Goal: Information Seeking & Learning: Check status

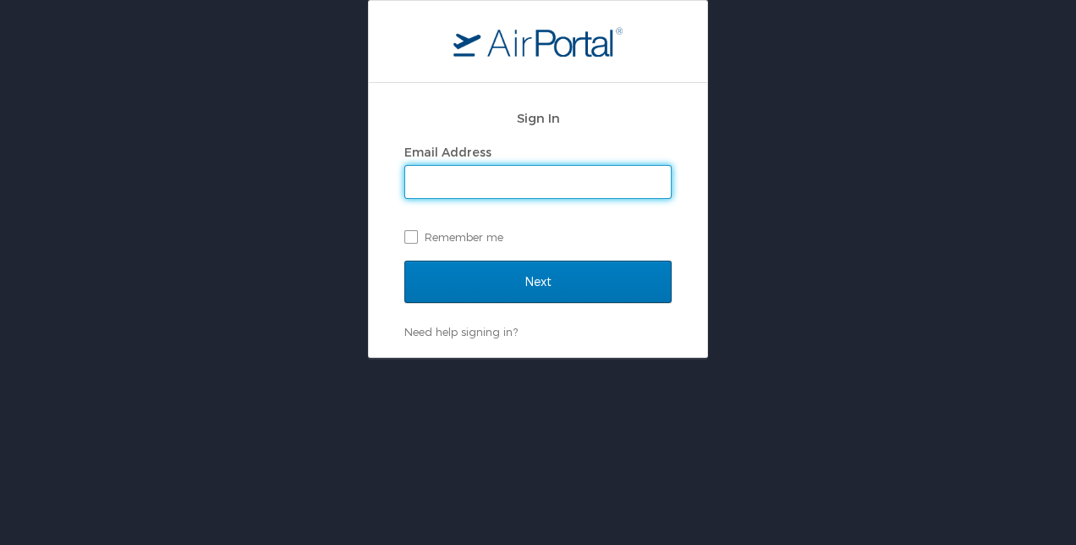
click at [468, 188] on input "Email Address" at bounding box center [538, 182] width 266 height 32
type input "[EMAIL_ADDRESS][DOMAIN_NAME]"
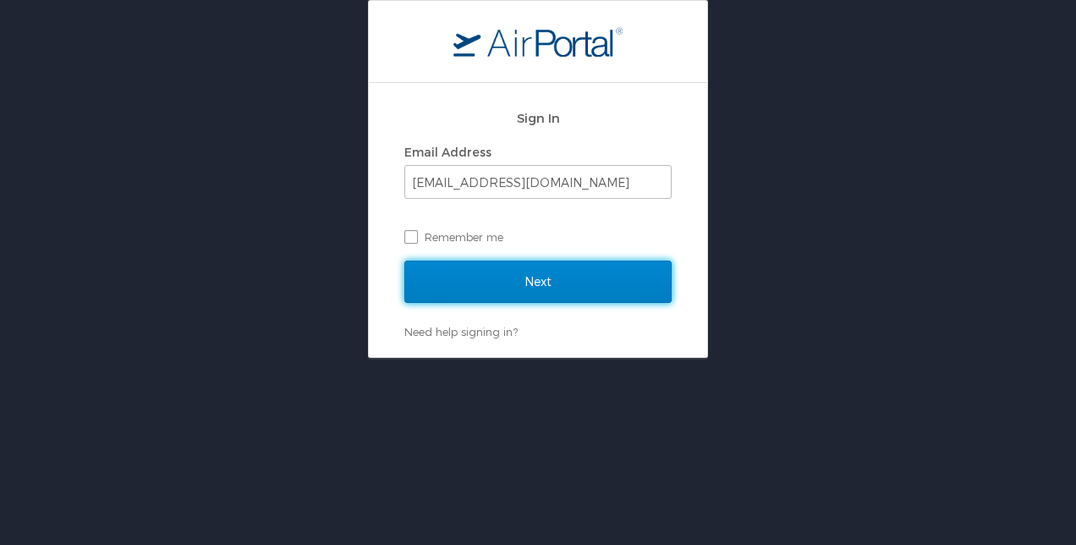
click at [518, 281] on input "Next" at bounding box center [537, 281] width 267 height 42
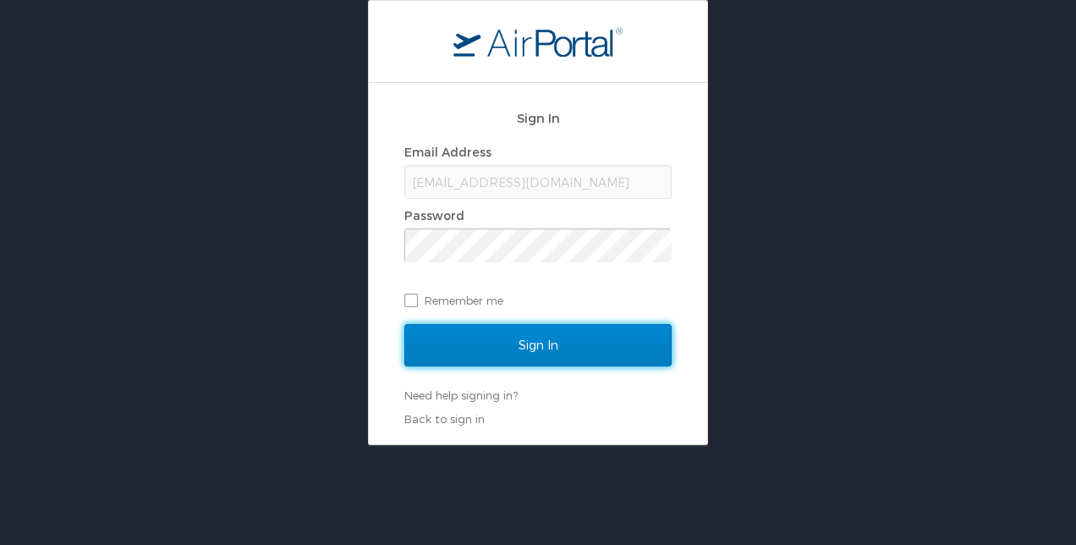
click at [566, 352] on input "Sign In" at bounding box center [537, 345] width 267 height 42
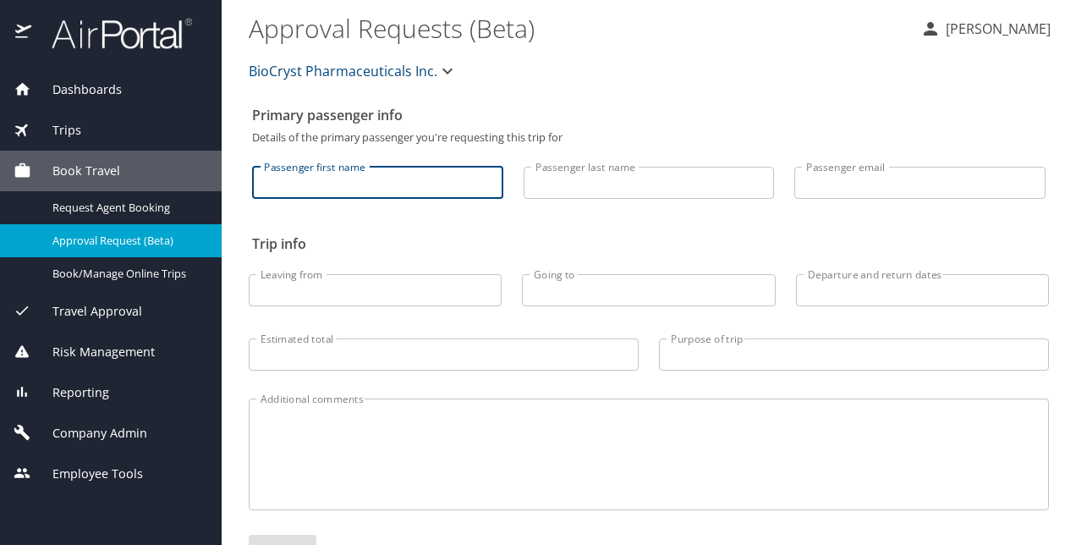
click at [360, 190] on input "Passenger first name" at bounding box center [377, 183] width 251 height 32
type input "Sandra"
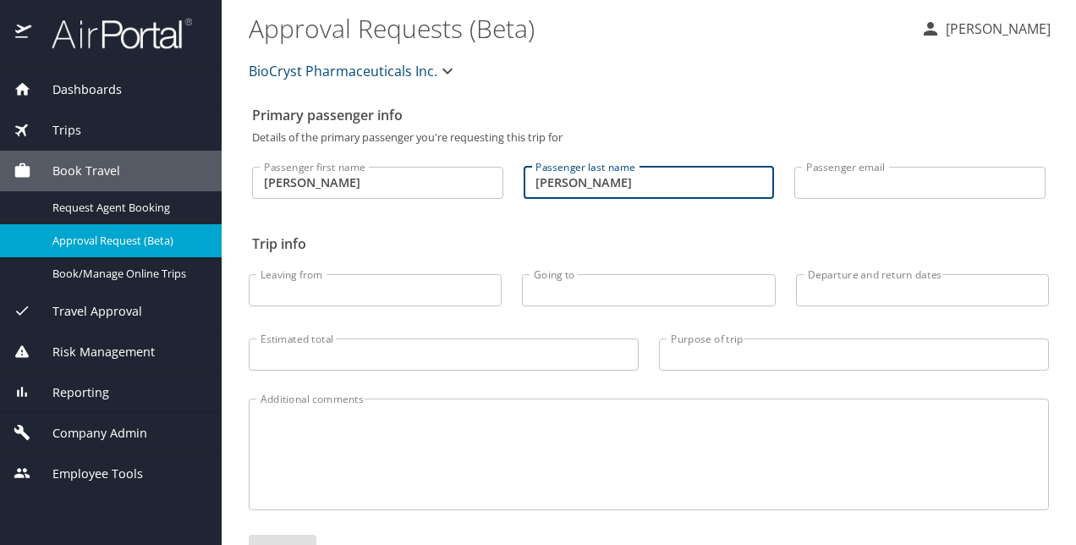
type input "[PERSON_NAME]"
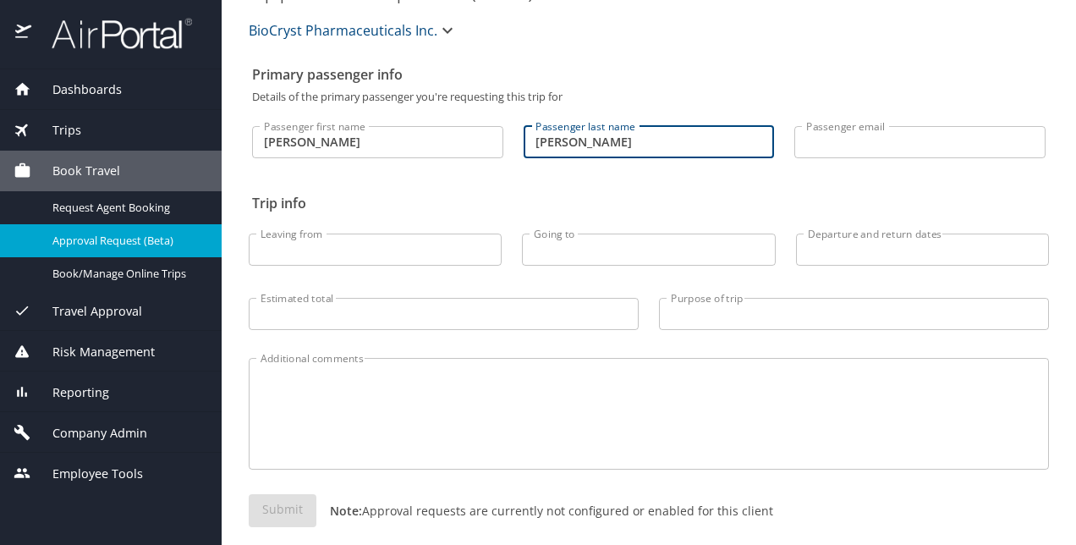
scroll to position [59, 0]
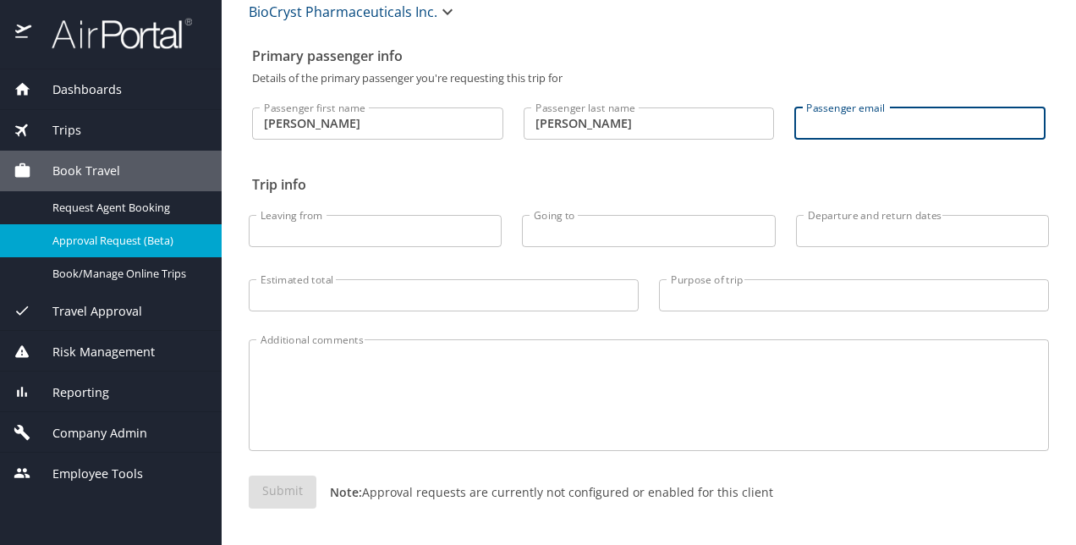
click at [853, 131] on input "Passenger email" at bounding box center [919, 123] width 251 height 32
click at [79, 136] on span "Trips" at bounding box center [56, 130] width 50 height 19
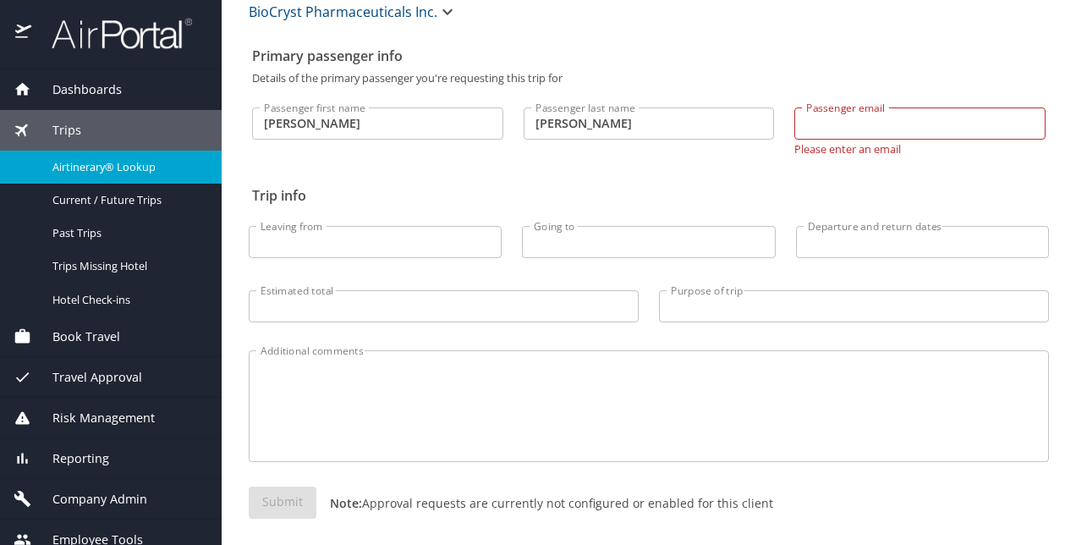
click at [79, 164] on span "Airtinerary® Lookup" at bounding box center [126, 167] width 149 height 16
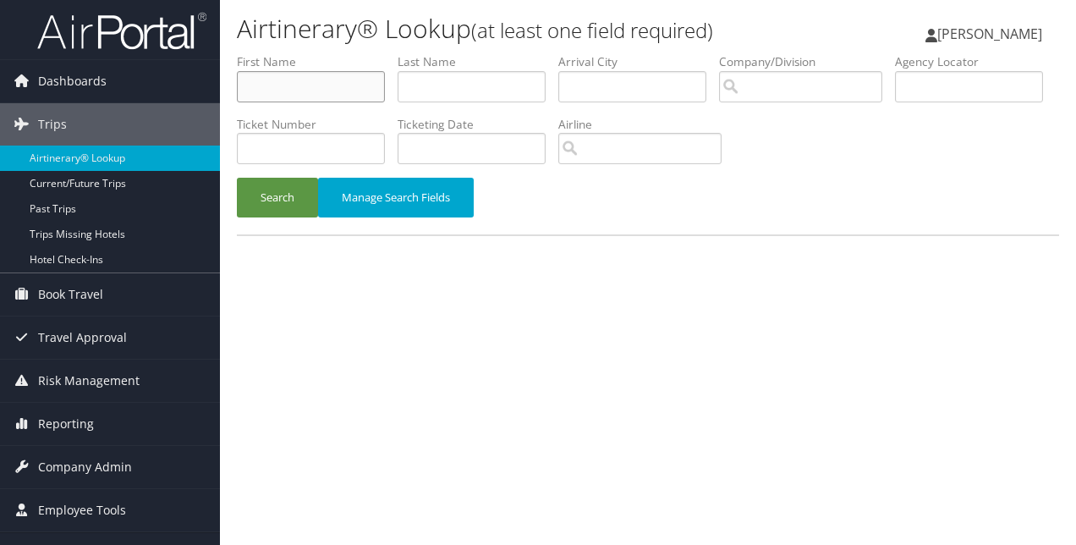
click at [334, 91] on input "text" at bounding box center [311, 86] width 148 height 31
click at [449, 91] on input "text" at bounding box center [471, 86] width 148 height 31
type input "Alexander"
click at [237, 178] on button "Search" at bounding box center [277, 198] width 81 height 40
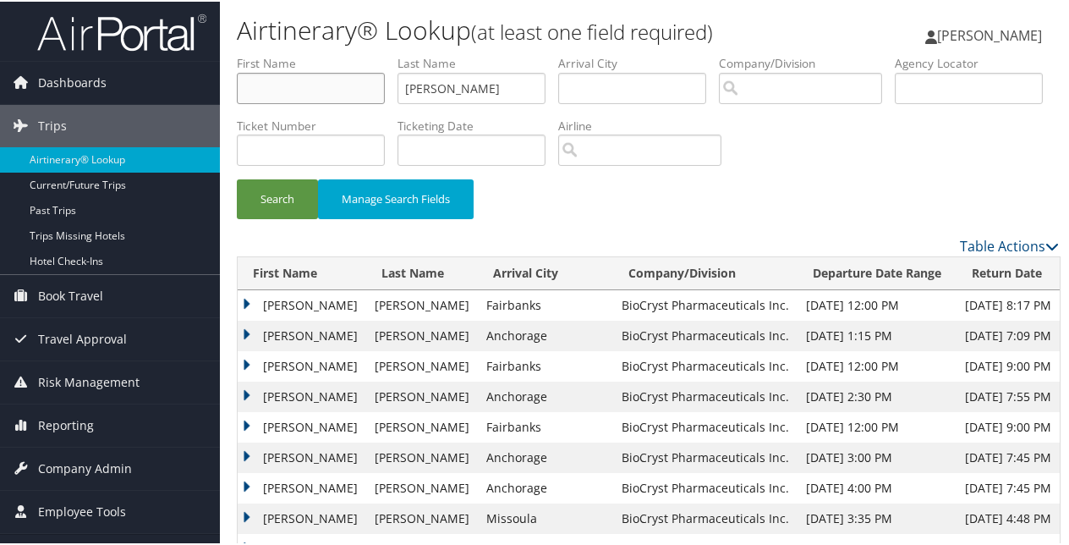
click at [312, 90] on input "text" at bounding box center [311, 86] width 148 height 31
type input "Sandra"
click at [282, 207] on button "Search" at bounding box center [277, 198] width 81 height 40
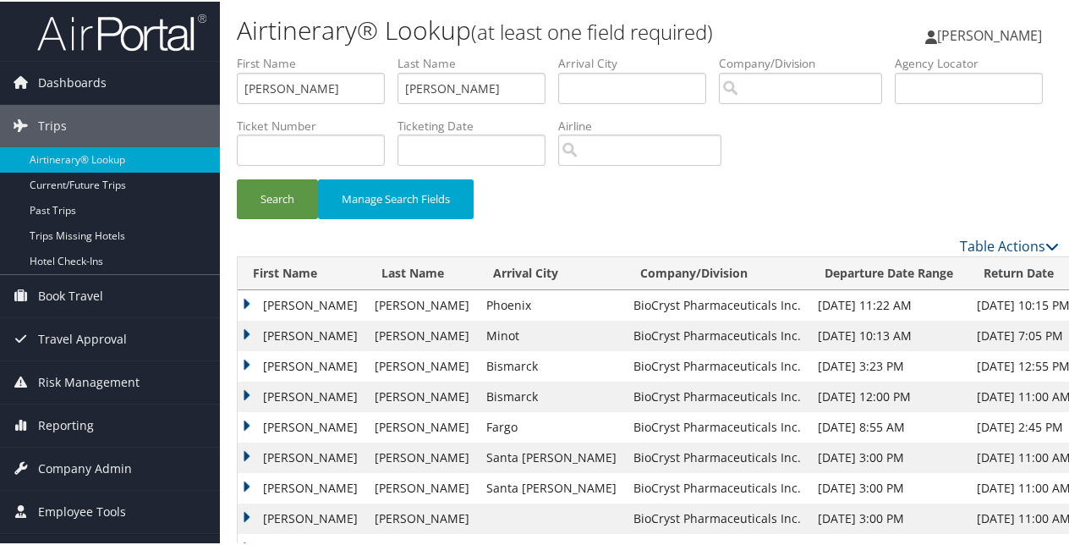
click at [244, 299] on td "SANDRA LYNN" at bounding box center [302, 303] width 129 height 30
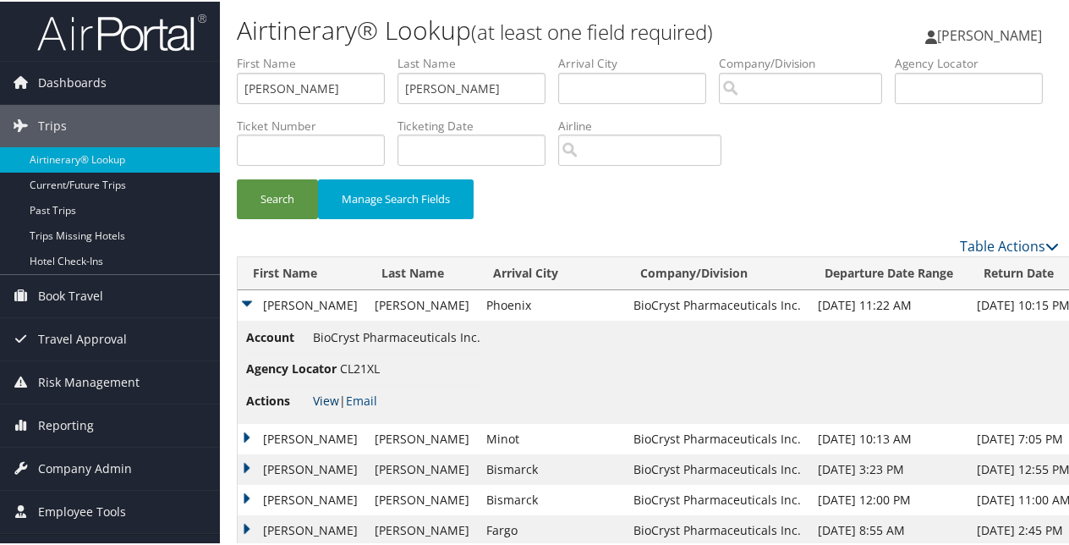
click at [333, 392] on link "View" at bounding box center [326, 399] width 26 height 16
drag, startPoint x: 299, startPoint y: 86, endPoint x: 170, endPoint y: 86, distance: 129.4
click at [170, 87] on div "Dashboards AirPortal 360™ (Manager) My Travel Dashboard Trips Airtinerary® Look…" at bounding box center [538, 363] width 1076 height 726
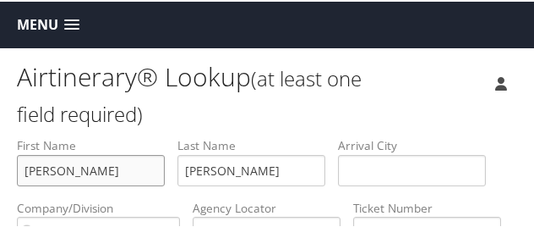
type input "Kristie"
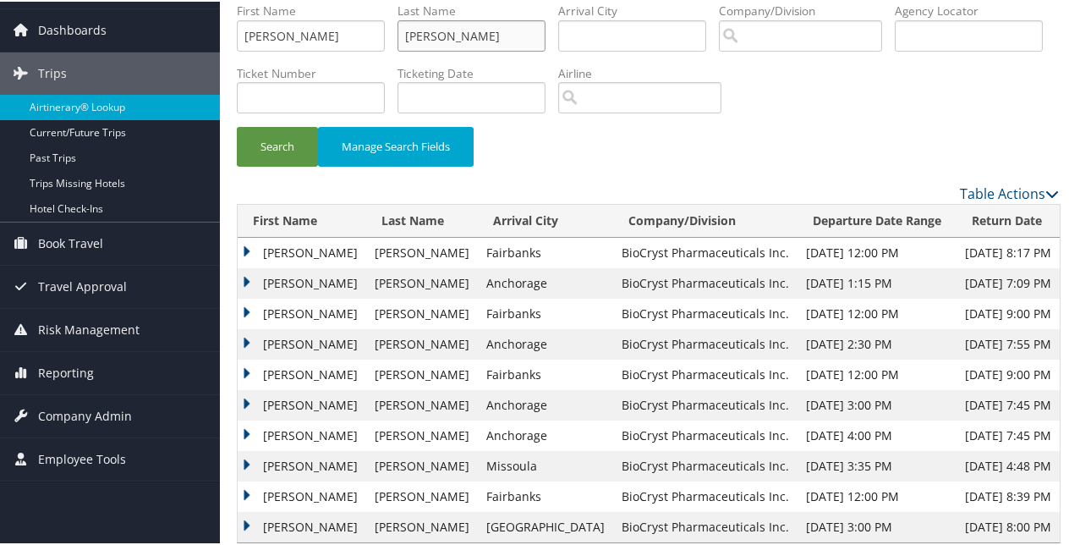
scroll to position [77, 0]
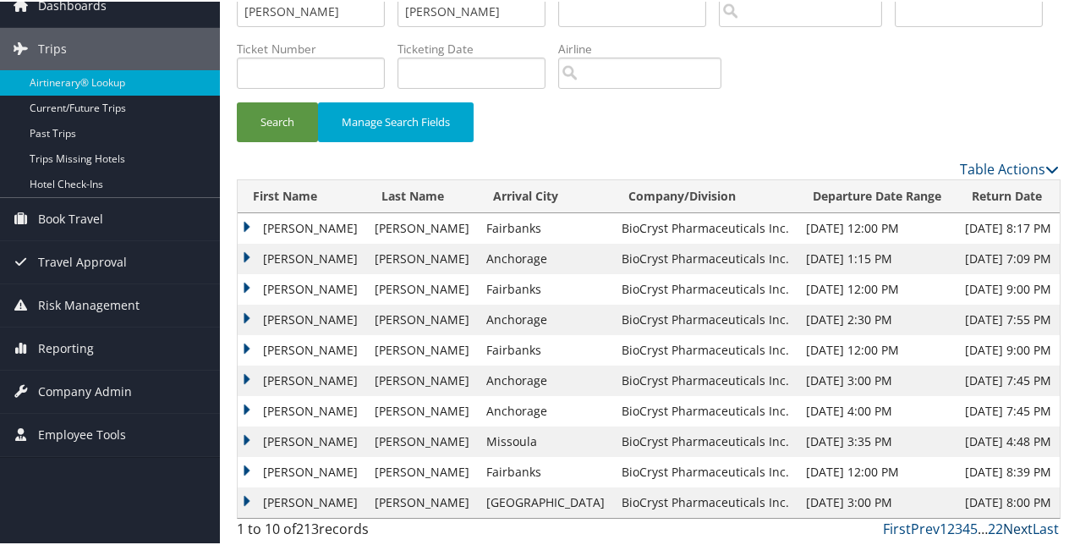
click at [1012, 527] on link "Next" at bounding box center [1018, 527] width 30 height 19
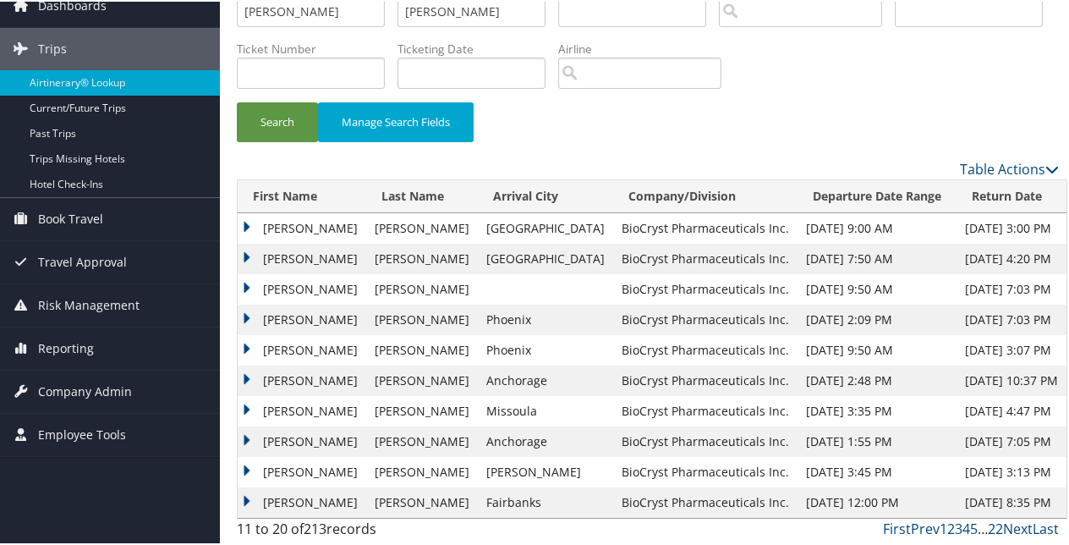
click at [245, 312] on td "KRISTIE YUK YEE" at bounding box center [302, 318] width 129 height 30
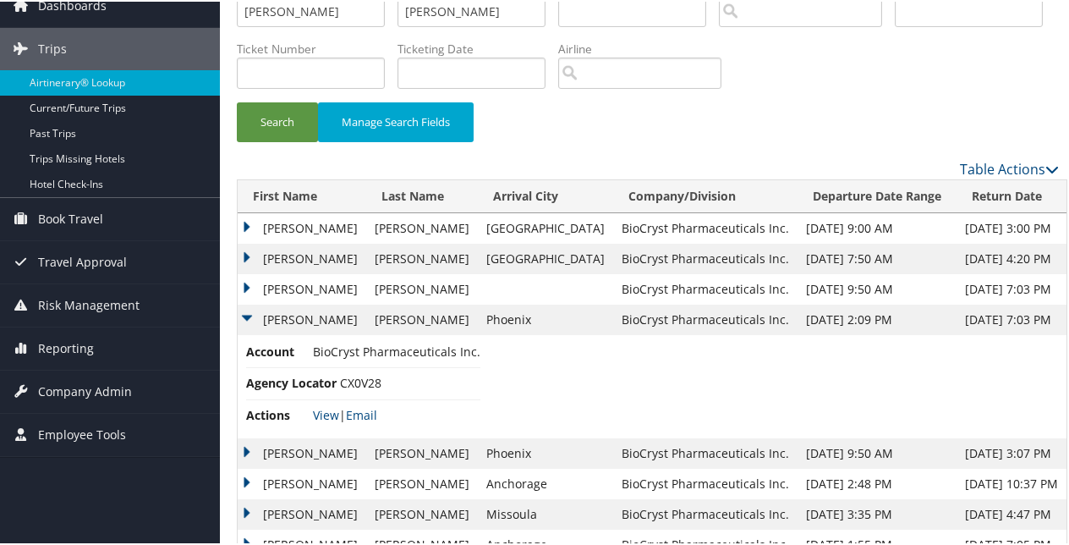
click at [239, 446] on td "KRISTIE YUK YEE" at bounding box center [302, 451] width 129 height 30
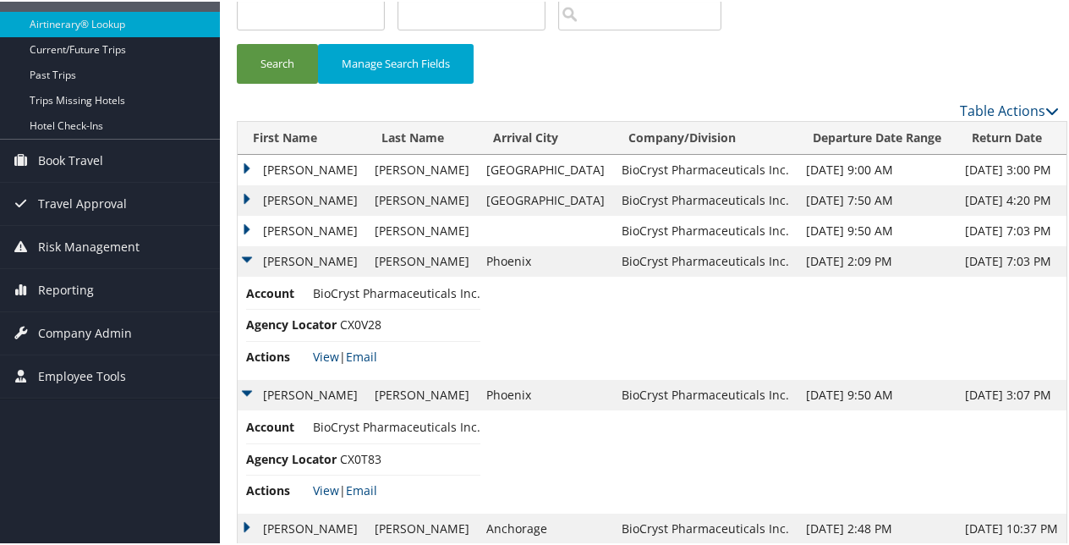
scroll to position [162, 0]
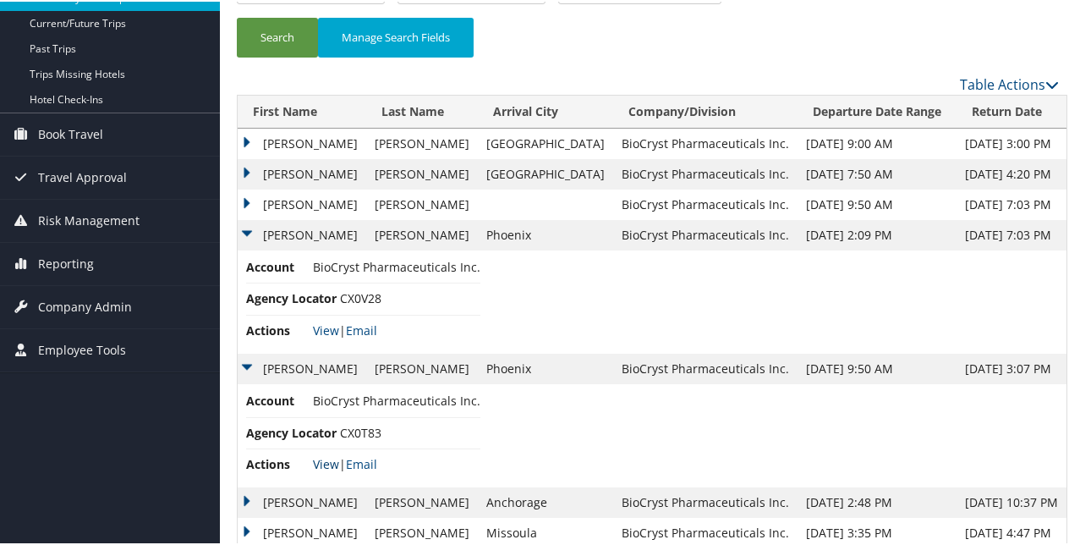
click at [332, 455] on link "View" at bounding box center [326, 462] width 26 height 16
click at [247, 227] on td "KRISTIE YUK YEE" at bounding box center [302, 233] width 129 height 30
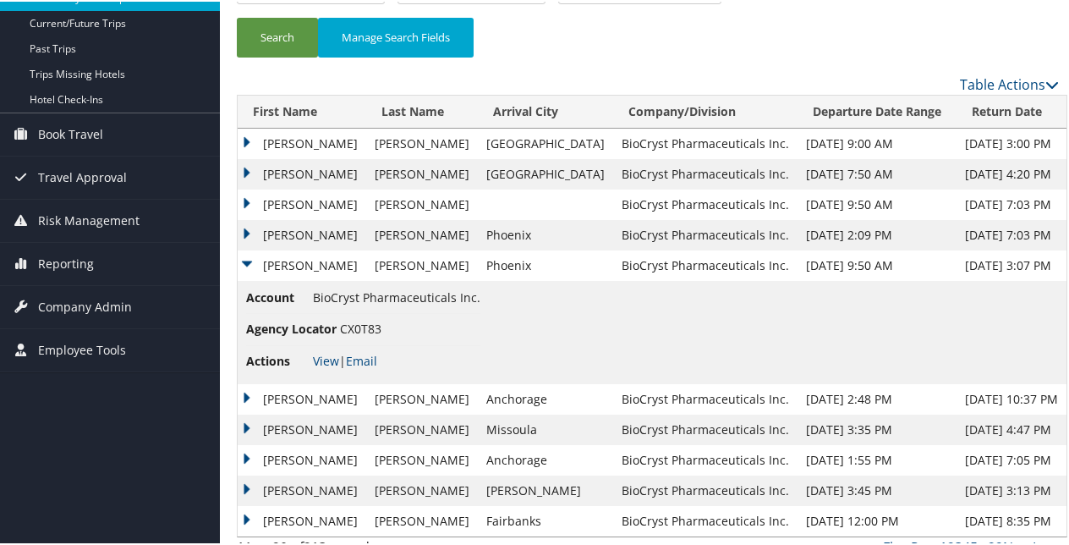
click at [247, 227] on td "KRISTIE YUK YEE" at bounding box center [302, 233] width 129 height 30
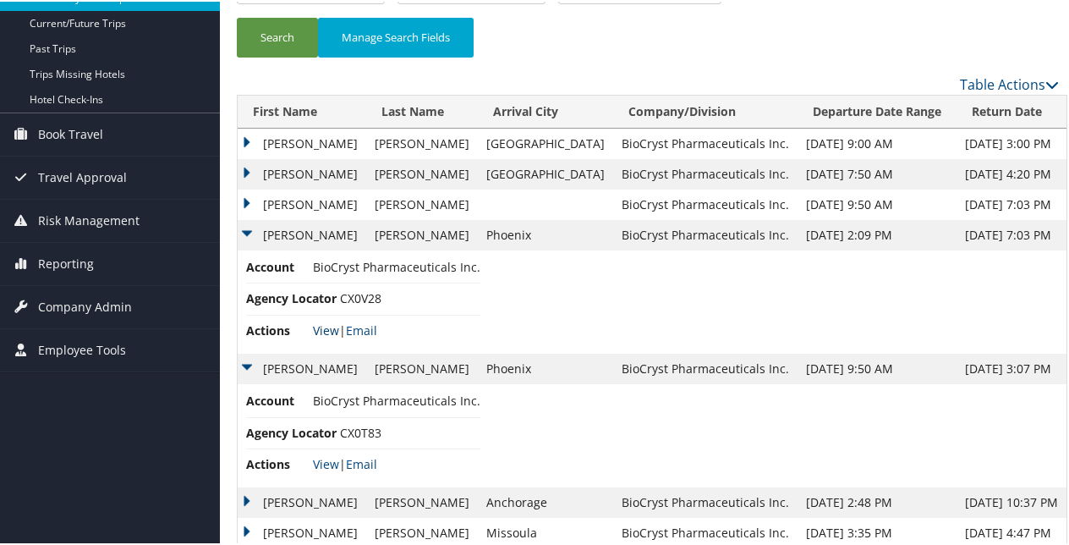
click at [326, 327] on link "View" at bounding box center [326, 328] width 26 height 16
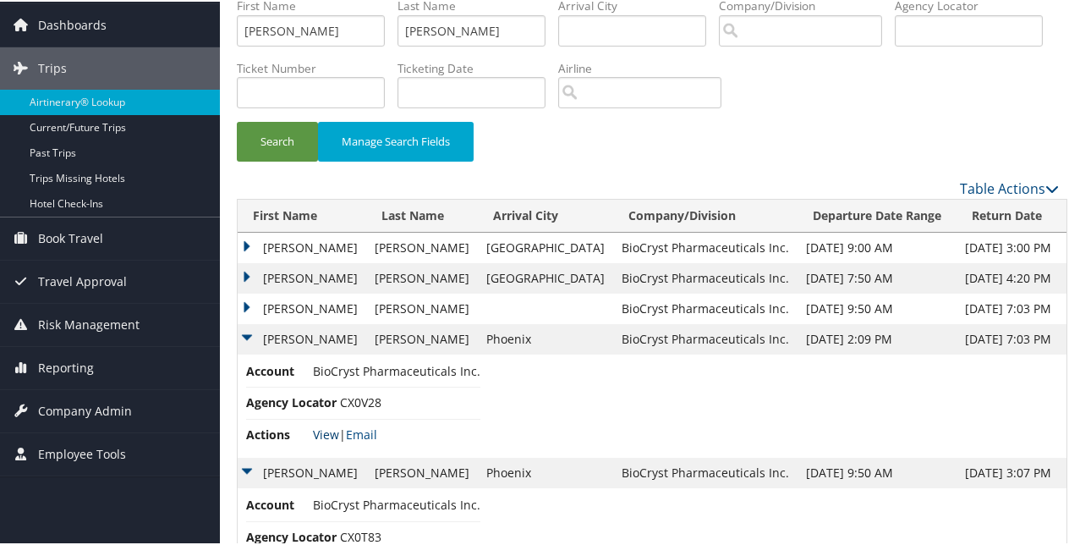
scroll to position [0, 0]
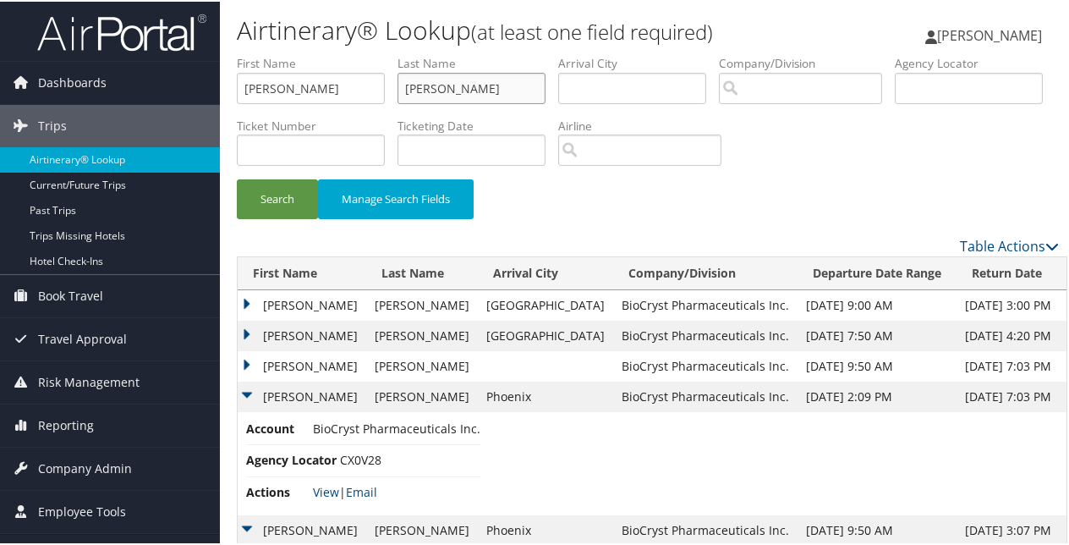
drag, startPoint x: 480, startPoint y: 79, endPoint x: 336, endPoint y: 95, distance: 145.4
click at [336, 53] on ul "First Name Kristie Last Name Alexander Departure City Arrival City Company/Divi…" at bounding box center [648, 53] width 822 height 0
type input "Amar"
drag, startPoint x: 291, startPoint y: 88, endPoint x: 96, endPoint y: 24, distance: 204.8
click at [237, 85] on form "First Name Kristie Last Name Amar Departure City Arrival City Company/Division …" at bounding box center [648, 143] width 822 height 181
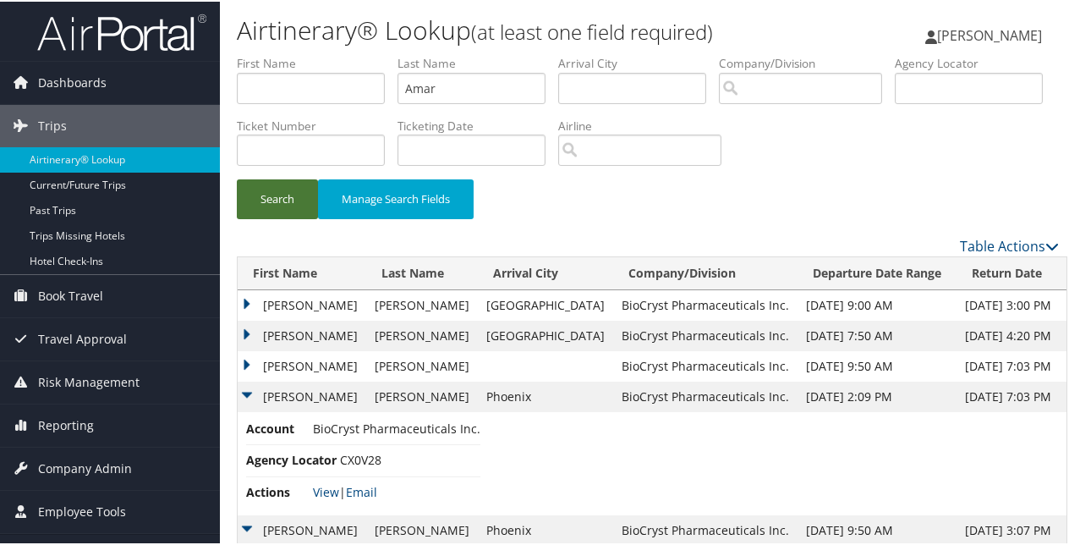
click at [272, 194] on button "Search" at bounding box center [277, 198] width 81 height 40
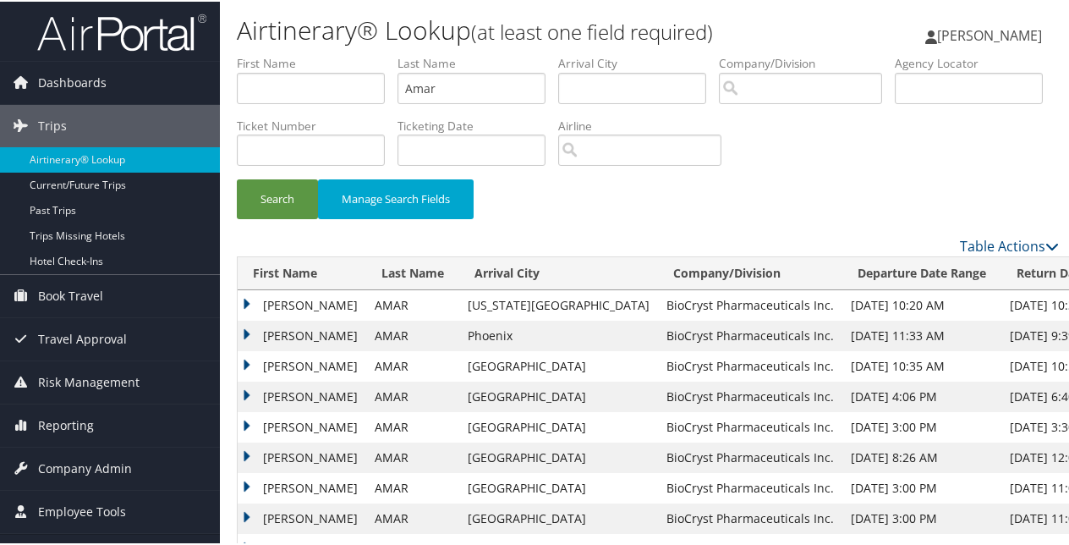
click at [247, 333] on td "JASON MICHAEL" at bounding box center [302, 334] width 129 height 30
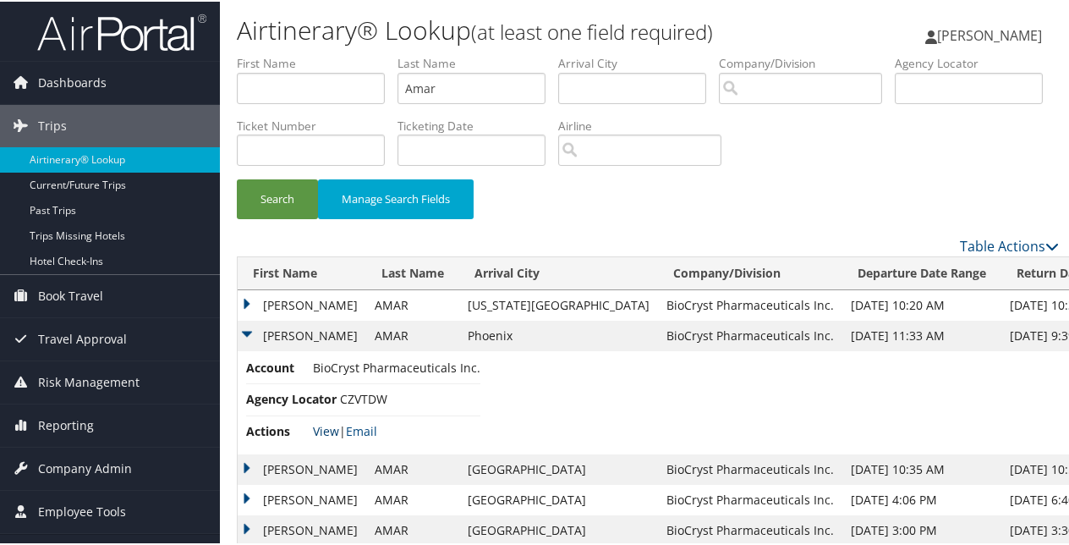
click at [324, 424] on link "View" at bounding box center [326, 429] width 26 height 16
drag, startPoint x: 457, startPoint y: 84, endPoint x: 417, endPoint y: 87, distance: 40.7
click at [414, 89] on input "Amar" at bounding box center [471, 86] width 148 height 31
type input "A"
paste input "Angelini"
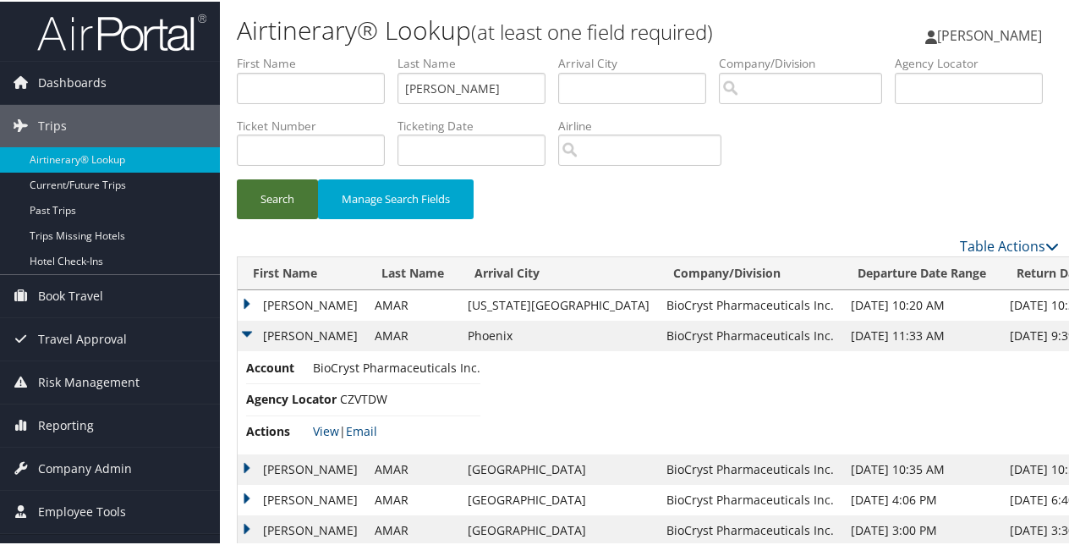
click at [262, 203] on button "Search" at bounding box center [277, 198] width 81 height 40
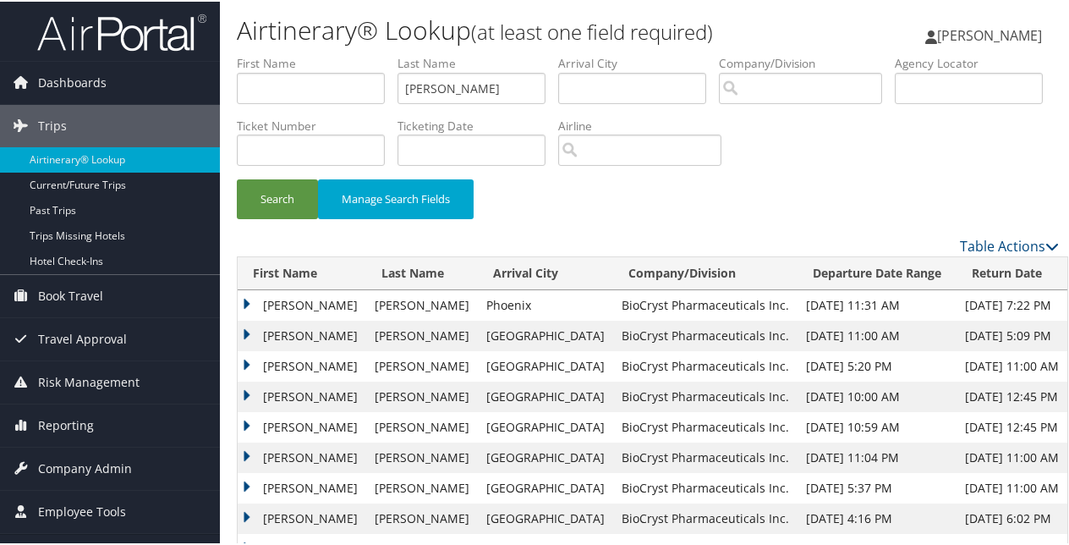
click at [245, 299] on td "STEPHANIE LYNN" at bounding box center [302, 303] width 129 height 30
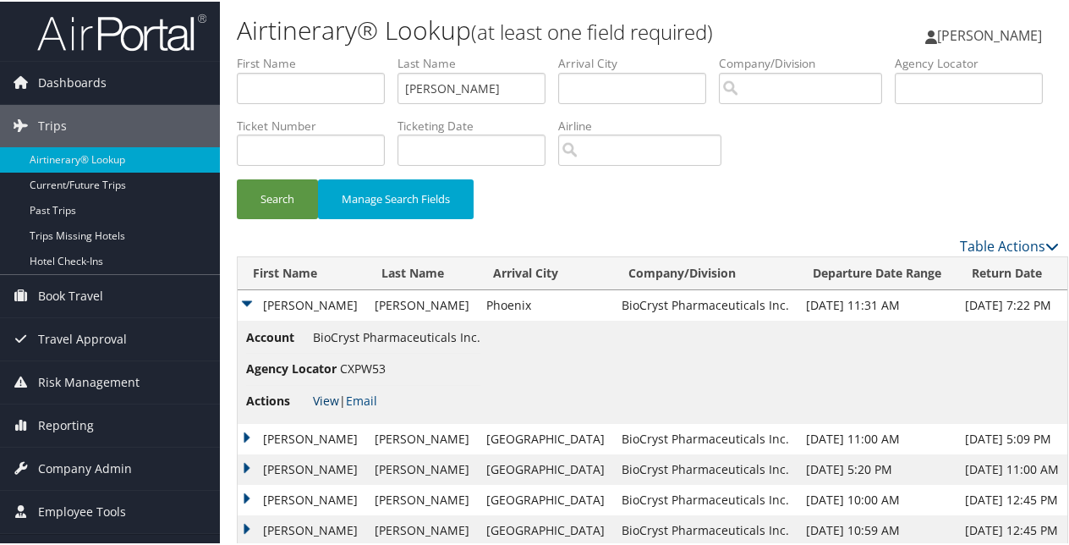
click at [325, 391] on link "View" at bounding box center [326, 399] width 26 height 16
drag, startPoint x: 470, startPoint y: 83, endPoint x: 377, endPoint y: 95, distance: 93.8
click at [380, 53] on ul "First Name Last Name Angelini Departure City Arrival City Company/Division Airp…" at bounding box center [648, 53] width 822 height 0
type input "Ballard"
click at [289, 194] on button "Search" at bounding box center [277, 198] width 81 height 40
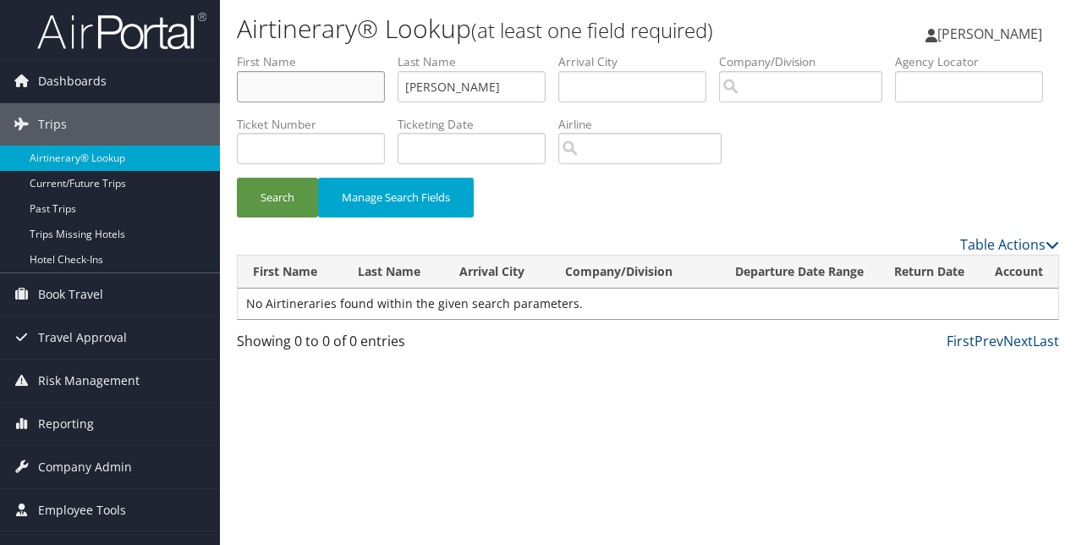
click at [333, 97] on input "text" at bounding box center [311, 86] width 148 height 31
type input "Dustin"
drag, startPoint x: 457, startPoint y: 91, endPoint x: 370, endPoint y: 95, distance: 88.0
click at [370, 53] on ul "First Name Dustin Last Name Ballard Departure City Arrival City Company/Divisio…" at bounding box center [648, 53] width 822 height 0
click at [282, 205] on button "Search" at bounding box center [277, 198] width 81 height 40
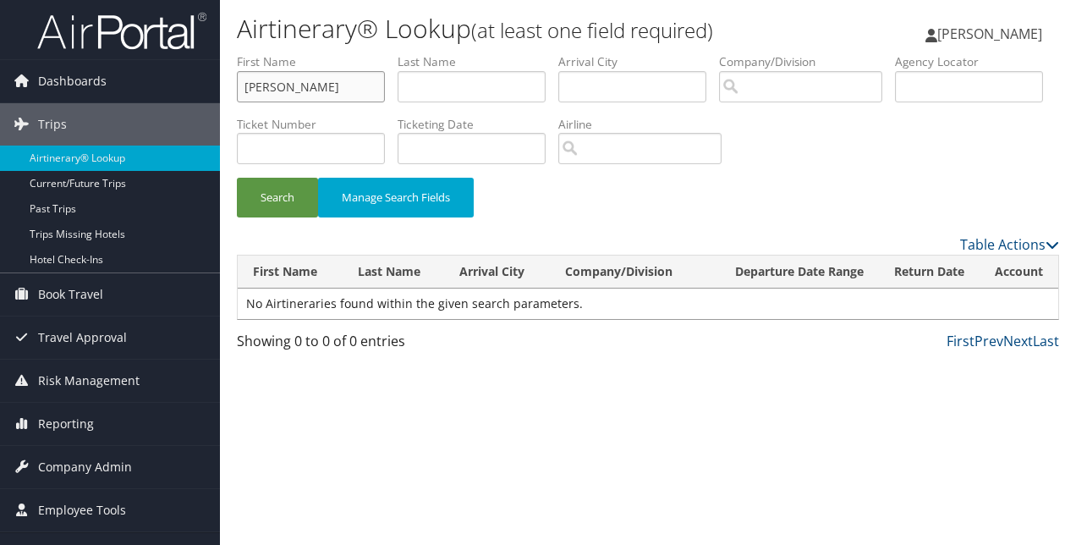
drag, startPoint x: 293, startPoint y: 88, endPoint x: 232, endPoint y: 96, distance: 61.5
click at [237, 96] on form "First Name Dustin Last Name Departure City Arrival City Company/Division Airpor…" at bounding box center [648, 143] width 822 height 181
click at [427, 90] on input "text" at bounding box center [471, 86] width 148 height 31
paste input "Becerra"
click at [237, 178] on button "Search" at bounding box center [277, 198] width 81 height 40
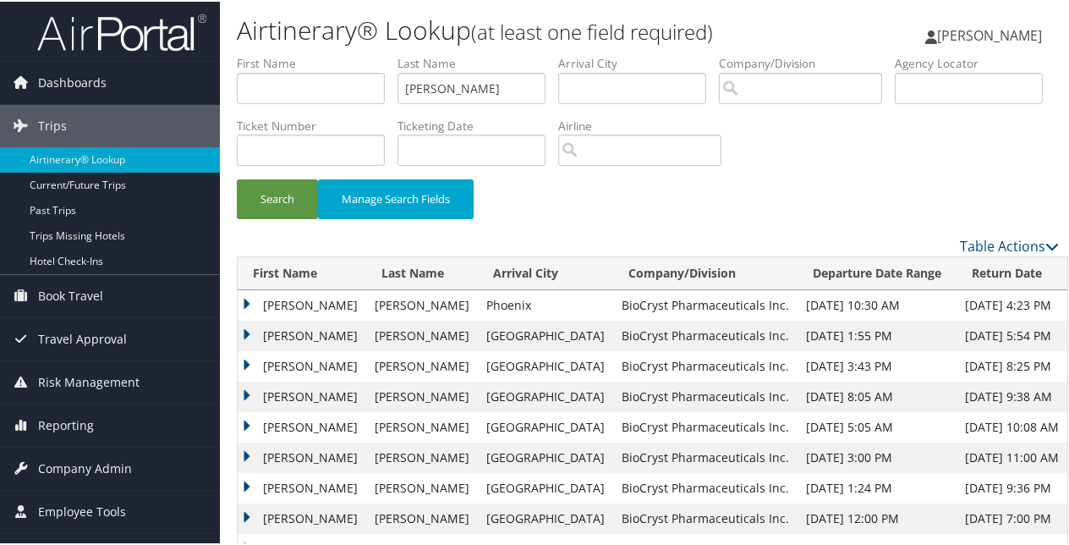
click at [250, 299] on td "JESSICA CAROLINA" at bounding box center [302, 303] width 129 height 30
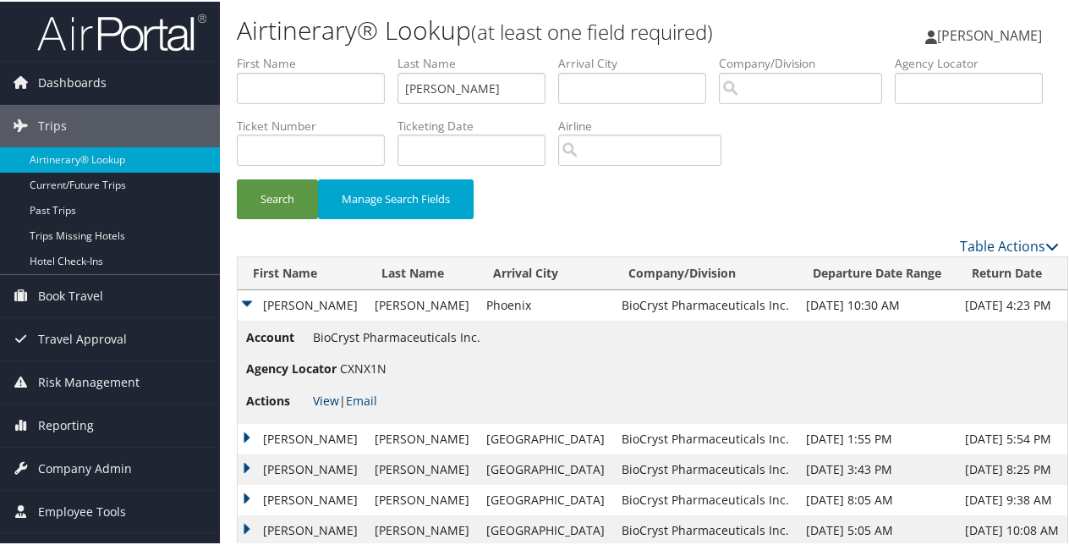
click at [326, 399] on link "View" at bounding box center [326, 399] width 26 height 16
drag, startPoint x: 485, startPoint y: 76, endPoint x: 352, endPoint y: 101, distance: 136.0
click at [352, 53] on ul "First Name Last Name Becerra Departure City Arrival City Company/Division Airpo…" at bounding box center [648, 53] width 822 height 0
paste input "nner"
type input "Benner"
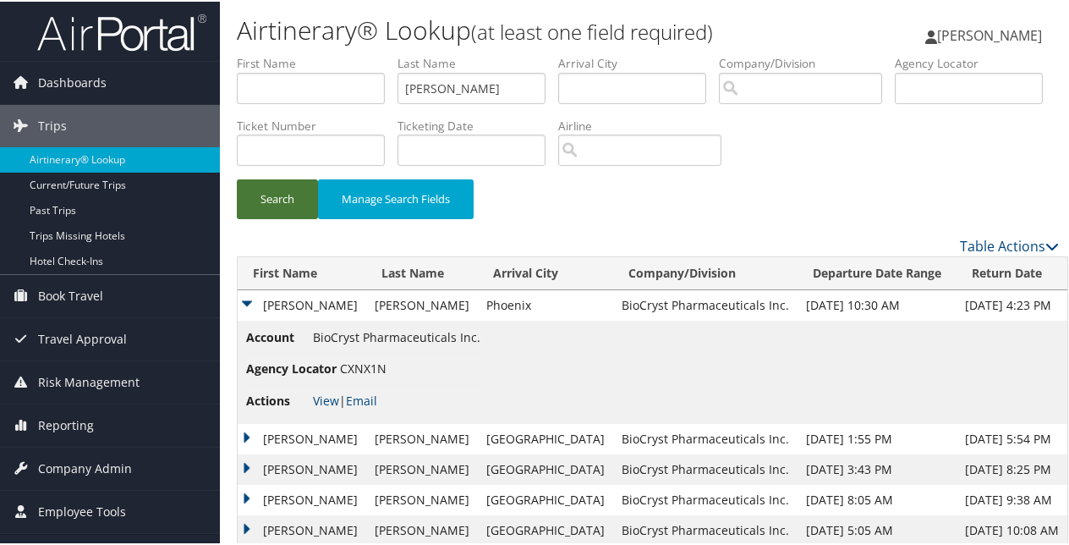
click at [276, 201] on button "Search" at bounding box center [277, 198] width 81 height 40
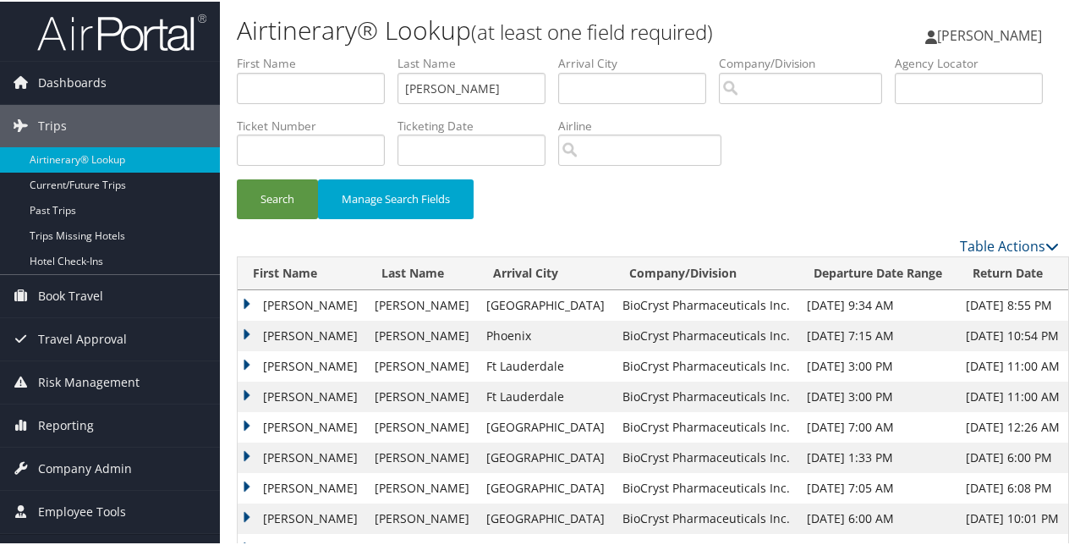
click at [244, 326] on td "DANIEL R" at bounding box center [302, 334] width 129 height 30
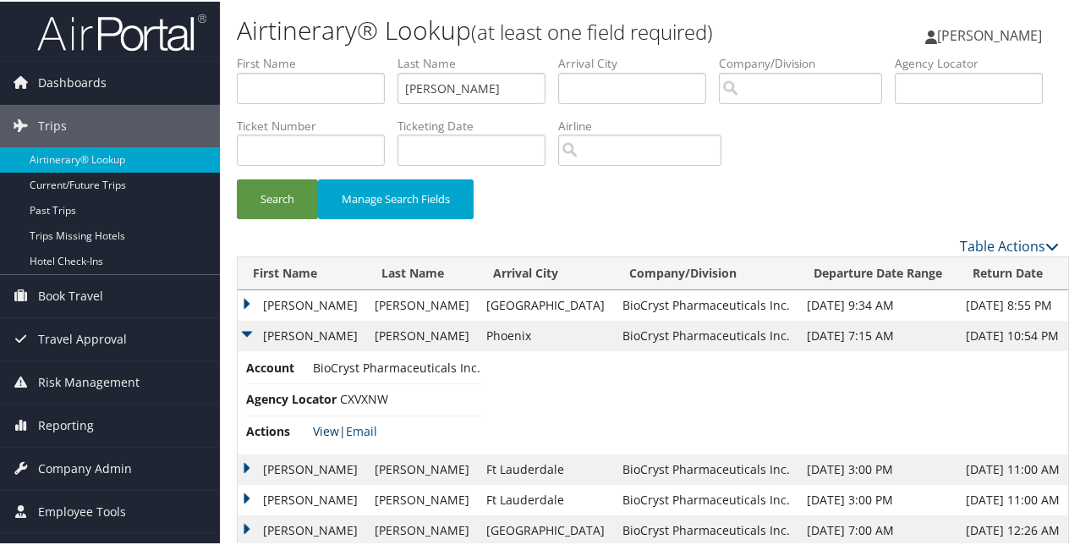
click at [335, 421] on link "View" at bounding box center [326, 429] width 26 height 16
drag, startPoint x: 468, startPoint y: 83, endPoint x: 338, endPoint y: 69, distance: 130.9
click at [338, 53] on ul "First Name Last Name Benner Departure City Arrival City Company/Division Airpor…" at bounding box center [648, 53] width 822 height 0
click at [460, 85] on input "text" at bounding box center [471, 86] width 148 height 31
click at [237, 178] on button "Search" at bounding box center [277, 198] width 81 height 40
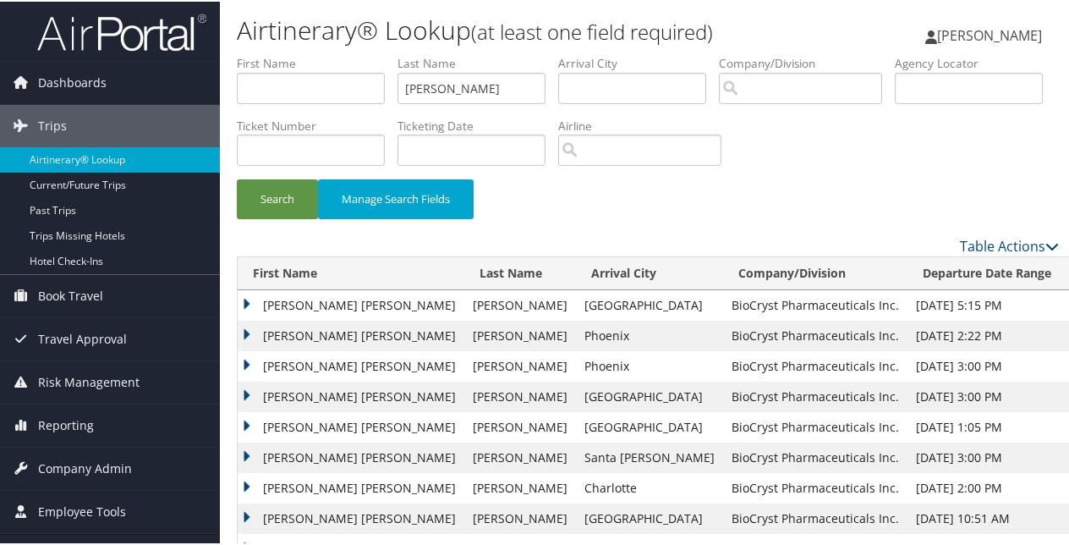
click at [248, 325] on td "JESSICA MARIE" at bounding box center [351, 334] width 227 height 30
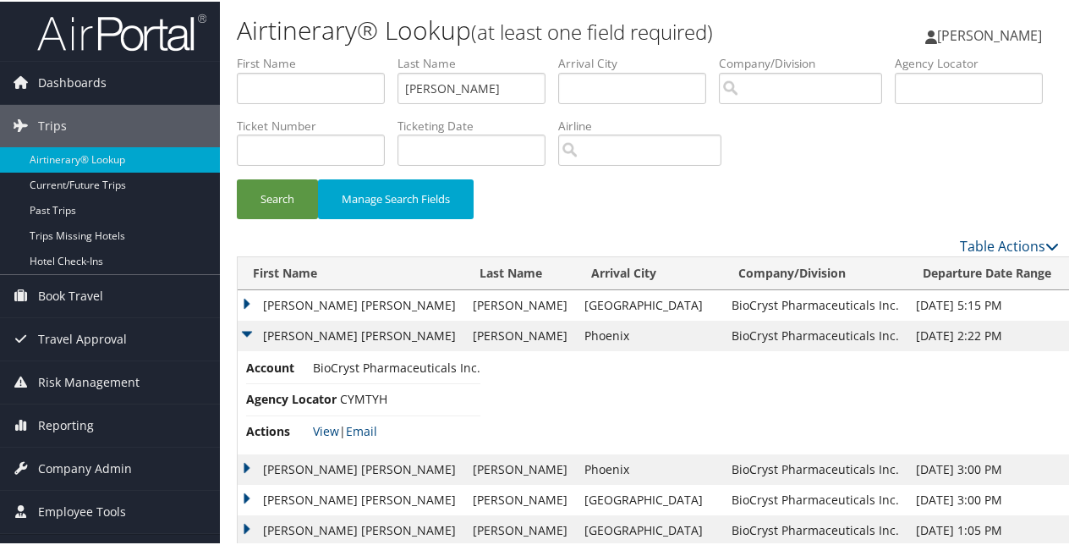
click at [321, 416] on li "Actions View | Email" at bounding box center [363, 429] width 234 height 30
click at [325, 425] on link "View" at bounding box center [326, 429] width 26 height 16
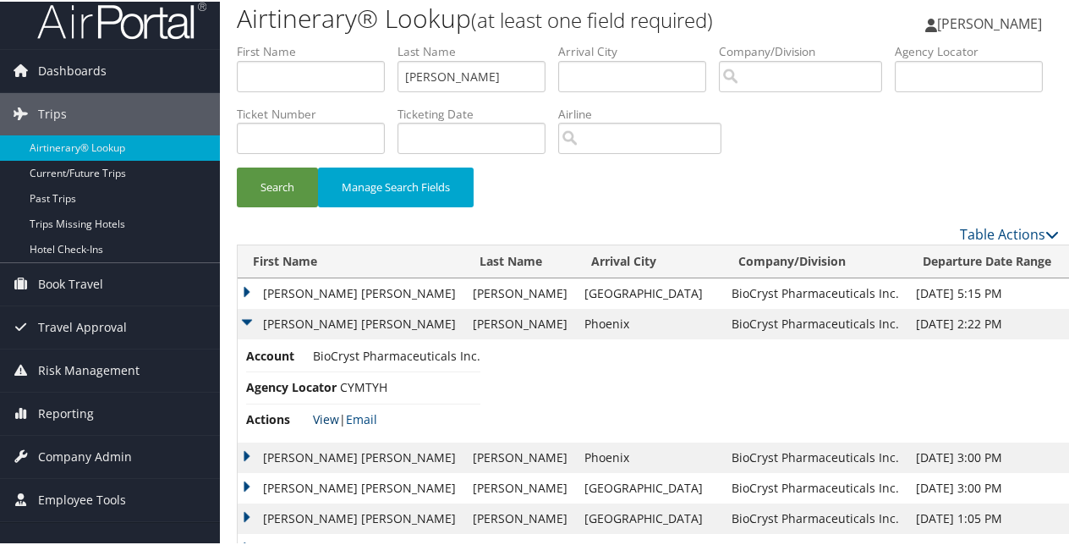
scroll to position [85, 0]
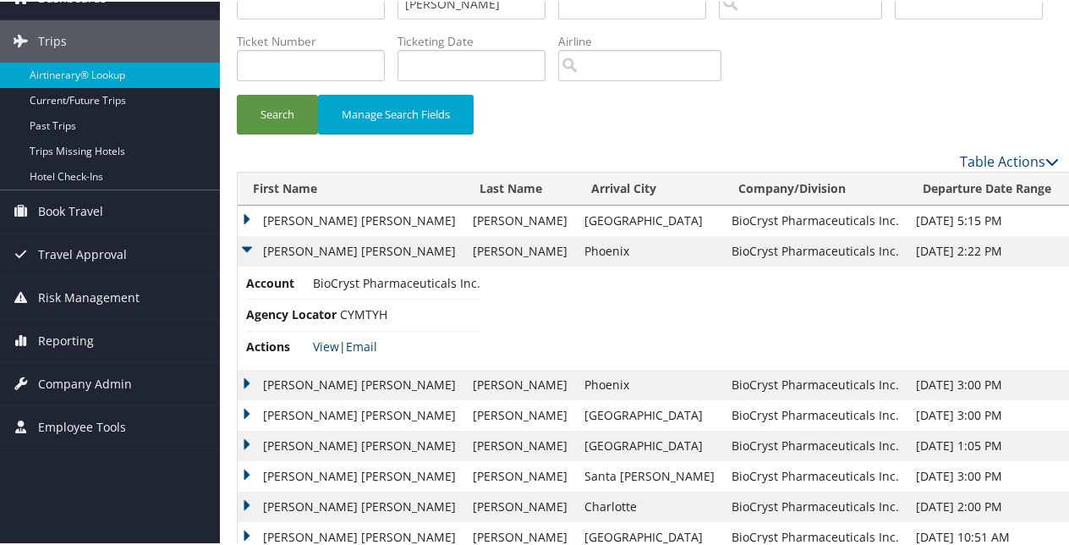
click at [245, 381] on td "JESSICA MARIE" at bounding box center [351, 383] width 227 height 30
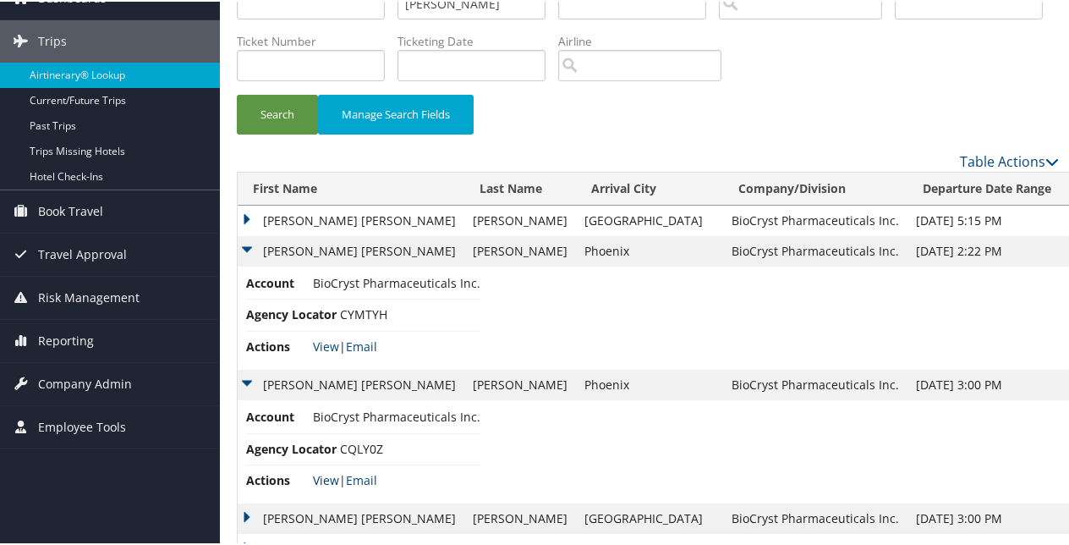
click at [325, 474] on link "View" at bounding box center [326, 478] width 26 height 16
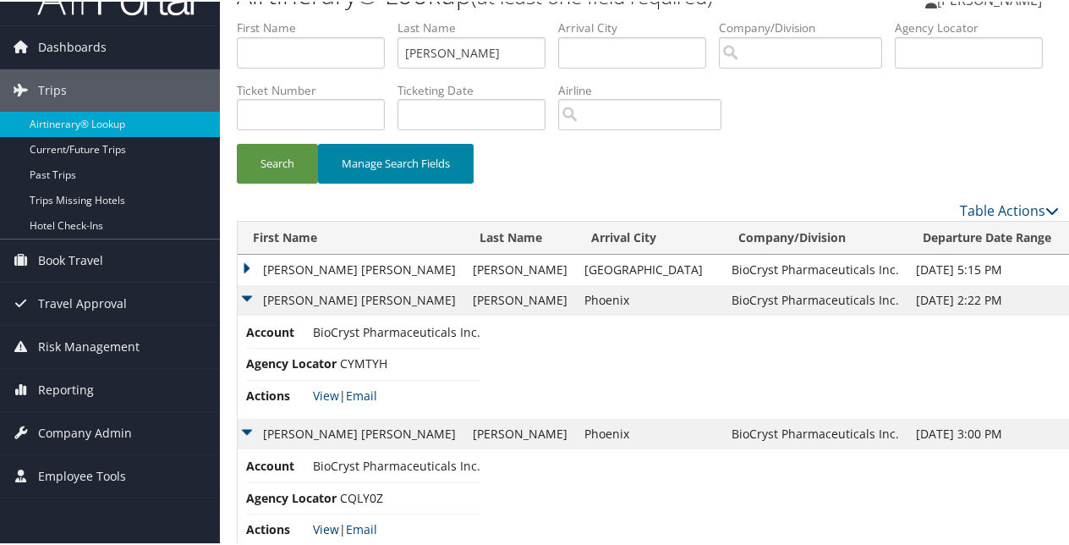
scroll to position [0, 0]
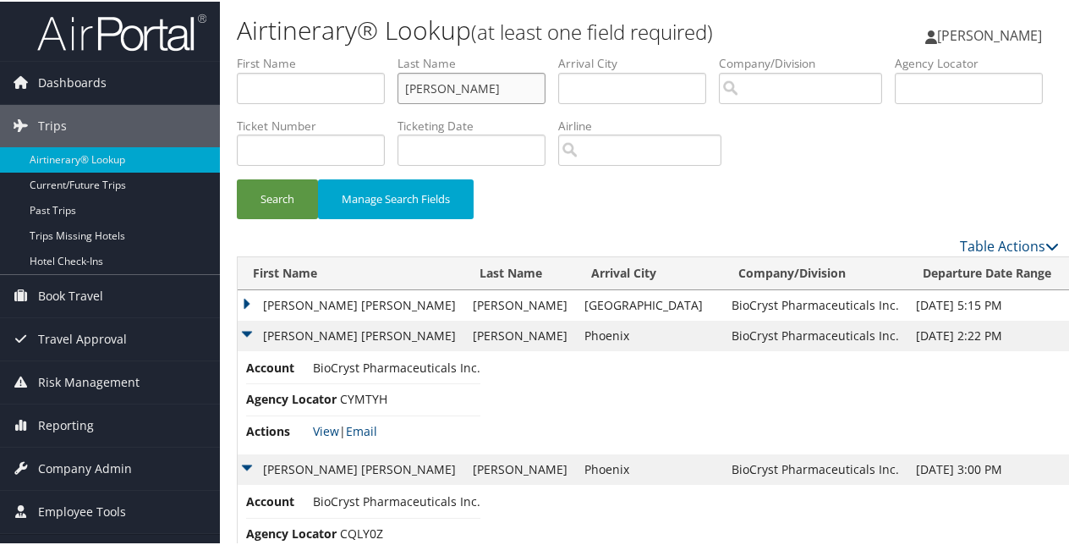
drag, startPoint x: 466, startPoint y: 85, endPoint x: 379, endPoint y: 68, distance: 88.6
click at [379, 53] on ul "First Name Last Name Bennett Departure City Arrival City Company/Division Airpo…" at bounding box center [648, 53] width 822 height 0
paste input "rnabe"
click at [288, 205] on button "Search" at bounding box center [277, 198] width 81 height 40
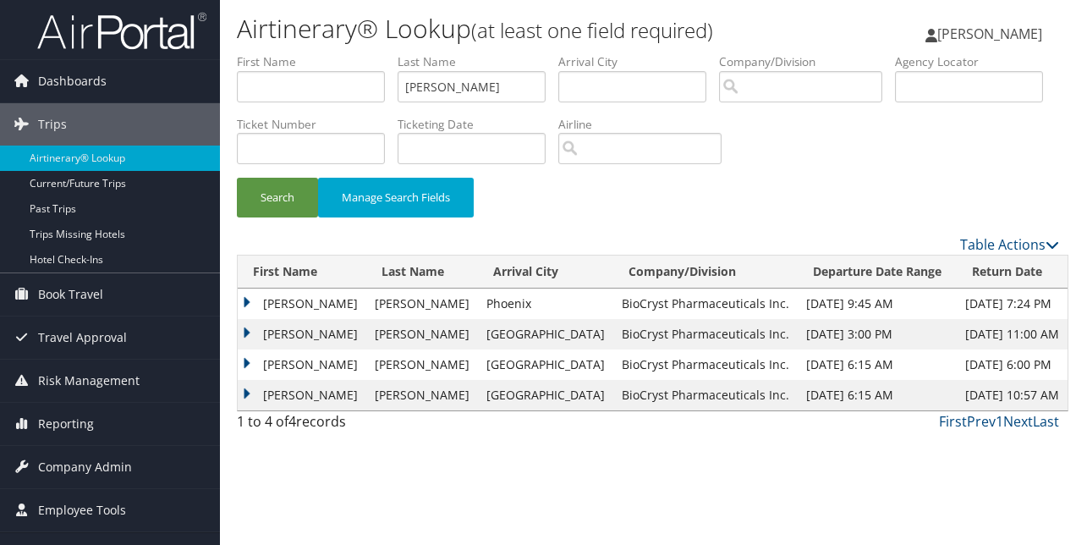
click at [246, 299] on td "JOYCE DESAGUN" at bounding box center [302, 303] width 129 height 30
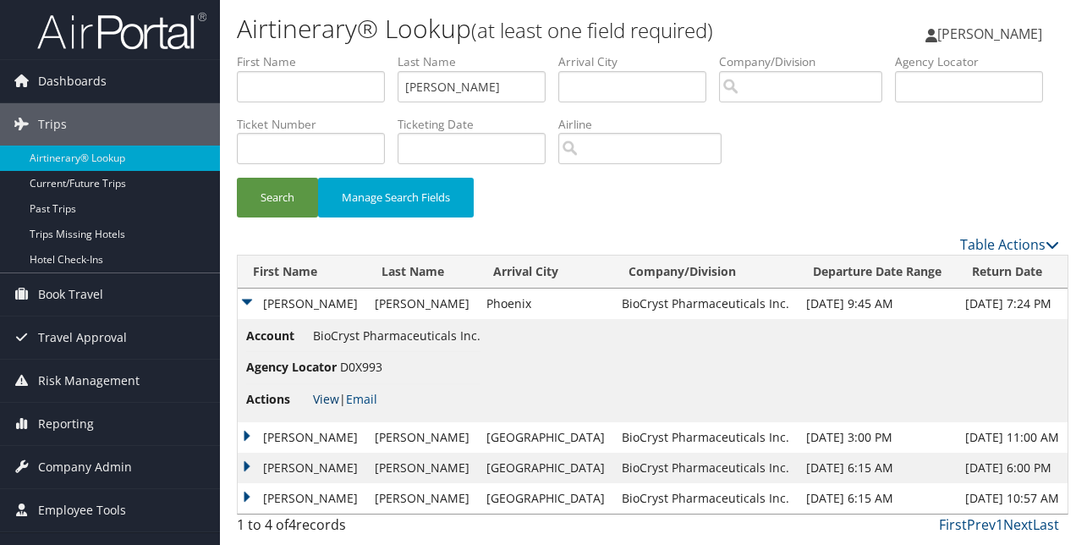
click at [320, 397] on link "View" at bounding box center [326, 399] width 26 height 16
drag, startPoint x: 473, startPoint y: 85, endPoint x: 338, endPoint y: 79, distance: 134.5
click at [338, 53] on ul "First Name Last Name Bernabe Departure City Arrival City Company/Division Airpo…" at bounding box center [648, 53] width 822 height 0
click at [292, 69] on label "First Name" at bounding box center [317, 61] width 161 height 17
drag, startPoint x: 469, startPoint y: 85, endPoint x: 407, endPoint y: 100, distance: 64.2
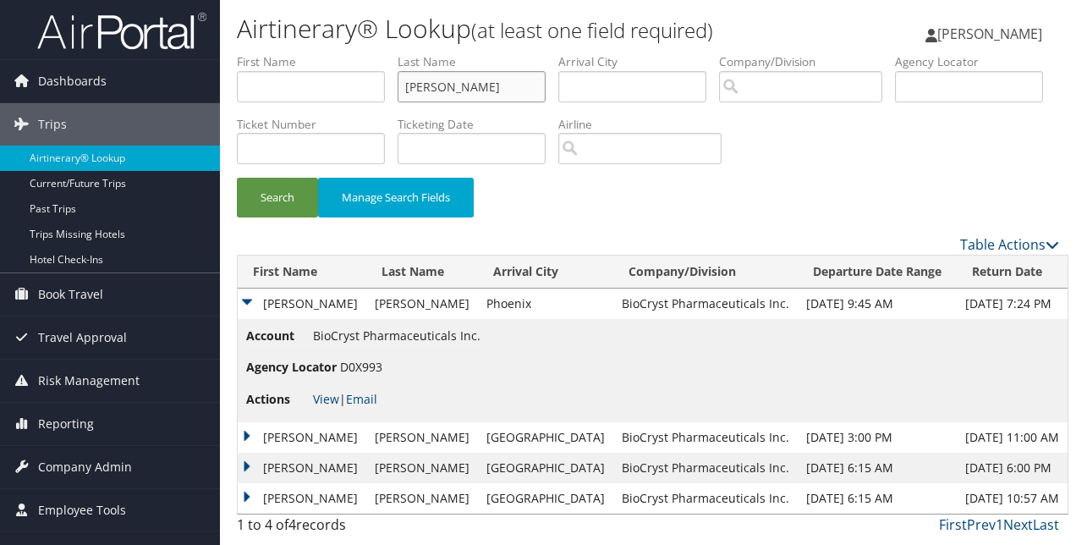
click at [407, 100] on input "Bernabe" at bounding box center [471, 86] width 148 height 31
click at [237, 178] on button "Search" at bounding box center [277, 198] width 81 height 40
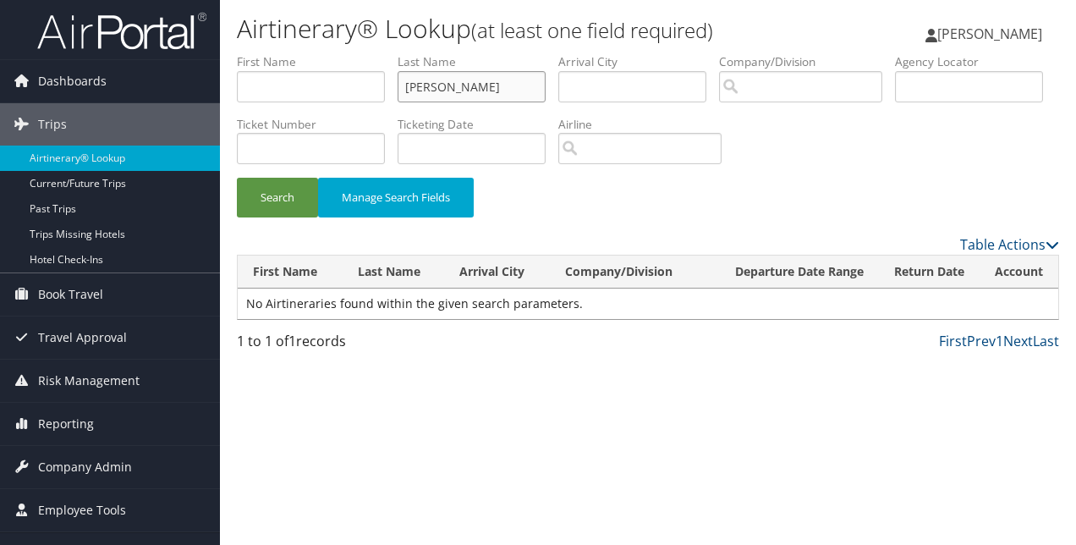
click at [426, 90] on input "Bingham" at bounding box center [471, 86] width 148 height 31
click at [237, 178] on button "Search" at bounding box center [277, 198] width 81 height 40
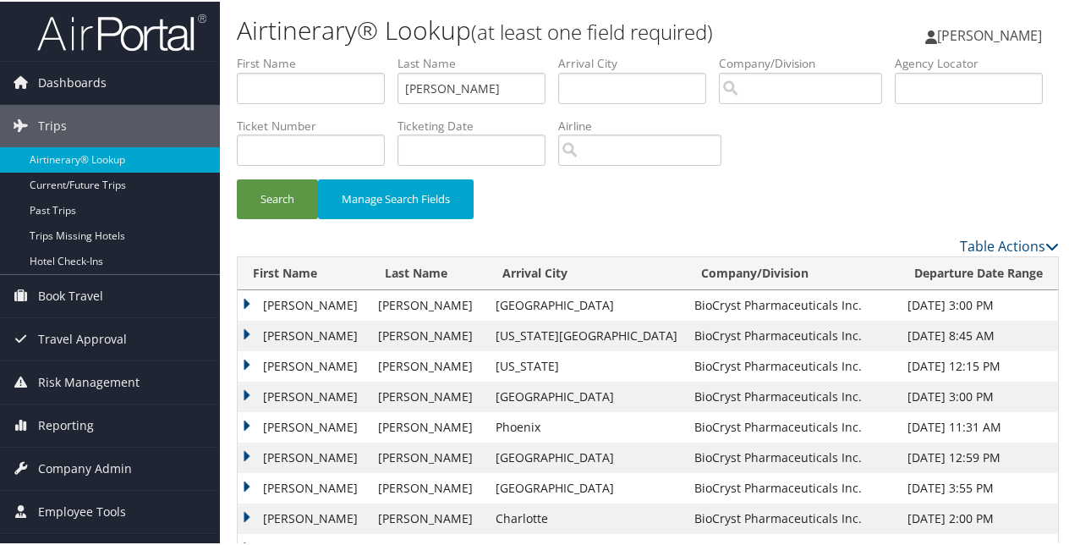
click at [244, 419] on td "ROBERT OWEN JR" at bounding box center [304, 425] width 132 height 30
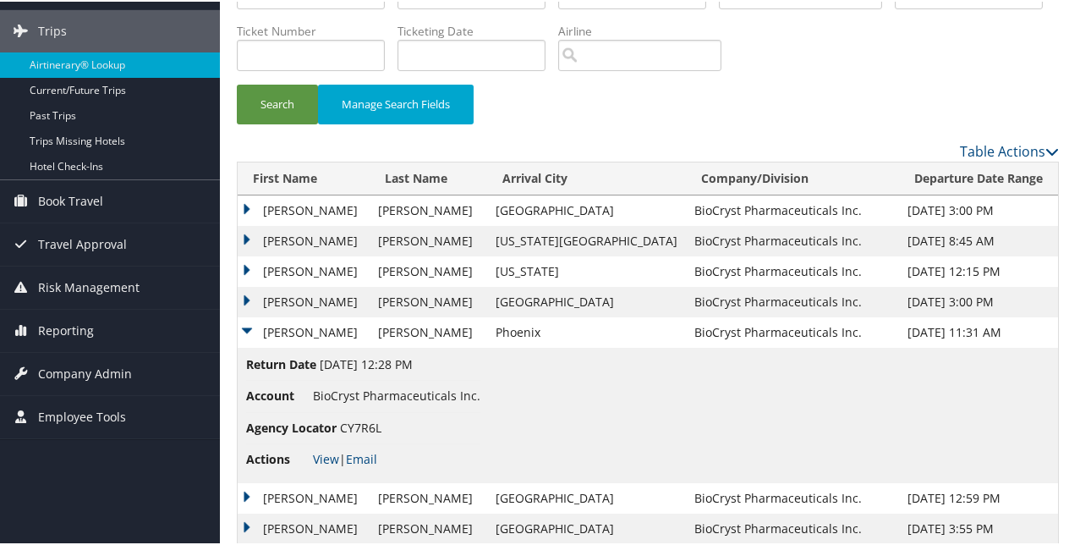
scroll to position [169, 0]
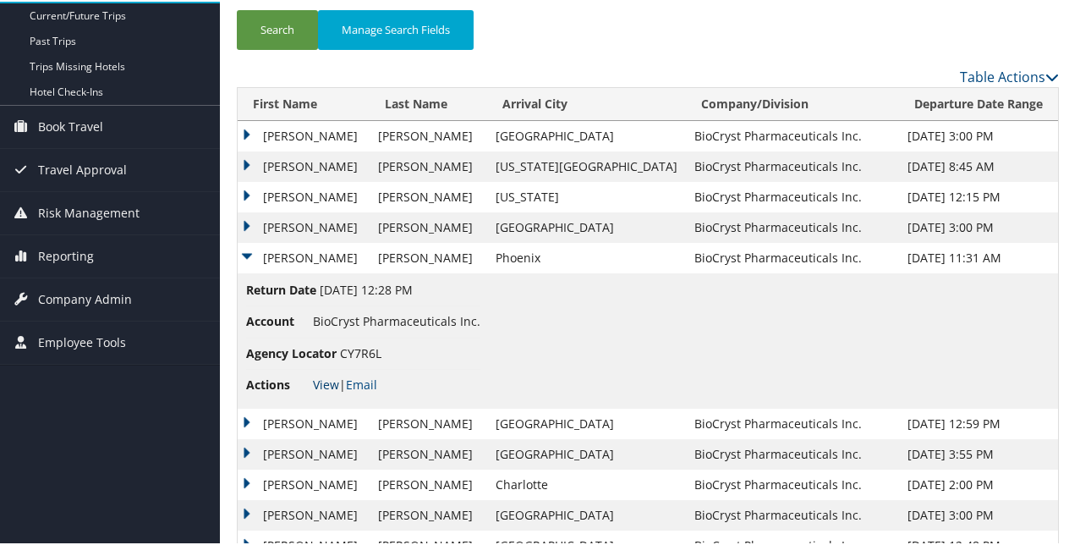
click at [319, 386] on link "View" at bounding box center [326, 383] width 26 height 16
click at [249, 219] on td "ROBERT OWEN JR" at bounding box center [304, 226] width 132 height 30
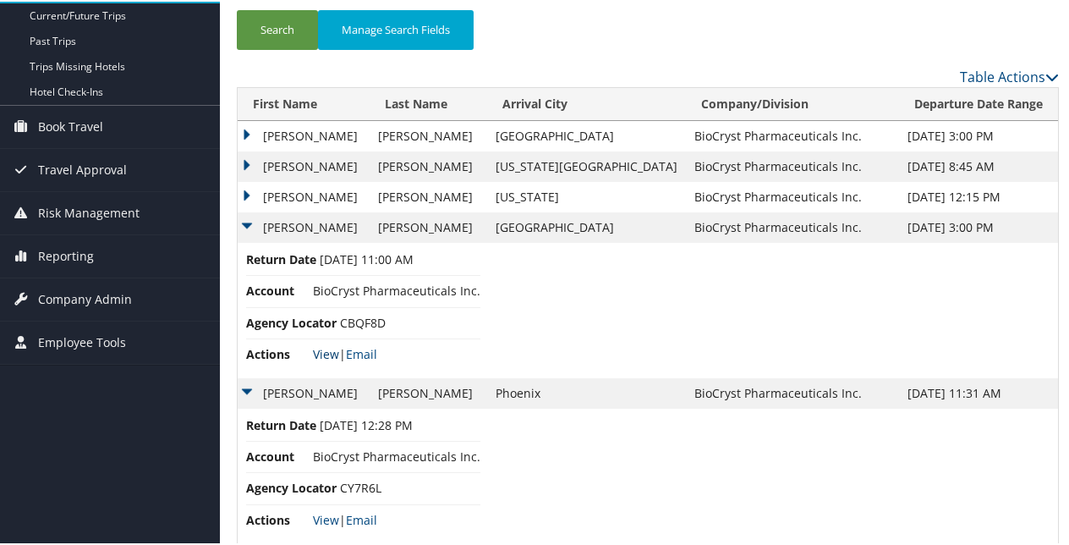
click at [316, 355] on link "View" at bounding box center [326, 352] width 26 height 16
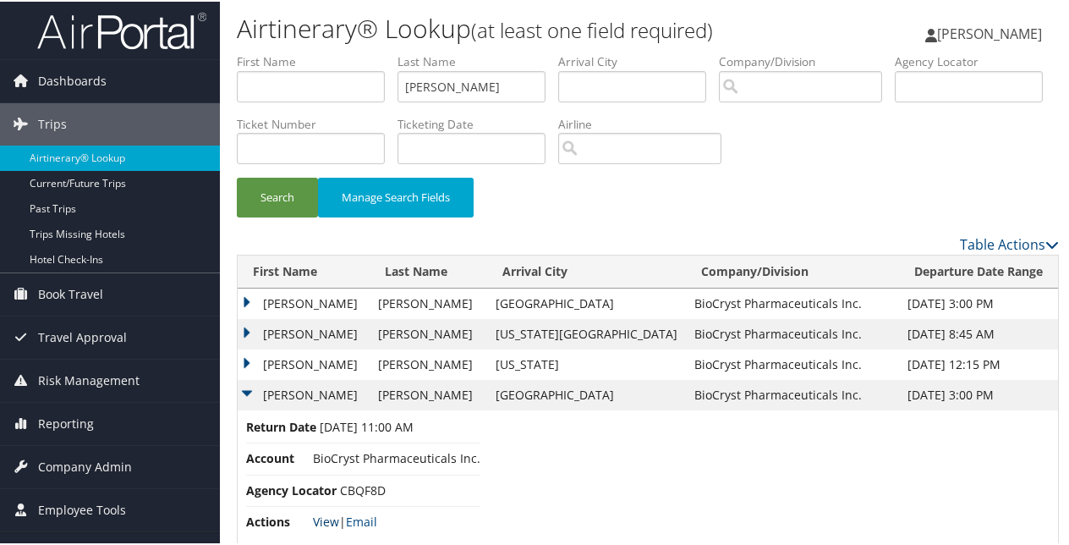
scroll to position [0, 0]
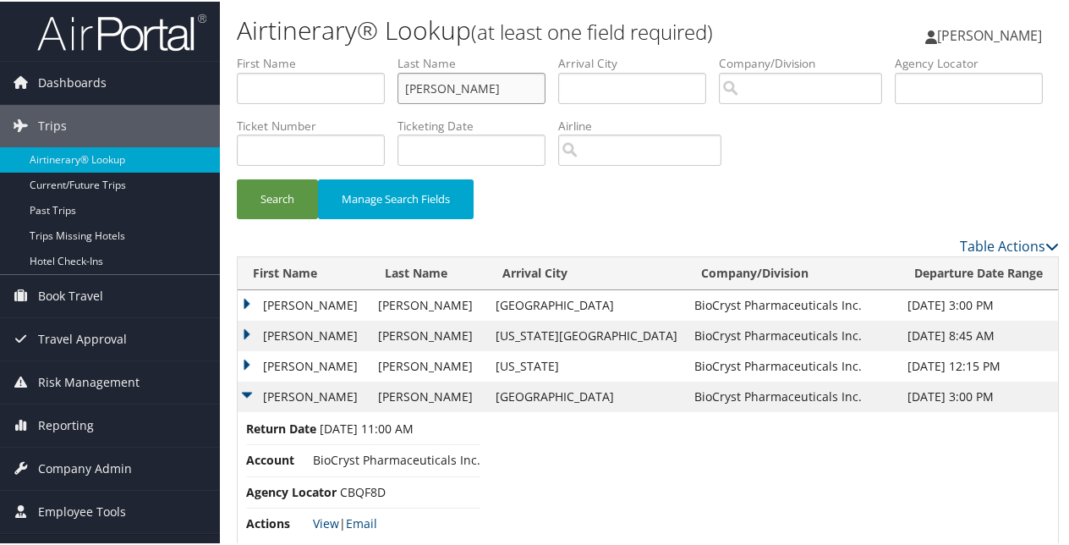
drag, startPoint x: 465, startPoint y: 85, endPoint x: 318, endPoint y: 97, distance: 147.7
click at [318, 53] on ul "First Name Last Name Bigham Departure City Arrival City Company/Division Airpor…" at bounding box center [648, 53] width 822 height 0
click at [237, 178] on button "Search" at bounding box center [277, 198] width 81 height 40
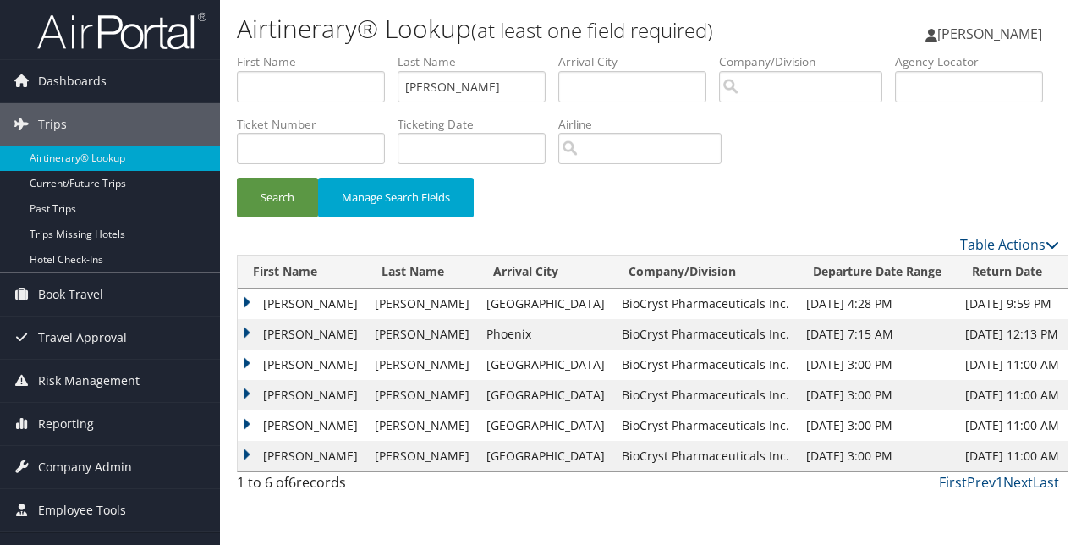
click at [241, 326] on td "DONALD DREW II" at bounding box center [302, 334] width 129 height 30
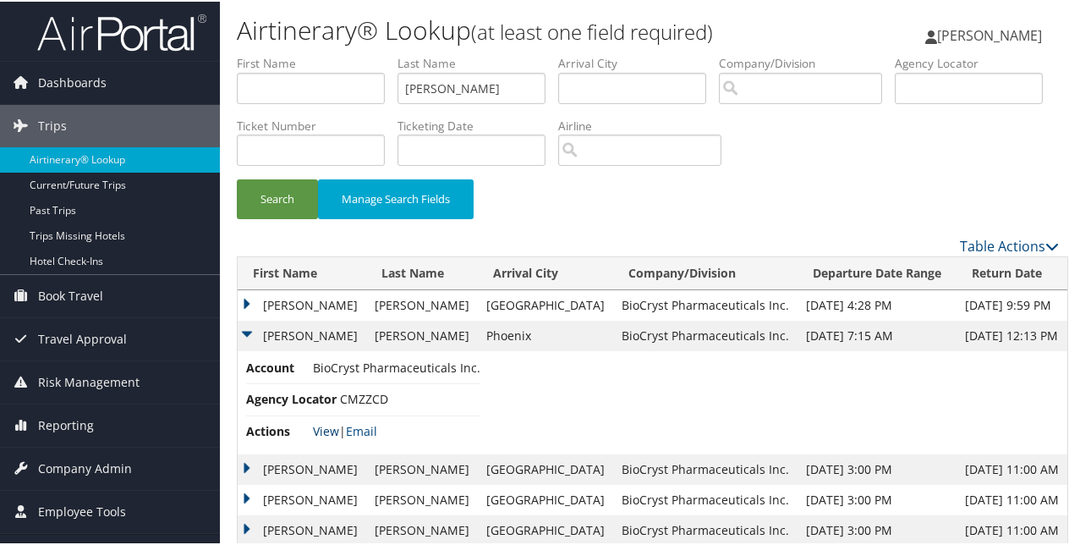
click at [323, 434] on link "View" at bounding box center [326, 429] width 26 height 16
click at [247, 299] on td "DONALD DREW II" at bounding box center [302, 303] width 129 height 30
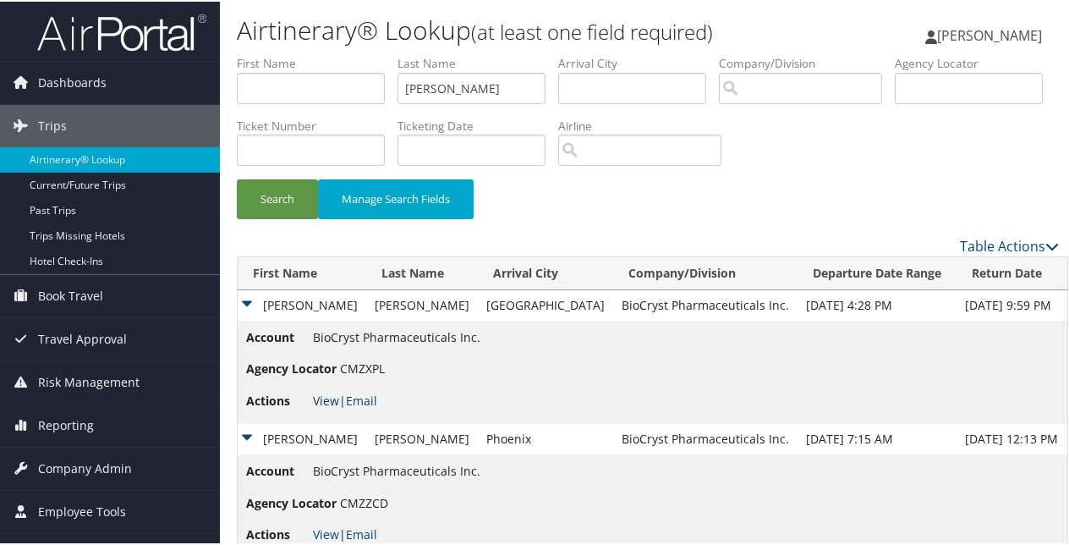
click at [326, 394] on link "View" at bounding box center [326, 399] width 26 height 16
drag, startPoint x: 474, startPoint y: 74, endPoint x: 384, endPoint y: 85, distance: 90.3
click at [384, 53] on ul "First Name Last Name Bishop Departure City Arrival City Company/Division Airpor…" at bounding box center [648, 53] width 822 height 0
click at [237, 178] on button "Search" at bounding box center [277, 198] width 81 height 40
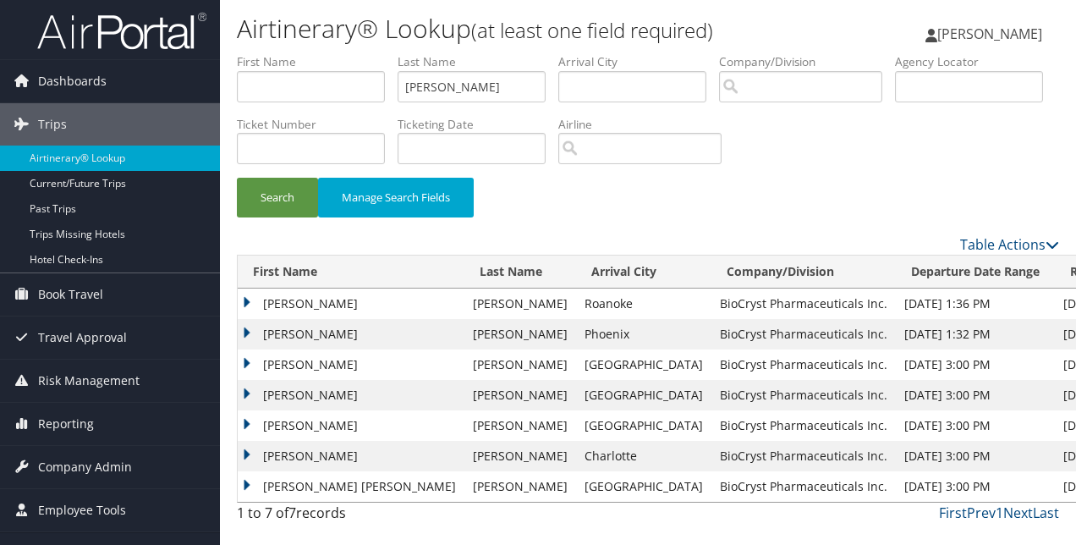
click at [252, 325] on td "NATALIE" at bounding box center [351, 334] width 227 height 30
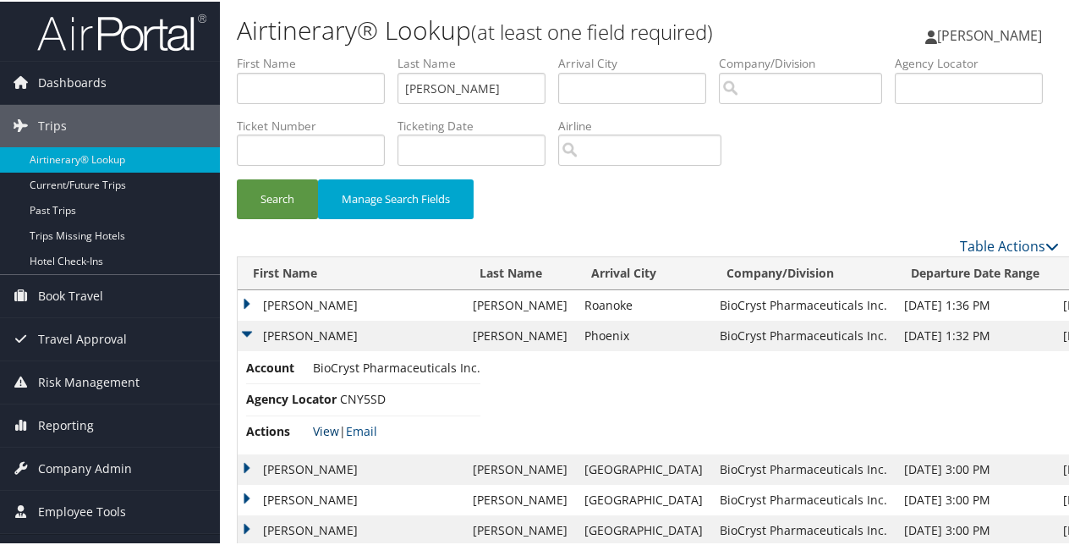
click at [317, 424] on link "View" at bounding box center [326, 429] width 26 height 16
drag, startPoint x: 452, startPoint y: 89, endPoint x: 369, endPoint y: 90, distance: 83.7
click at [369, 53] on ul "First Name Last Name Bland Departure City Arrival City Company/Division Airport…" at bounding box center [648, 53] width 822 height 0
type input "Bonner"
click at [237, 178] on button "Search" at bounding box center [277, 198] width 81 height 40
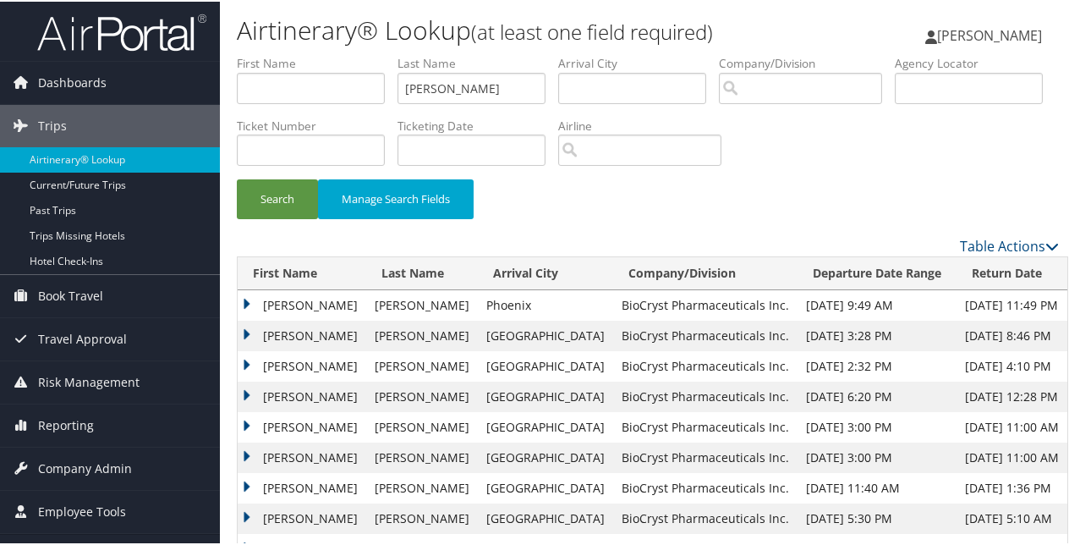
click at [250, 298] on td "MARC GIPSON" at bounding box center [302, 303] width 129 height 30
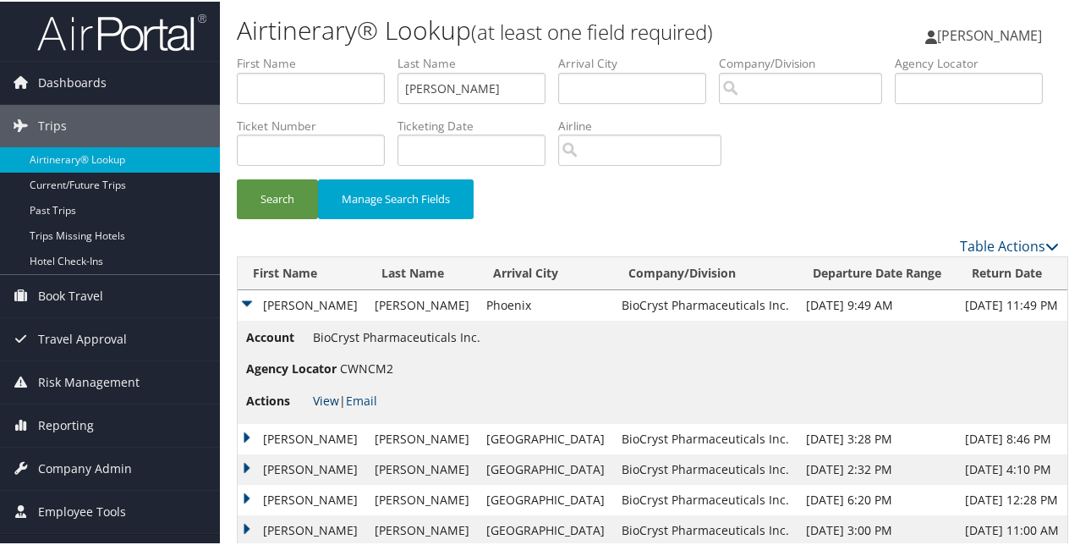
click at [316, 397] on link "View" at bounding box center [326, 399] width 26 height 16
drag, startPoint x: 479, startPoint y: 95, endPoint x: 374, endPoint y: 93, distance: 104.9
click at [374, 53] on ul "First Name Last Name Bonner Departure City Arrival City Company/Division Airpor…" at bounding box center [648, 53] width 822 height 0
click at [237, 178] on button "Search" at bounding box center [277, 198] width 81 height 40
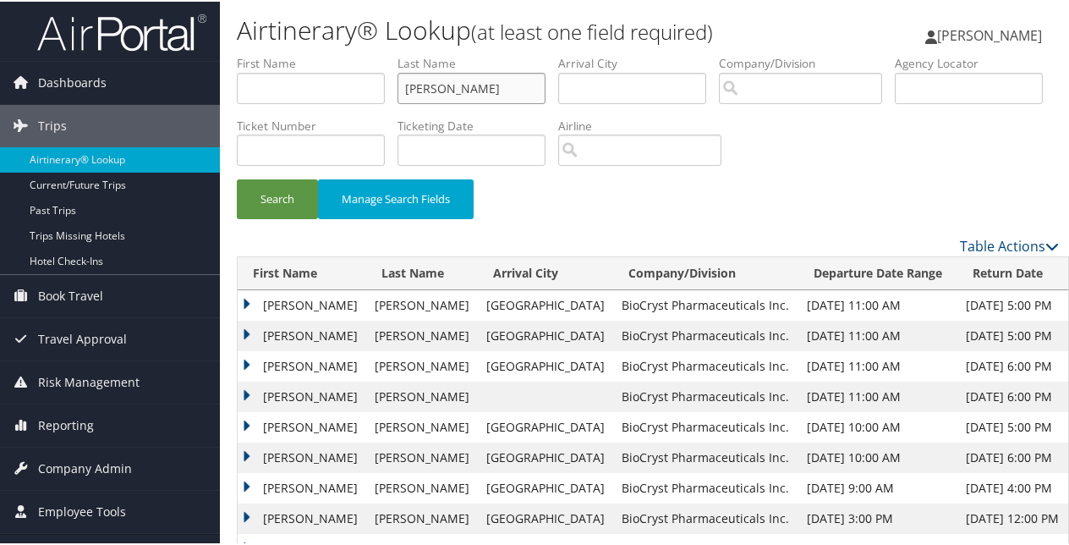
drag, startPoint x: 461, startPoint y: 79, endPoint x: 291, endPoint y: 73, distance: 170.1
click at [291, 53] on ul "First Name Last Name Borman Departure City Arrival City Company/Division Airpor…" at bounding box center [648, 53] width 822 height 0
click at [264, 187] on button "Search" at bounding box center [277, 198] width 81 height 40
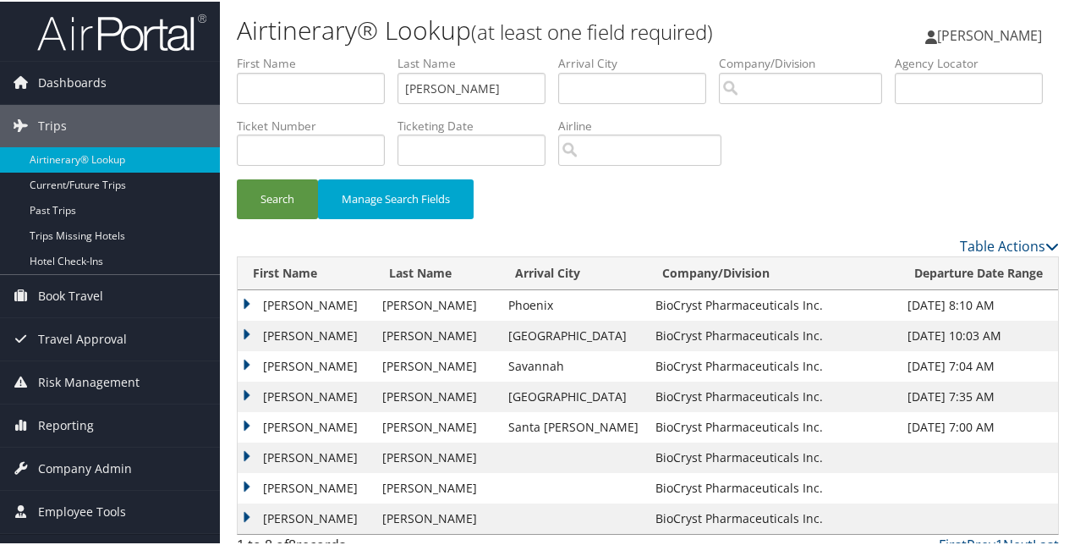
click at [244, 296] on td "RODNEY LAMONT" at bounding box center [306, 303] width 136 height 30
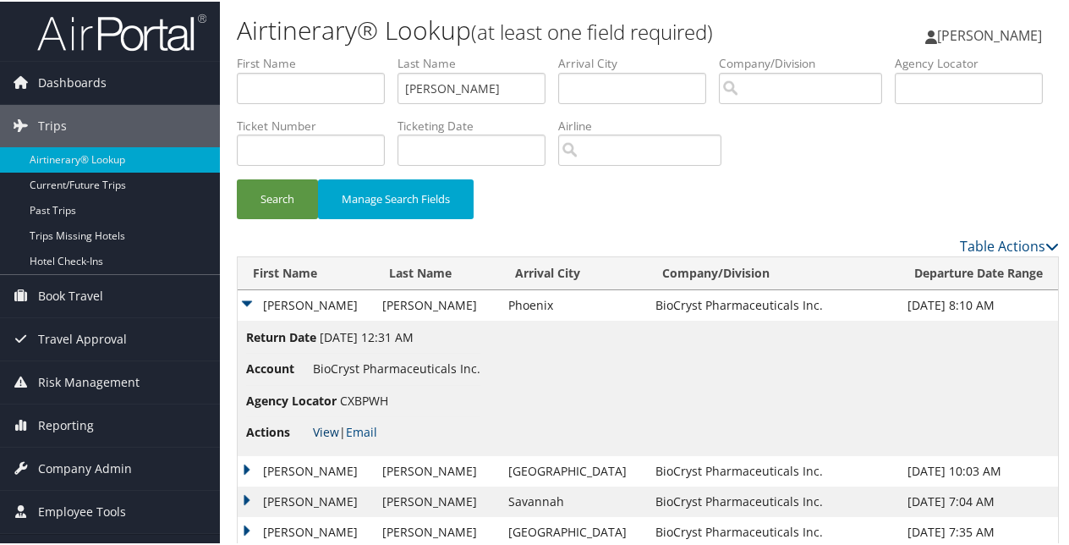
click at [328, 426] on link "View" at bounding box center [326, 430] width 26 height 16
drag, startPoint x: 477, startPoint y: 86, endPoint x: 305, endPoint y: 90, distance: 171.7
click at [305, 53] on ul "First Name Last Name Bowens Departure City Arrival City Company/Division Airpor…" at bounding box center [648, 53] width 822 height 0
click at [237, 178] on button "Search" at bounding box center [277, 198] width 81 height 40
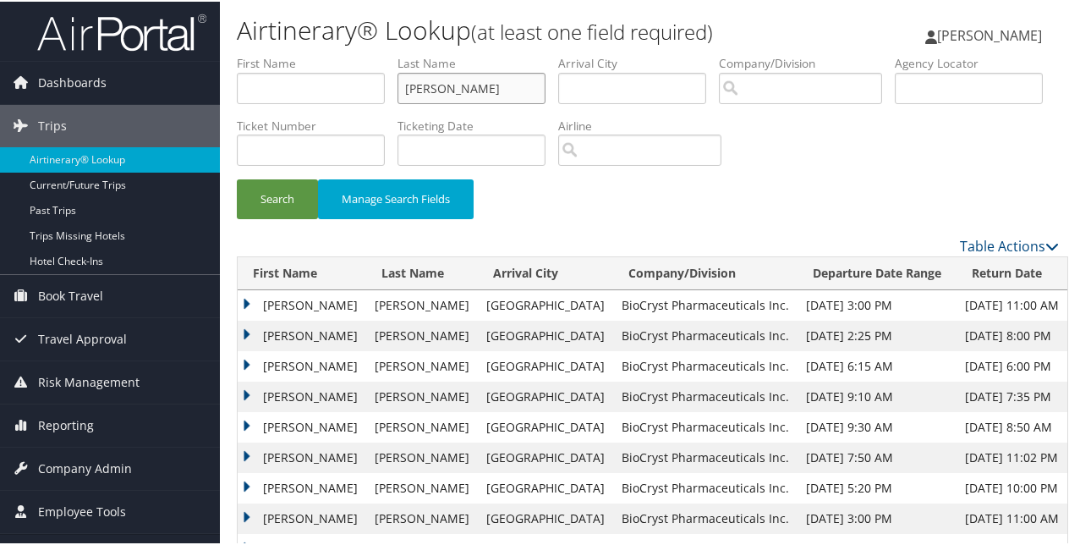
drag, startPoint x: 450, startPoint y: 85, endPoint x: 349, endPoint y: 77, distance: 100.9
click at [349, 53] on ul "First Name Last Name boyle Departure City Arrival City Company/Division Airport…" at bounding box center [648, 53] width 822 height 0
click at [237, 178] on button "Search" at bounding box center [277, 198] width 81 height 40
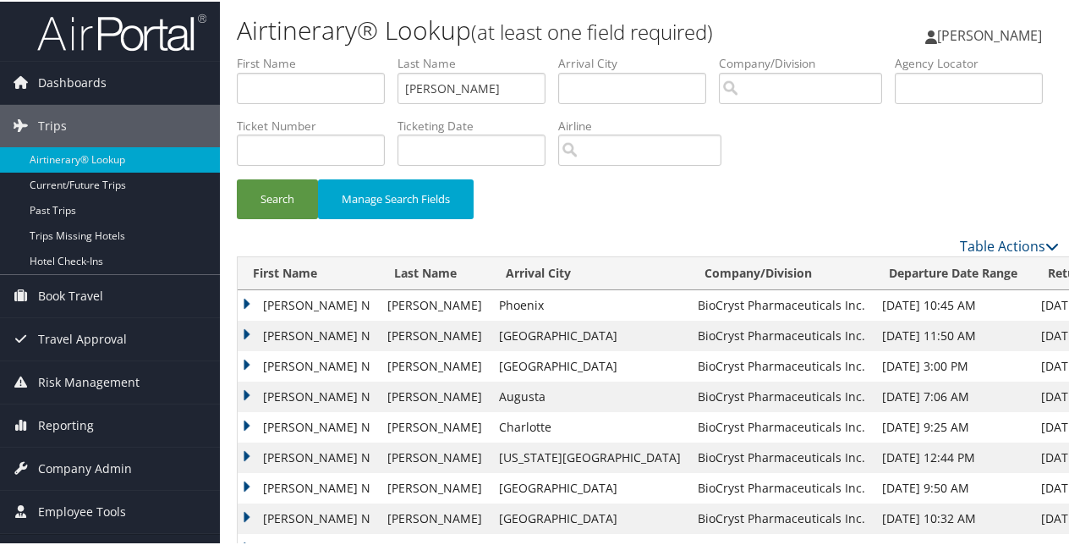
click at [240, 298] on td "NGOC ANH N" at bounding box center [308, 303] width 141 height 30
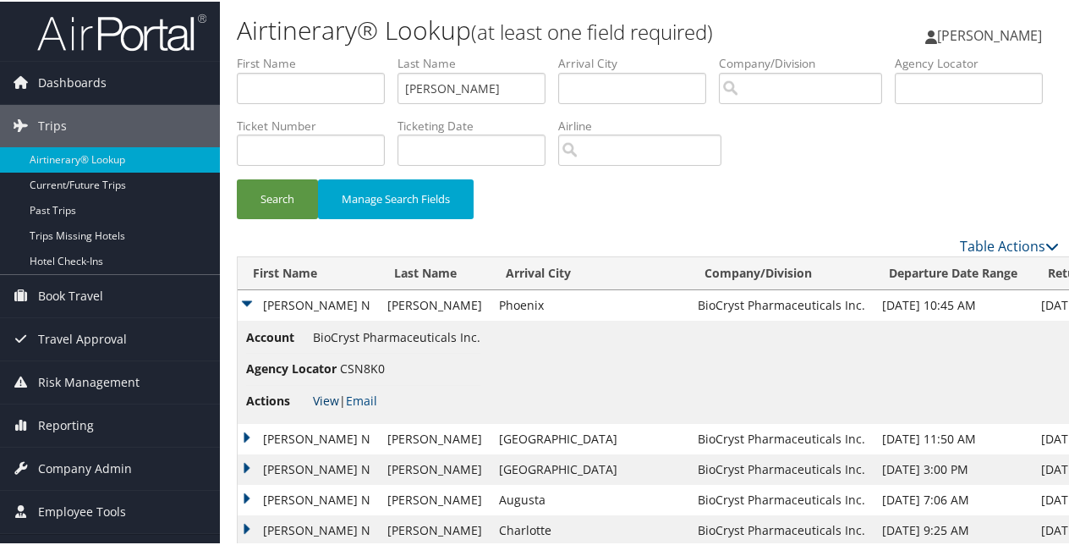
click at [328, 391] on link "View" at bounding box center [326, 399] width 26 height 16
drag, startPoint x: 473, startPoint y: 92, endPoint x: 393, endPoint y: 93, distance: 79.5
click at [393, 53] on ul "First Name Last Name bradshaw Departure City Arrival City Company/Division Airp…" at bounding box center [648, 53] width 822 height 0
click at [237, 178] on button "Search" at bounding box center [277, 198] width 81 height 40
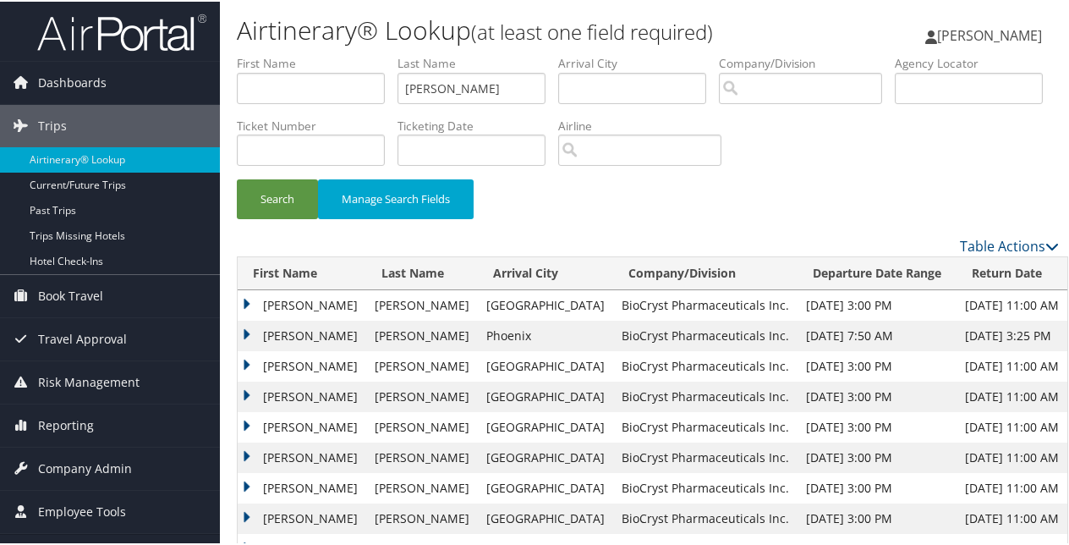
click at [247, 327] on td "JEFFREY MICHAEL" at bounding box center [302, 334] width 129 height 30
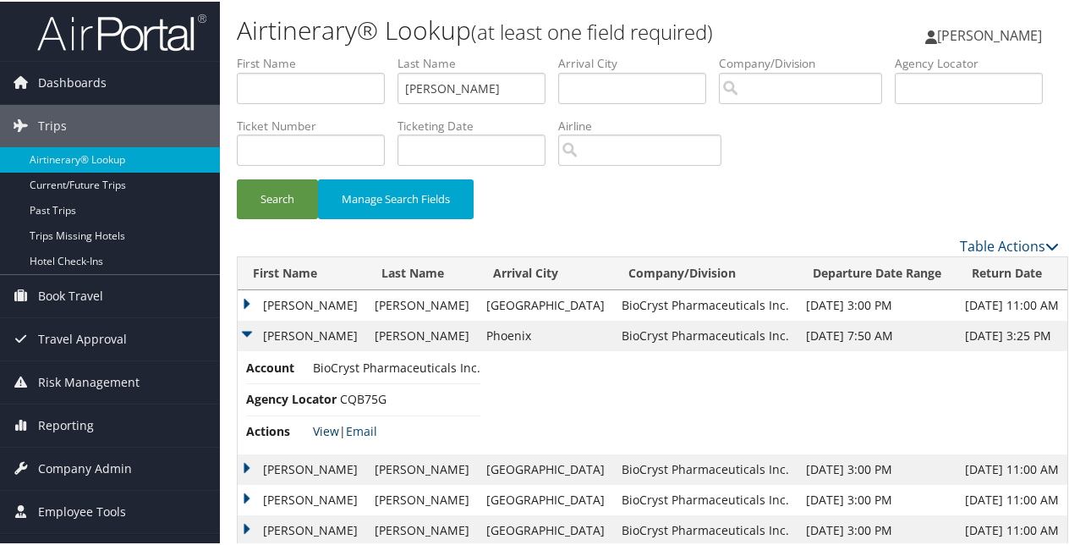
click at [326, 423] on link "View" at bounding box center [326, 429] width 26 height 16
drag, startPoint x: 457, startPoint y: 90, endPoint x: 387, endPoint y: 81, distance: 70.0
click at [387, 53] on ul "First Name Last Name Brinda Departure City Arrival City Company/Division Airpor…" at bounding box center [648, 53] width 822 height 0
click at [237, 178] on button "Search" at bounding box center [277, 198] width 81 height 40
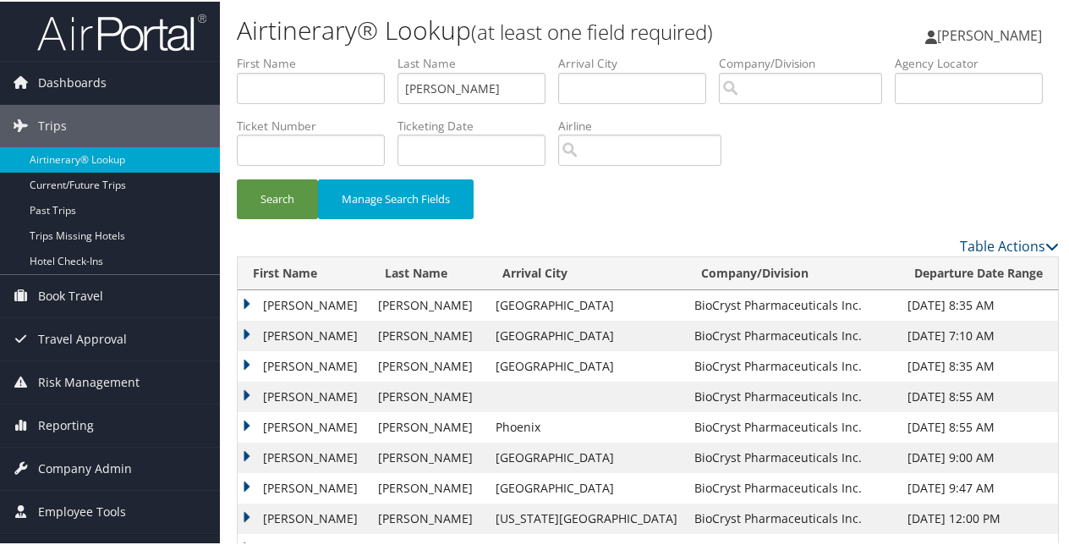
click at [245, 435] on td "JENNIFER LAUREN" at bounding box center [304, 425] width 132 height 30
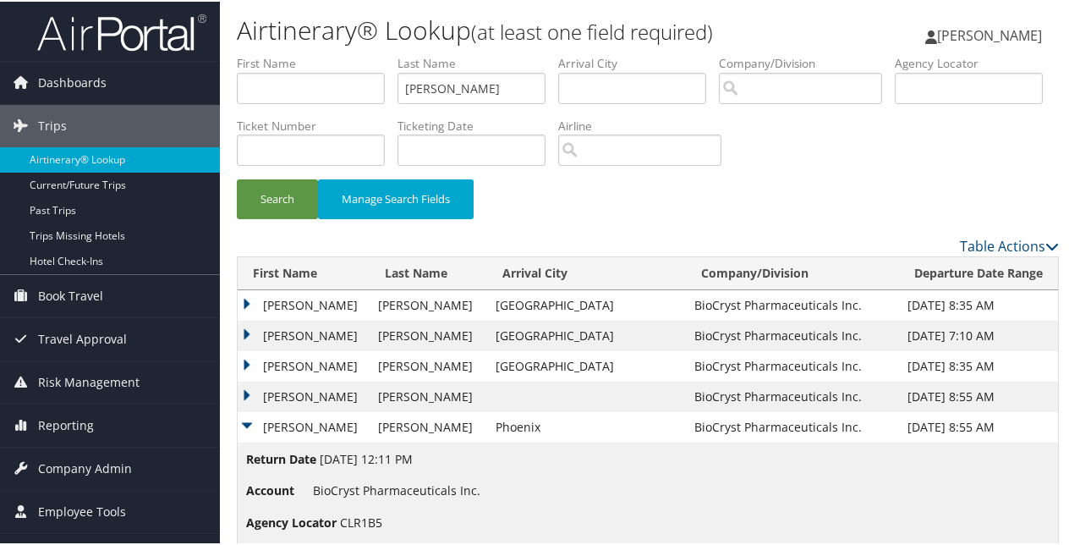
click at [246, 395] on td "JENNIFER LAUREN" at bounding box center [304, 395] width 132 height 30
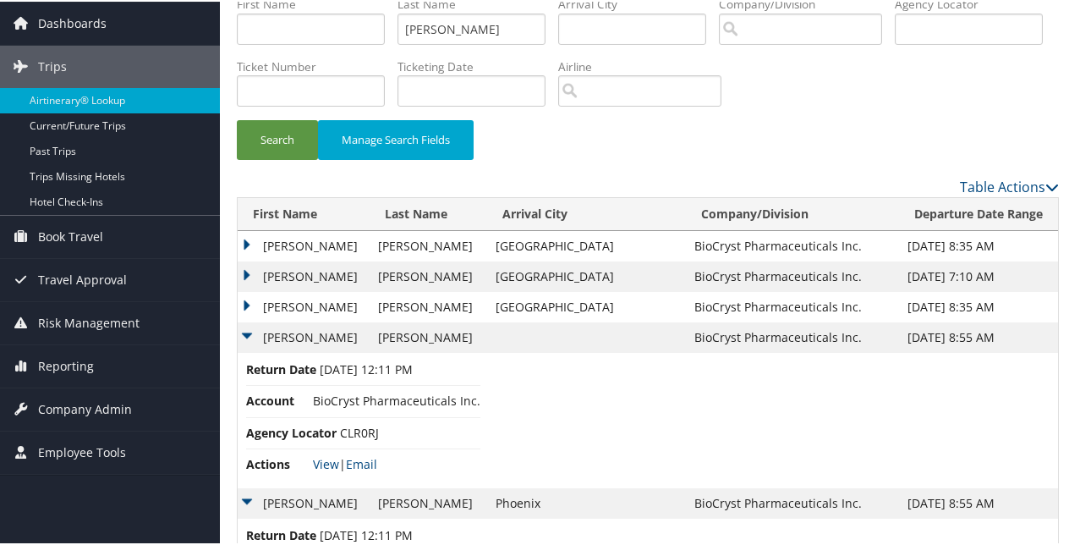
scroll to position [68, 0]
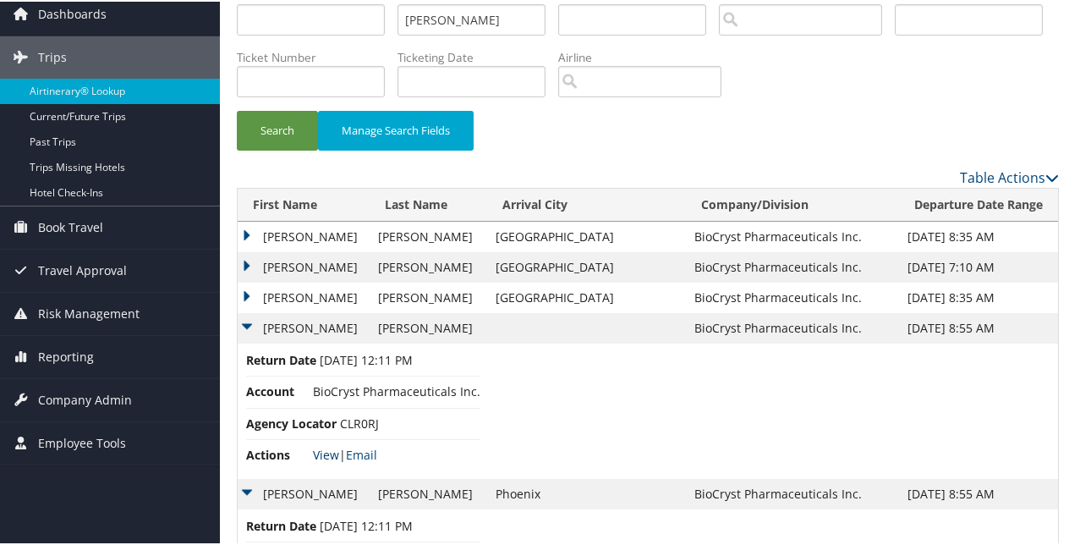
click at [313, 448] on link "View" at bounding box center [326, 453] width 26 height 16
click at [247, 321] on td "JENNIFER LAUREN" at bounding box center [304, 326] width 132 height 30
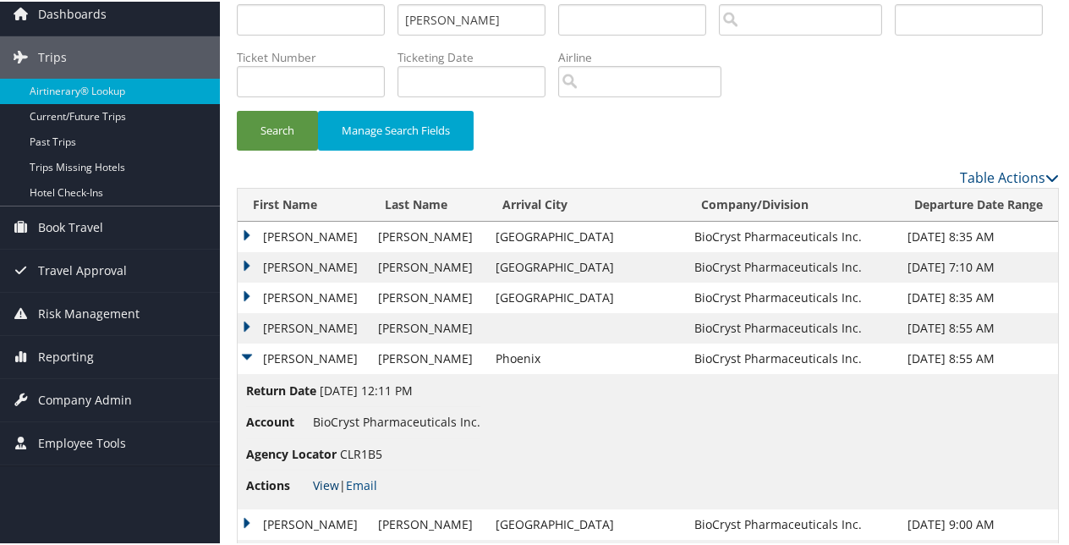
click at [322, 477] on link "View" at bounding box center [326, 483] width 26 height 16
click at [476, 23] on input "Caldwell" at bounding box center [471, 18] width 148 height 31
type input "C"
paste input "Campesi Killingsworth"
click at [237, 109] on button "Search" at bounding box center [277, 129] width 81 height 40
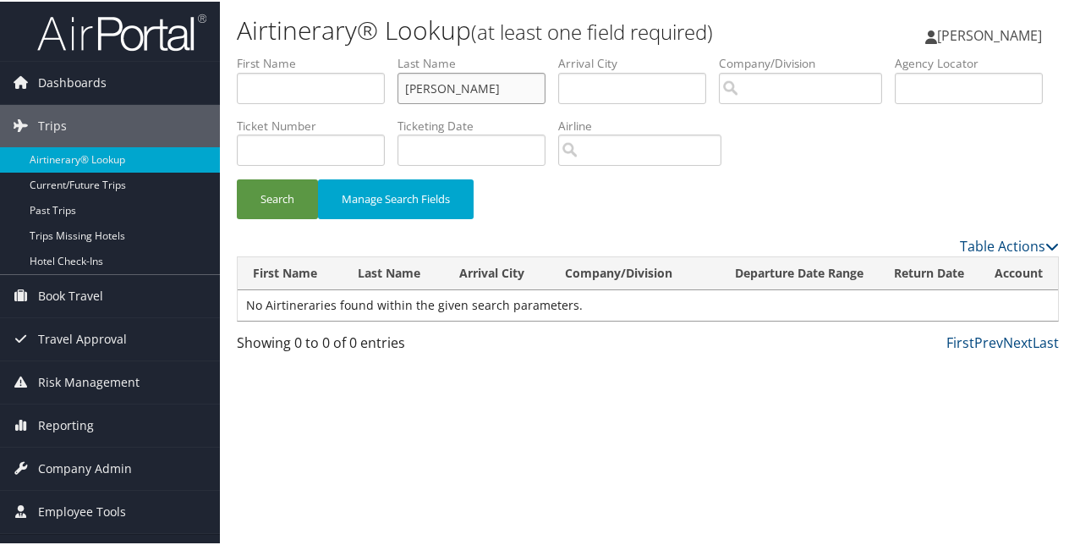
scroll to position [0, 0]
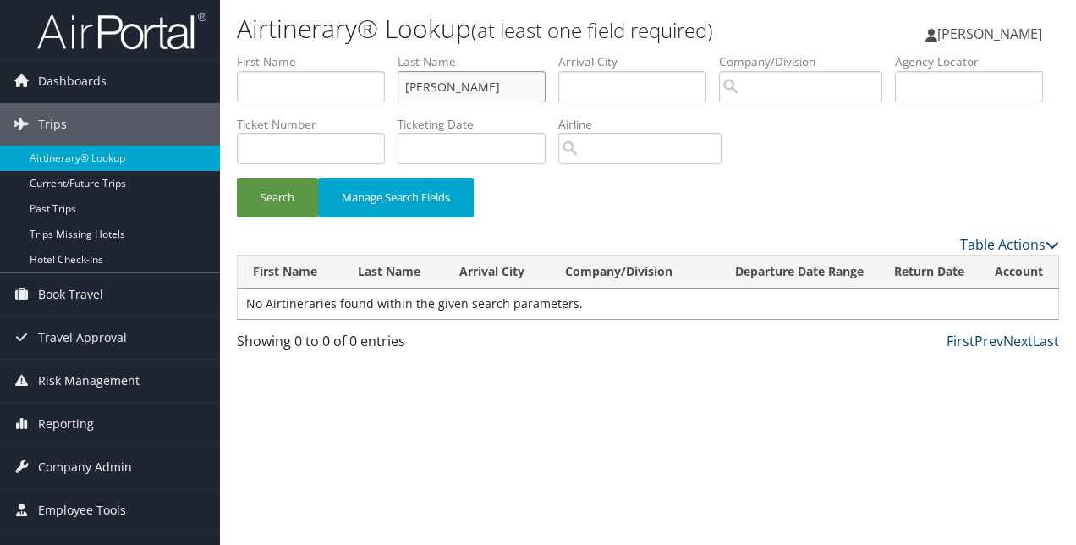
drag, startPoint x: 453, startPoint y: 86, endPoint x: 375, endPoint y: 95, distance: 78.3
click at [375, 53] on ul "First Name Last Name Campesi Killingsworth Departure City Arrival City Company/…" at bounding box center [648, 53] width 822 height 0
type input "Killingsworth"
click at [237, 178] on button "Search" at bounding box center [277, 198] width 81 height 40
drag, startPoint x: 503, startPoint y: 90, endPoint x: 370, endPoint y: 74, distance: 133.6
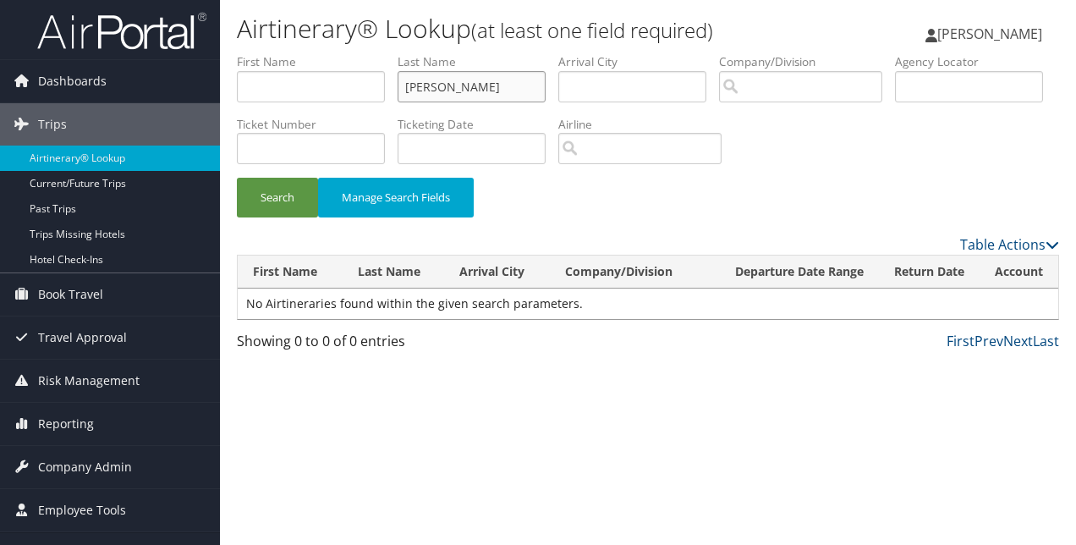
click at [371, 53] on ul "First Name Last Name Killingsworth Departure City Arrival City Company/Division…" at bounding box center [648, 53] width 822 height 0
click at [423, 74] on input "text" at bounding box center [471, 86] width 148 height 31
paste input "Campesi Killingsworth"
drag, startPoint x: 455, startPoint y: 88, endPoint x: 545, endPoint y: 69, distance: 92.4
click at [545, 69] on li "Last Name Campesi Killingsworth" at bounding box center [477, 84] width 161 height 62
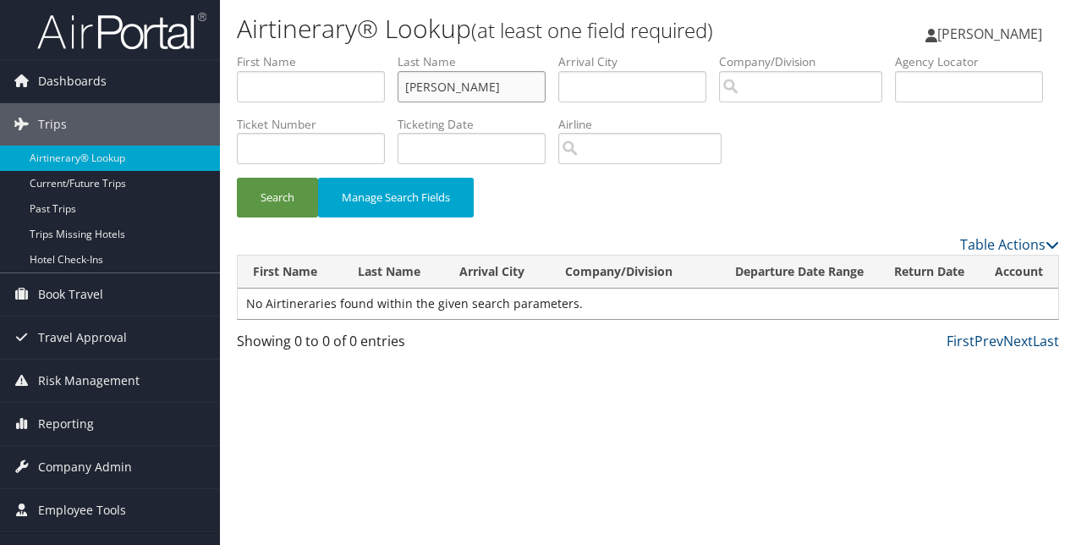
click at [237, 178] on button "Search" at bounding box center [277, 198] width 81 height 40
drag, startPoint x: 490, startPoint y: 94, endPoint x: 381, endPoint y: 86, distance: 109.3
click at [382, 53] on ul "First Name Last Name Campesi Departure City Arrival City Company/Division Airpo…" at bounding box center [648, 53] width 822 height 0
click at [237, 178] on button "Search" at bounding box center [277, 198] width 81 height 40
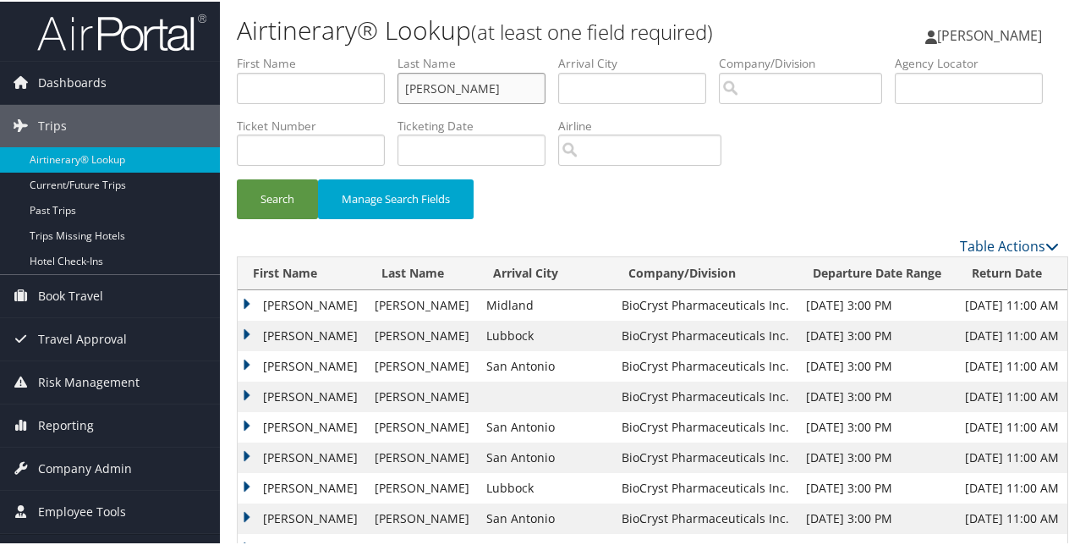
drag, startPoint x: 439, startPoint y: 83, endPoint x: 346, endPoint y: 71, distance: 93.8
click at [346, 53] on ul "First Name Last Name cannon Departure City Arrival City Company/Division Airpor…" at bounding box center [648, 53] width 822 height 0
click at [237, 178] on button "Search" at bounding box center [277, 198] width 81 height 40
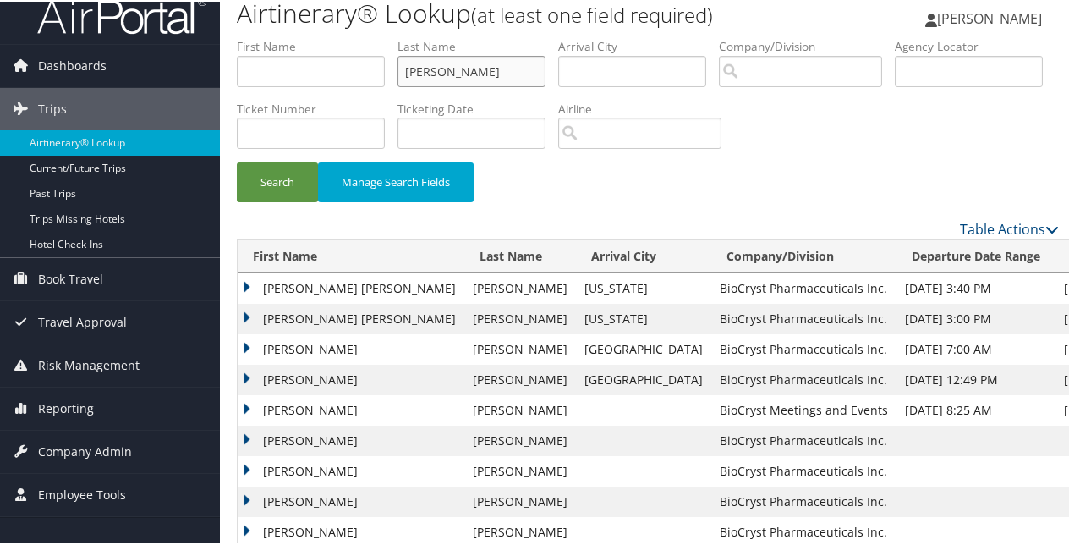
scroll to position [47, 0]
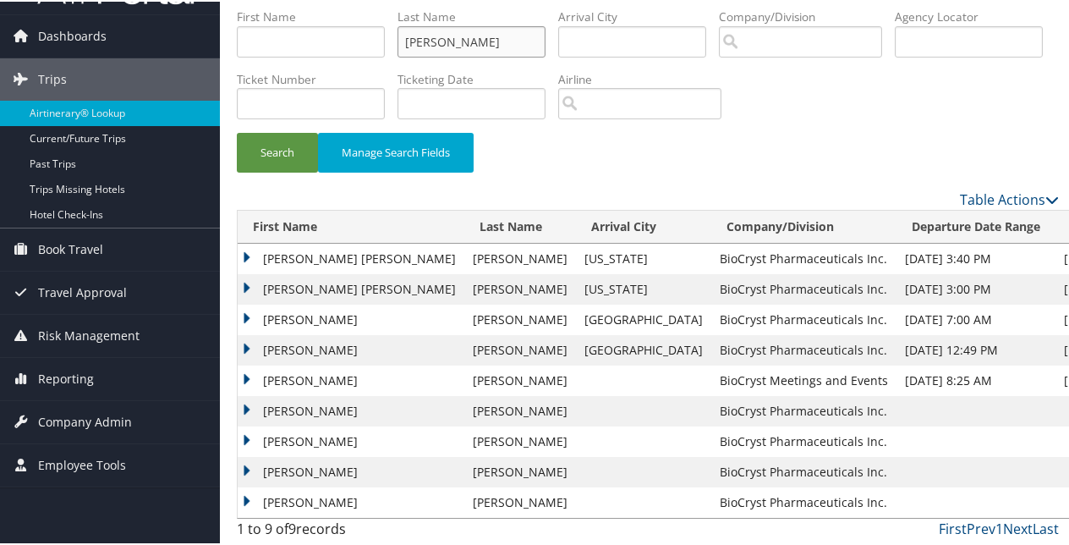
click at [237, 131] on button "Search" at bounding box center [277, 151] width 81 height 40
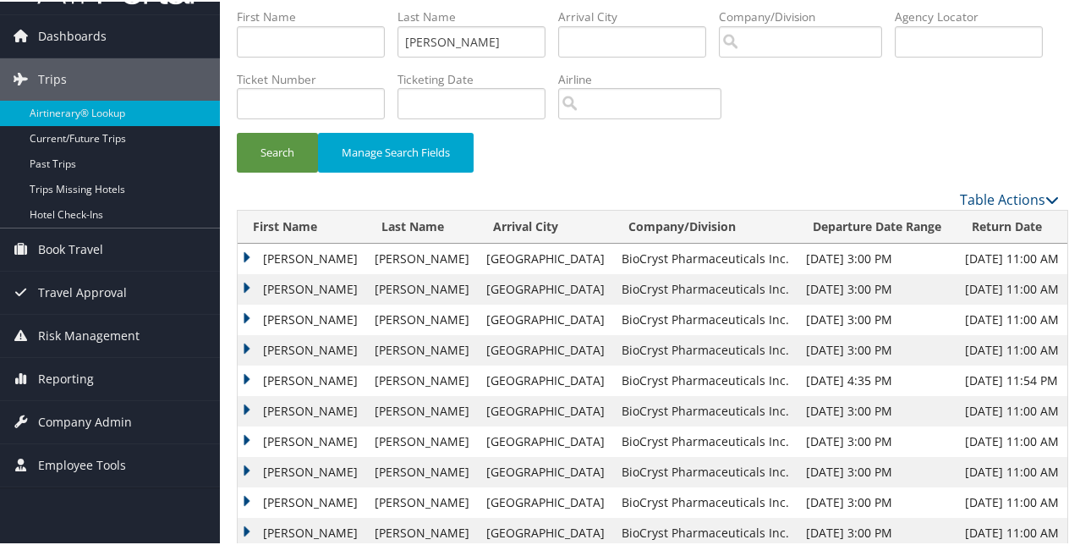
click at [239, 375] on td "CAROLYN R" at bounding box center [302, 379] width 129 height 30
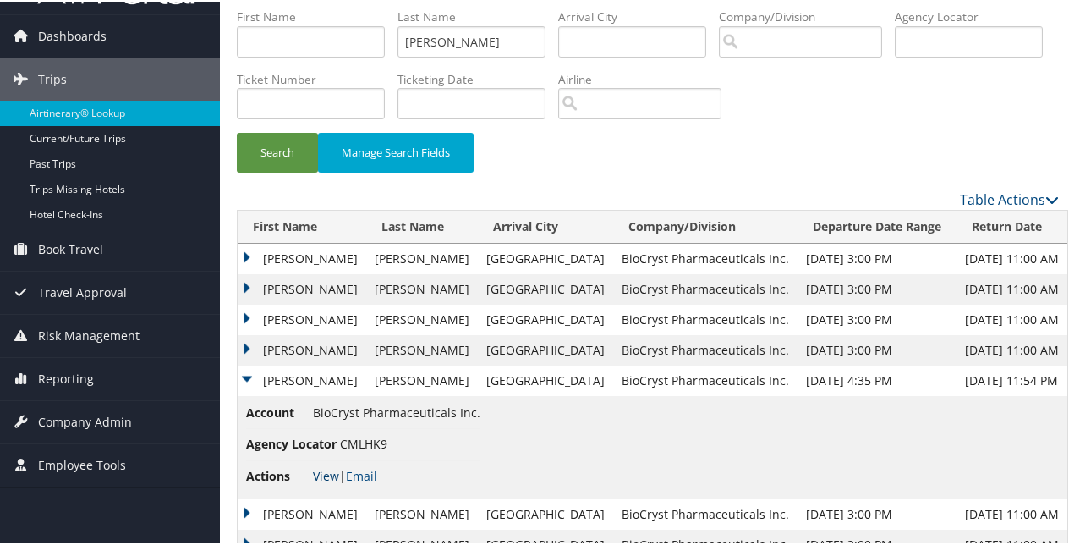
click at [324, 474] on link "View" at bounding box center [326, 474] width 26 height 16
drag, startPoint x: 408, startPoint y: 36, endPoint x: 389, endPoint y: 36, distance: 18.6
click at [391, 7] on ul "First Name Last Name cannoy Departure City Arrival City Company/Division Airpor…" at bounding box center [648, 7] width 822 height 0
paste input "Castleforte"
click at [237, 131] on button "Search" at bounding box center [277, 151] width 81 height 40
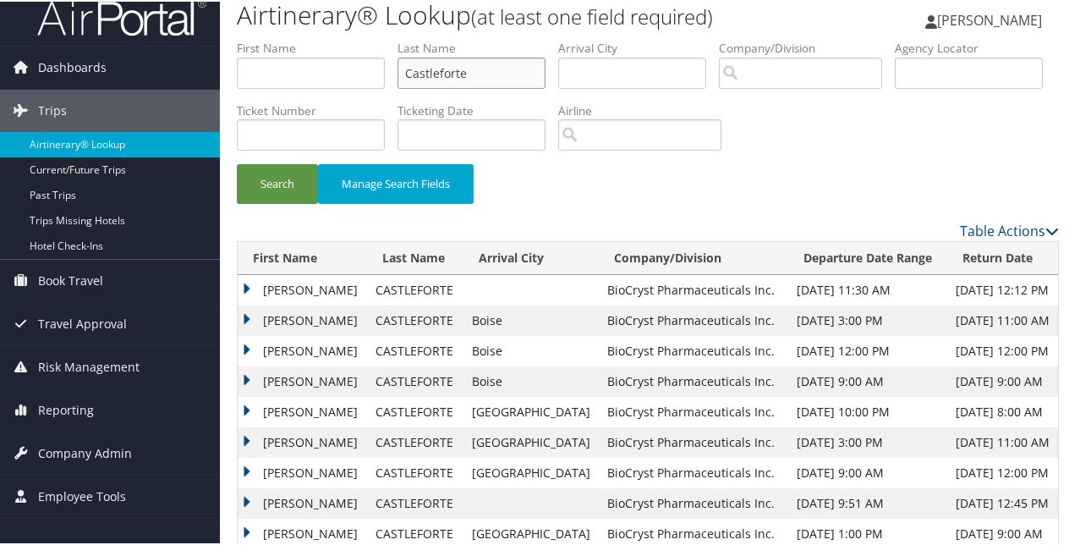
scroll to position [0, 0]
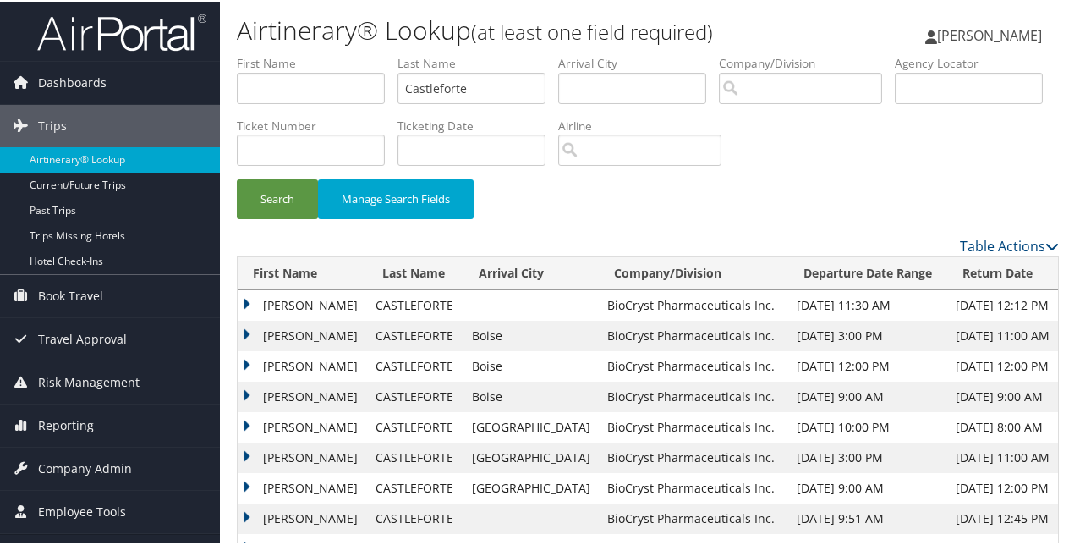
click at [243, 296] on td "TAMMY LEE" at bounding box center [302, 303] width 129 height 30
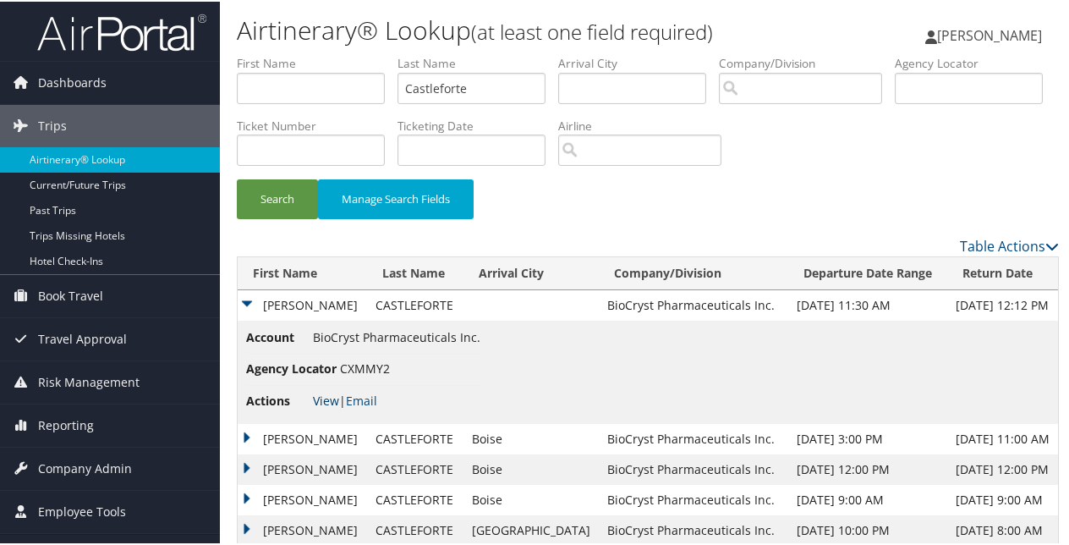
click at [330, 396] on link "View" at bounding box center [326, 399] width 26 height 16
drag, startPoint x: 477, startPoint y: 85, endPoint x: 349, endPoint y: 86, distance: 127.7
click at [349, 53] on ul "First Name Last Name Castleforte Departure City Arrival City Company/Division A…" at bounding box center [648, 53] width 822 height 0
click at [237, 178] on button "Search" at bounding box center [277, 198] width 81 height 40
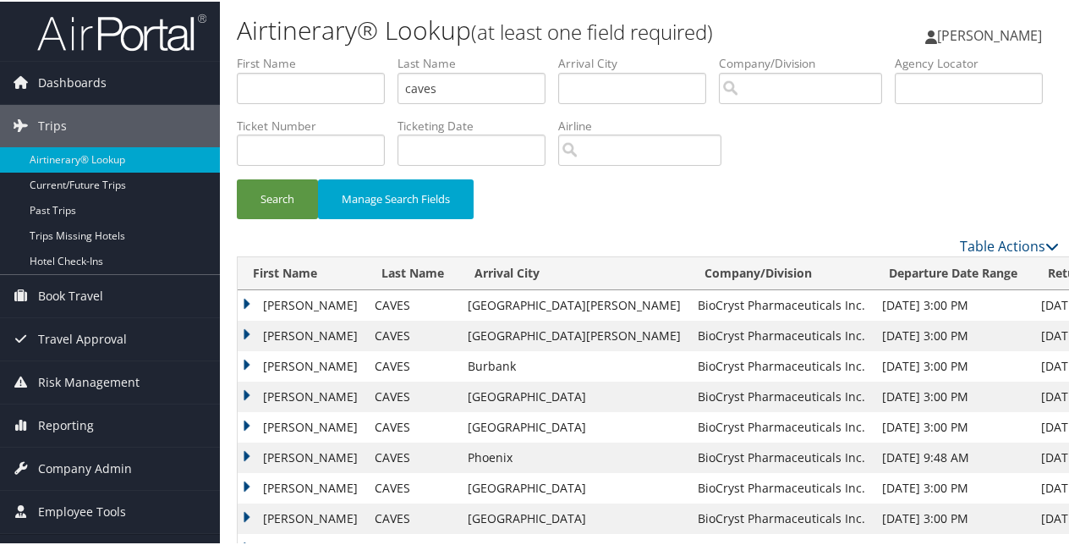
click at [245, 453] on td "ASHLEY" at bounding box center [302, 456] width 129 height 30
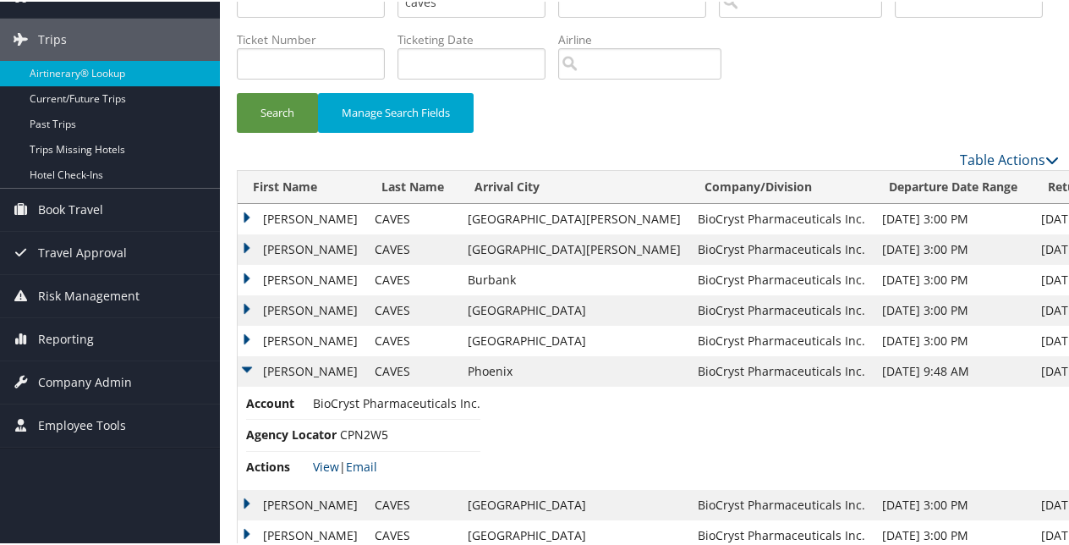
scroll to position [179, 0]
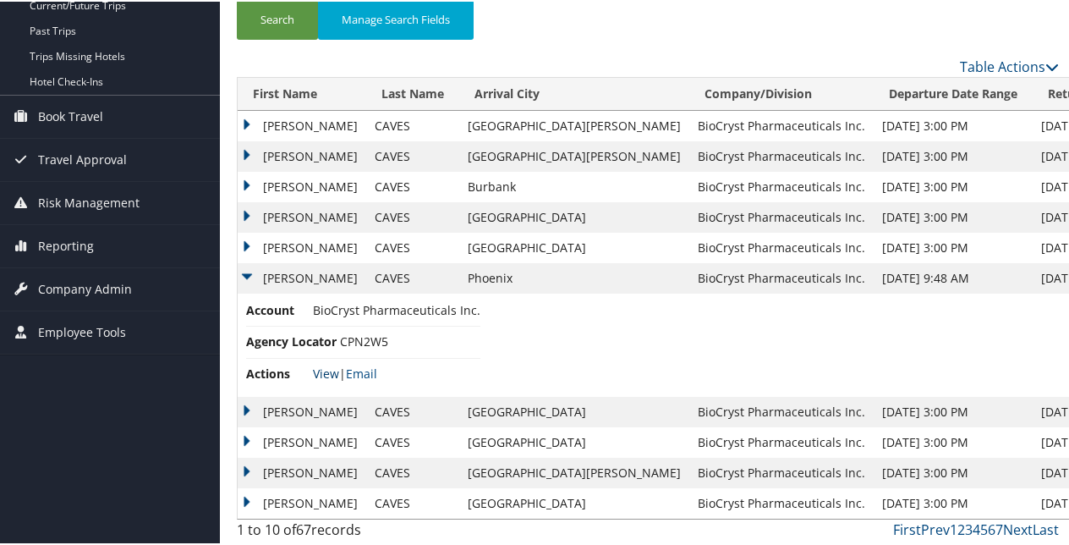
click at [321, 370] on link "View" at bounding box center [326, 372] width 26 height 16
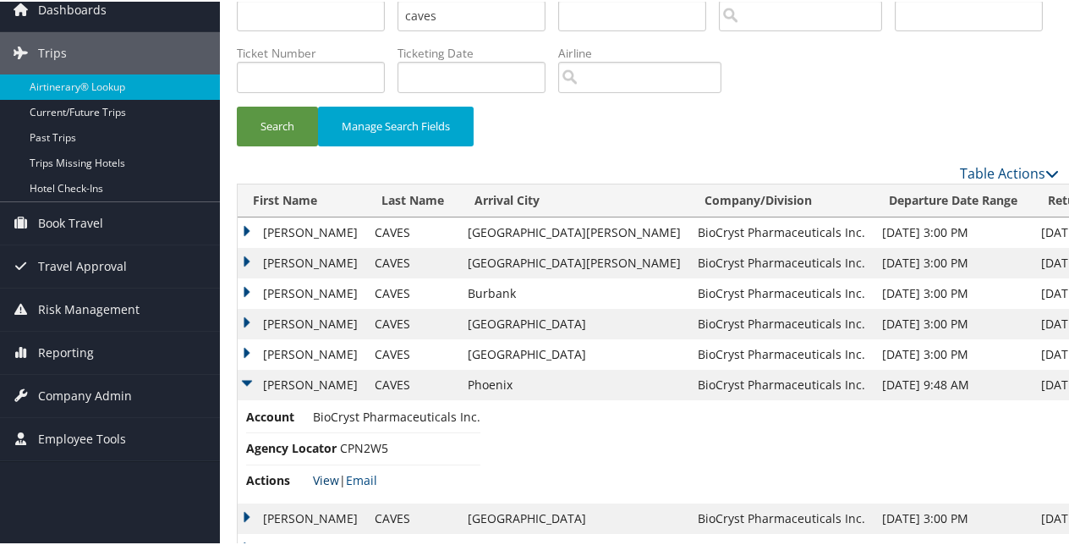
scroll to position [0, 0]
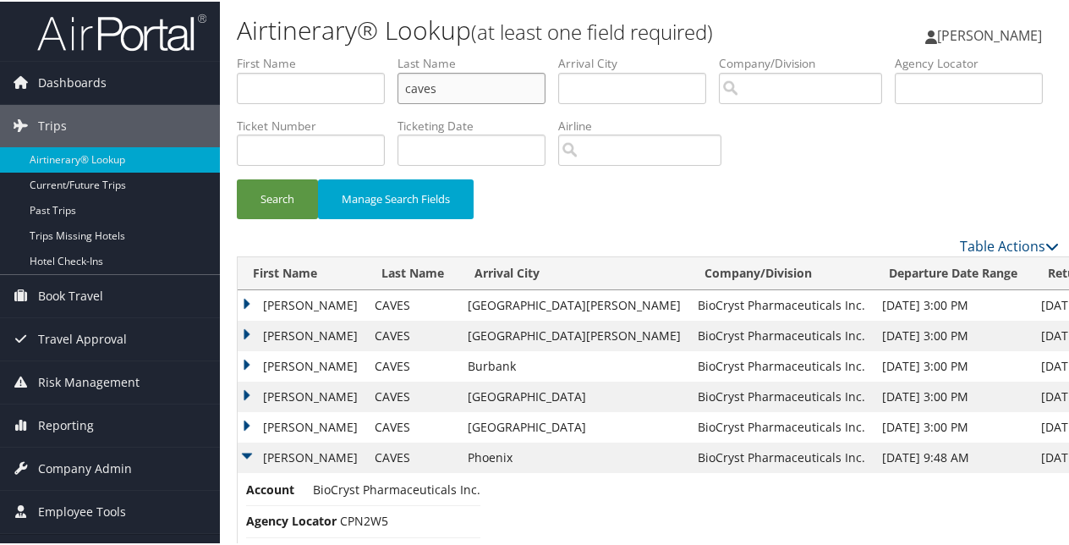
drag, startPoint x: 447, startPoint y: 94, endPoint x: 380, endPoint y: 81, distance: 68.8
click at [380, 53] on ul "First Name Last Name caves Departure City Arrival City Company/Division Airport…" at bounding box center [648, 53] width 822 height 0
paste input "Chovkovy"
click at [284, 212] on button "Search" at bounding box center [277, 198] width 81 height 40
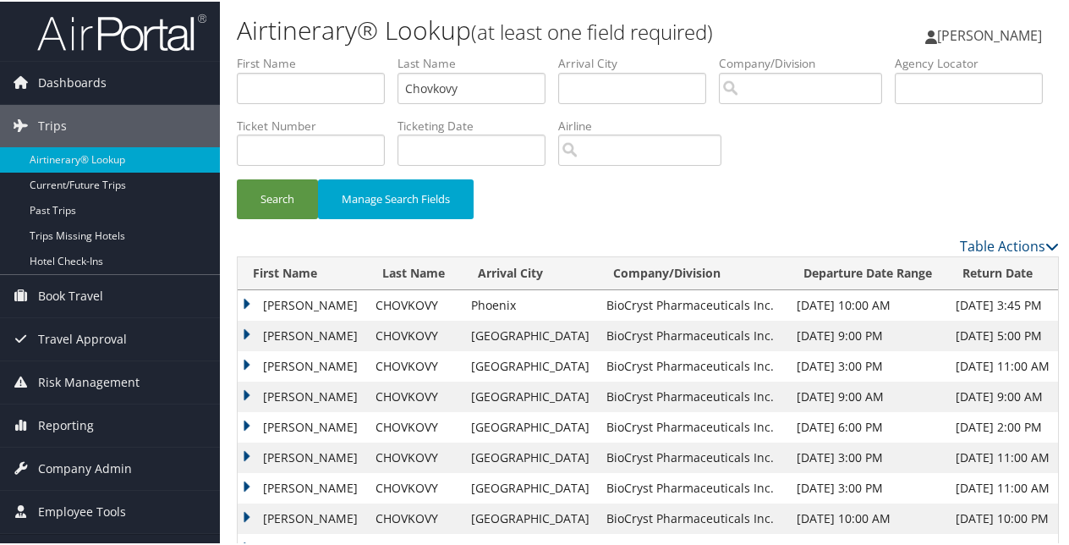
click at [244, 298] on td "OLEG I" at bounding box center [302, 303] width 129 height 30
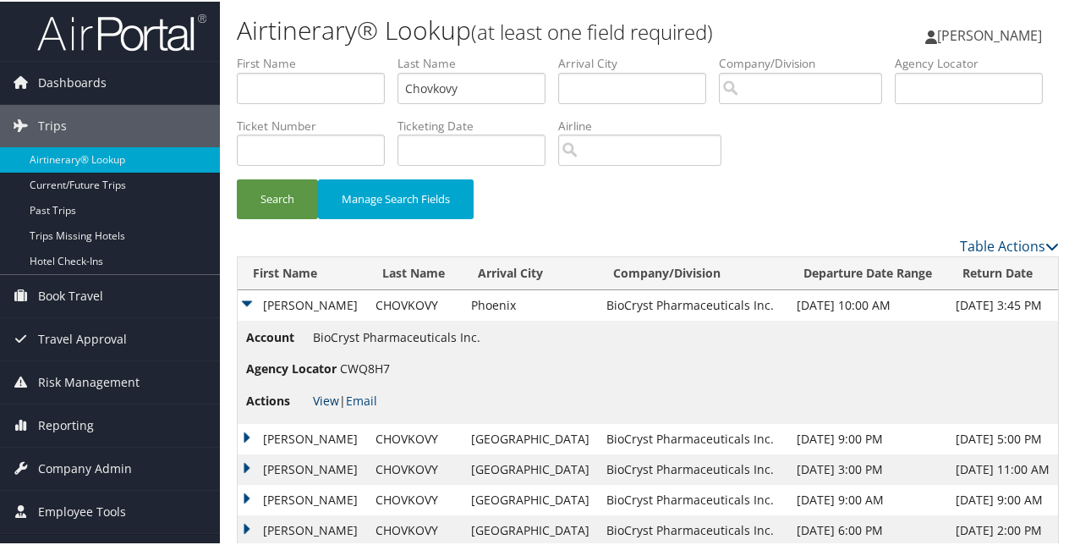
click at [336, 404] on link "View" at bounding box center [326, 399] width 26 height 16
drag, startPoint x: 472, startPoint y: 86, endPoint x: 341, endPoint y: 79, distance: 131.2
click at [341, 53] on ul "First Name Last Name Chovkovy Departure City Arrival City Company/Division Airp…" at bounding box center [648, 53] width 822 height 0
type input "Christensen"
click at [237, 178] on button "Search" at bounding box center [277, 198] width 81 height 40
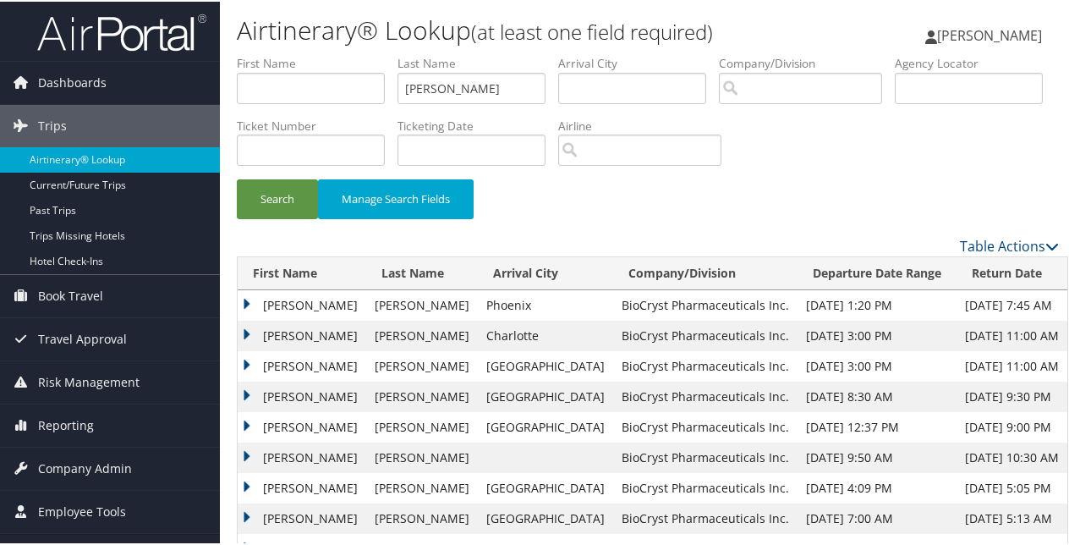
click at [247, 301] on td "JENNIFER ASSAFF" at bounding box center [302, 303] width 129 height 30
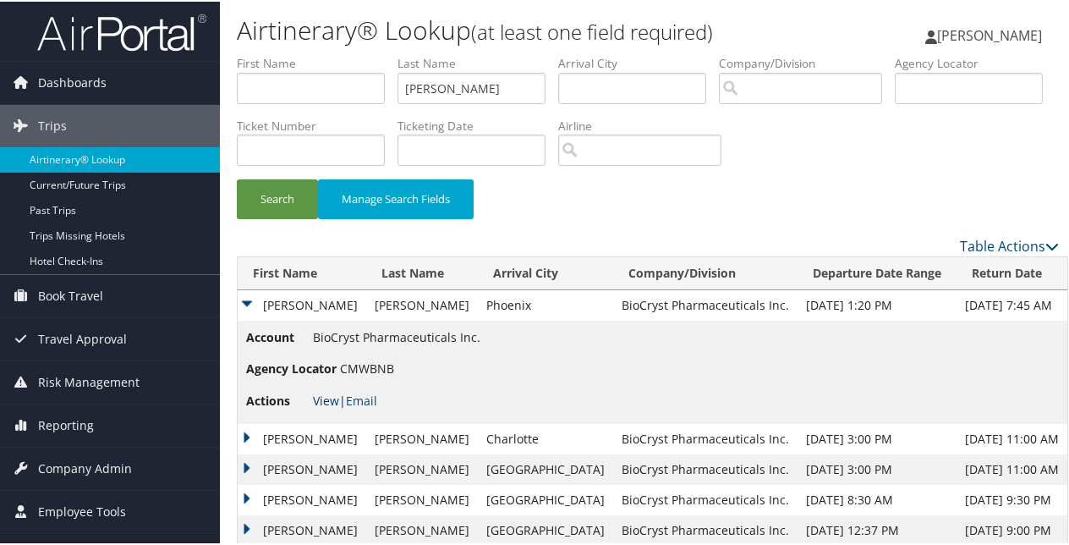
click at [331, 394] on link "View" at bounding box center [326, 399] width 26 height 16
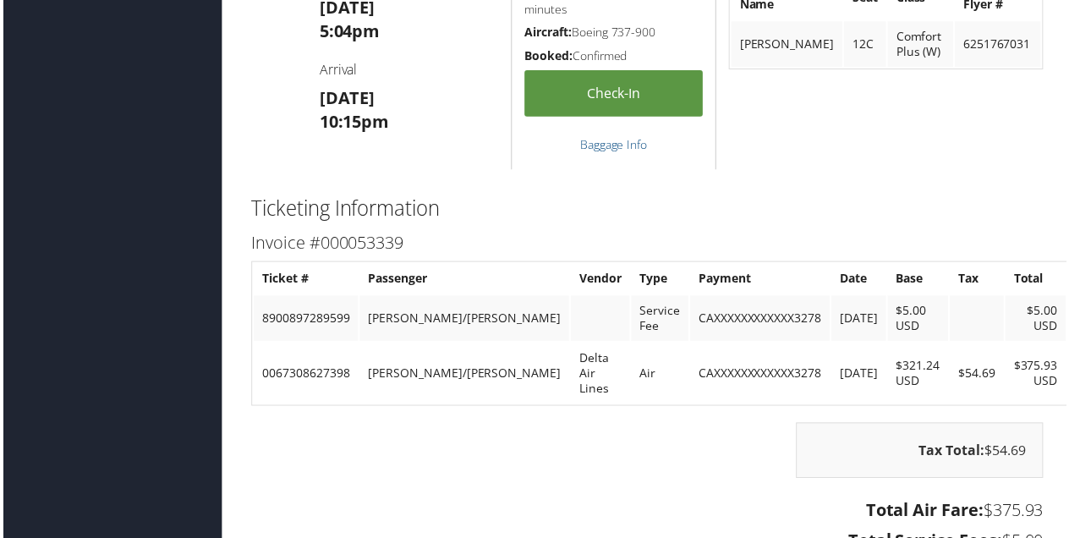
scroll to position [1216, 0]
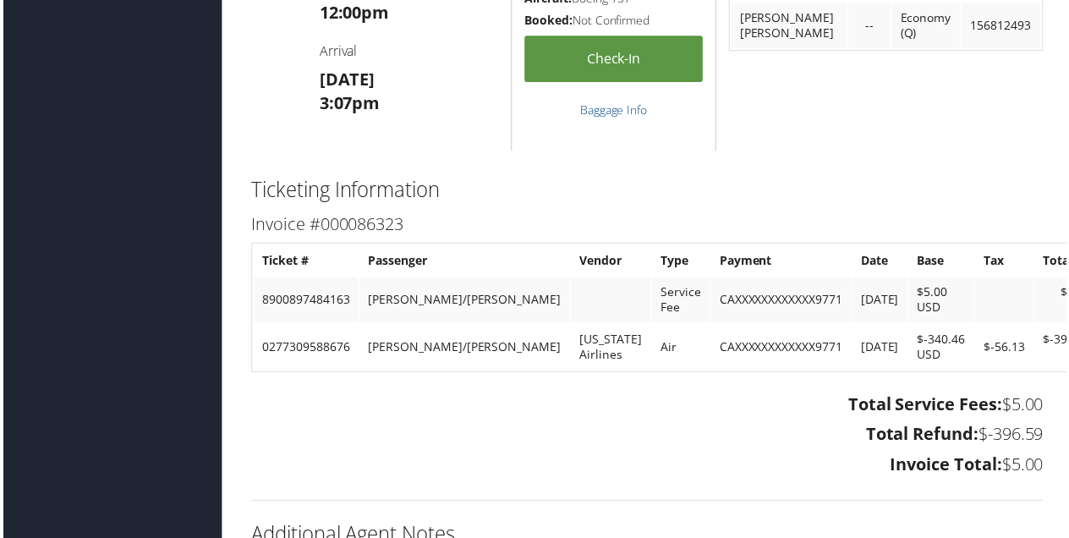
scroll to position [1099, 0]
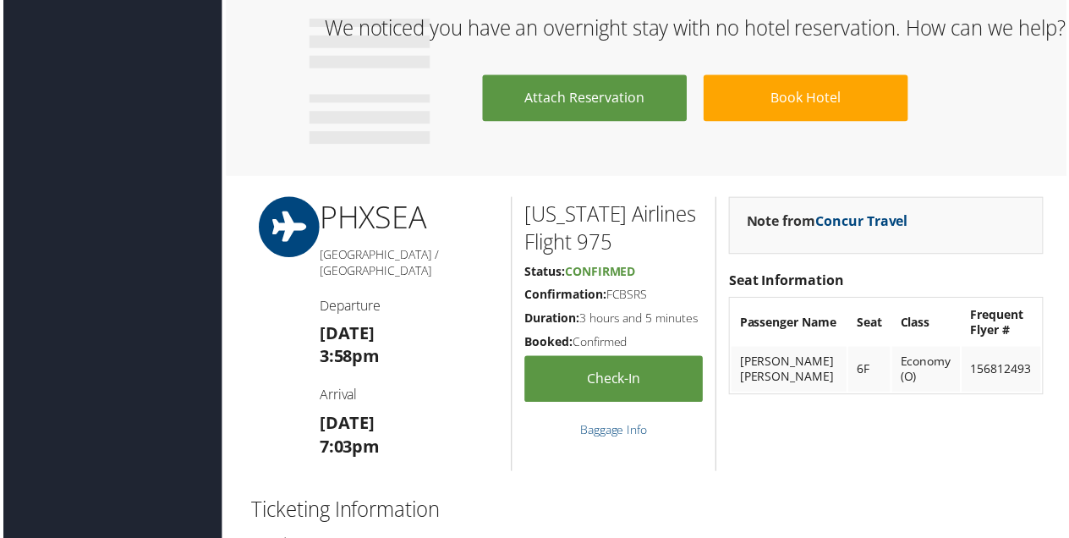
scroll to position [1015, 0]
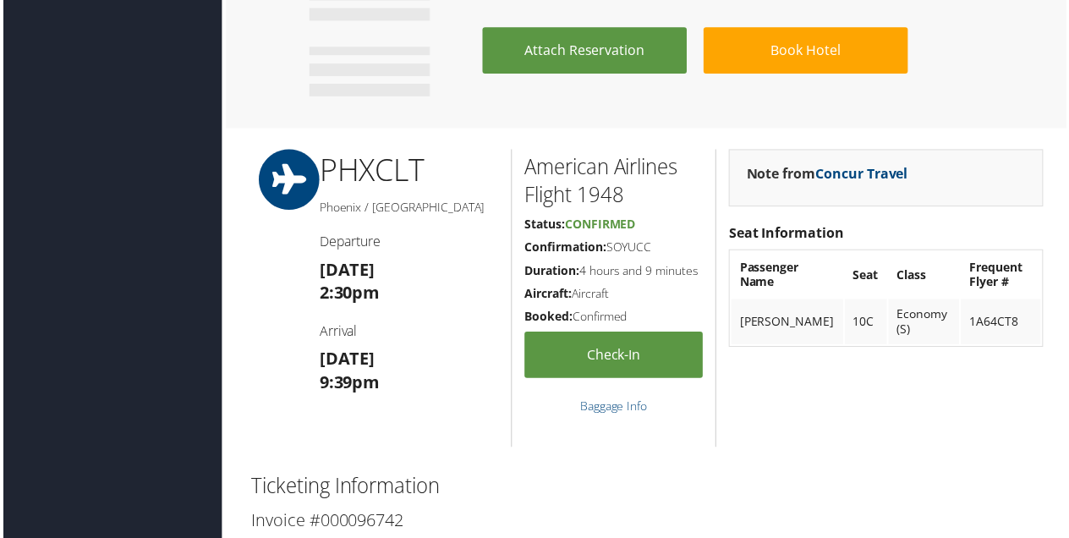
scroll to position [1099, 0]
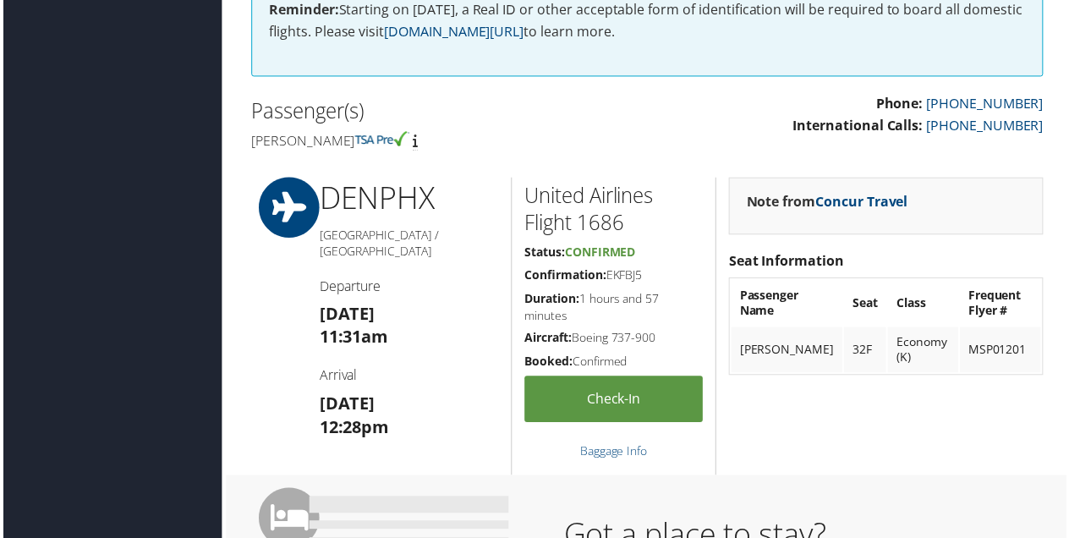
scroll to position [338, 0]
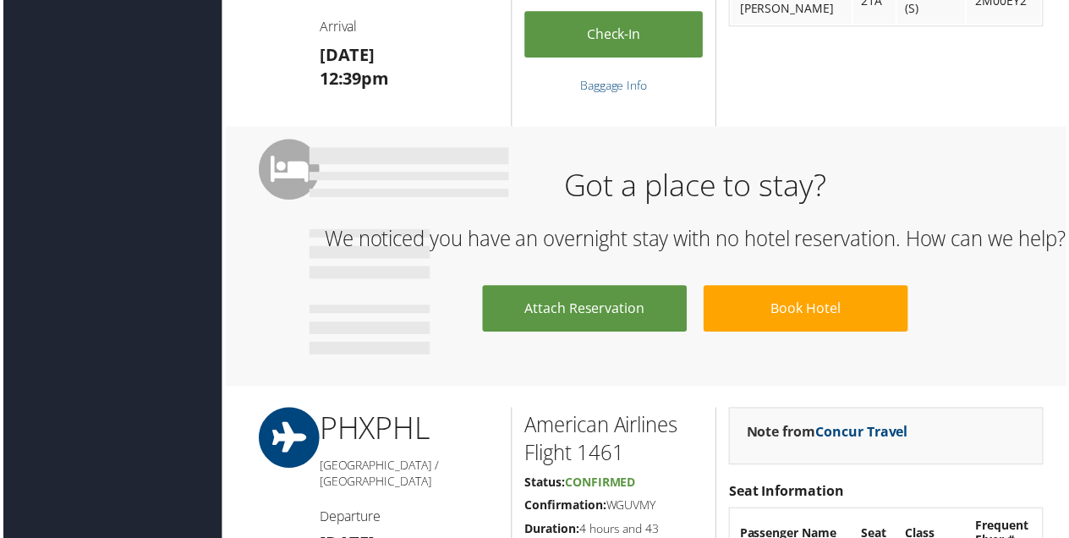
scroll to position [1099, 0]
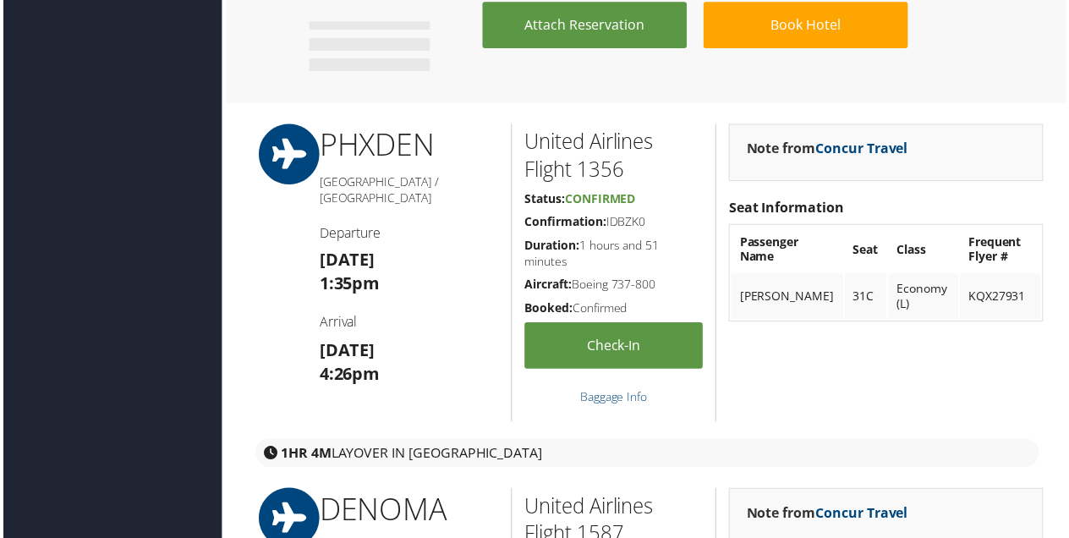
scroll to position [1015, 0]
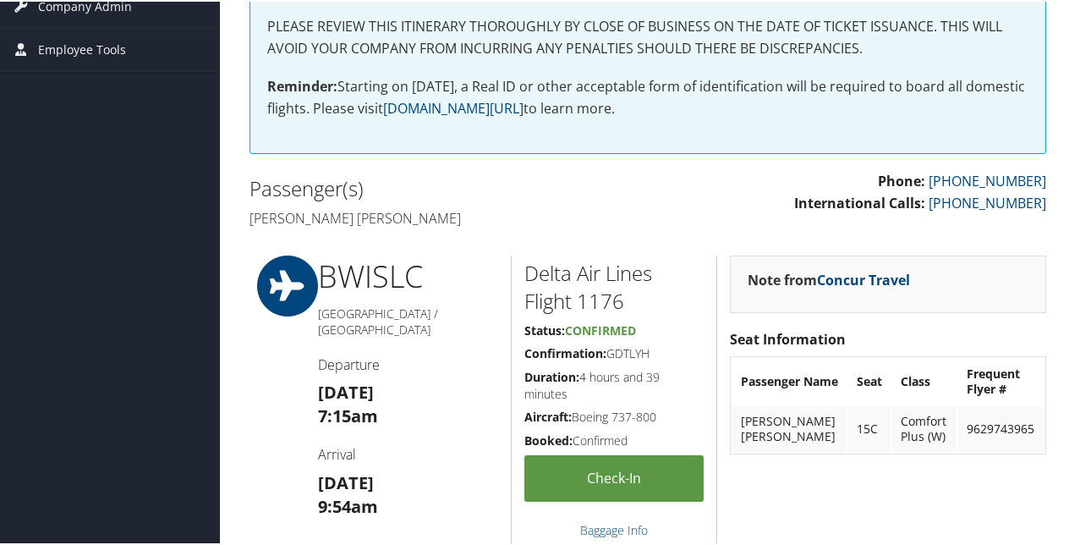
scroll to position [423, 0]
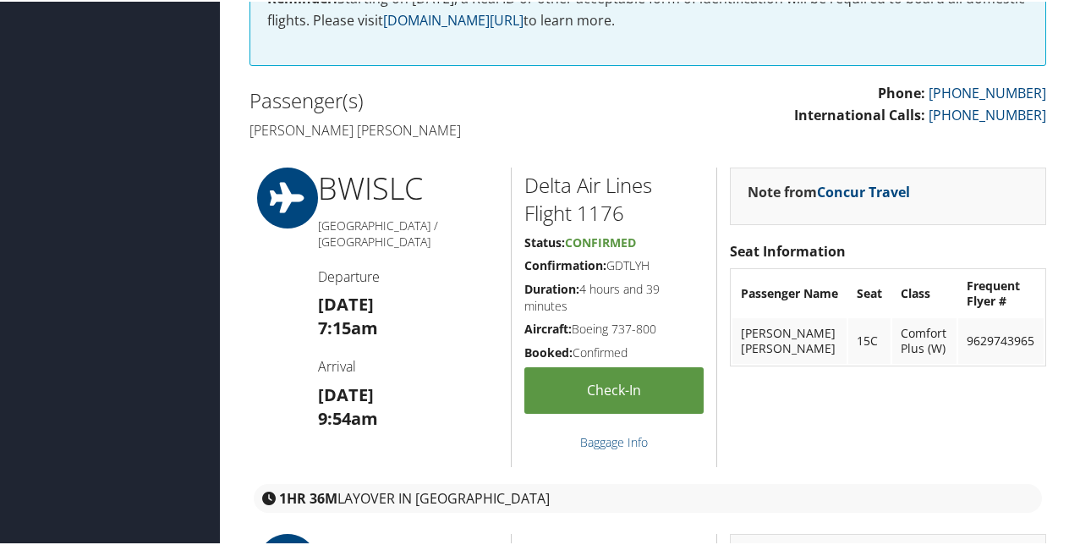
click at [381, 355] on h4 "Arrival" at bounding box center [408, 364] width 180 height 19
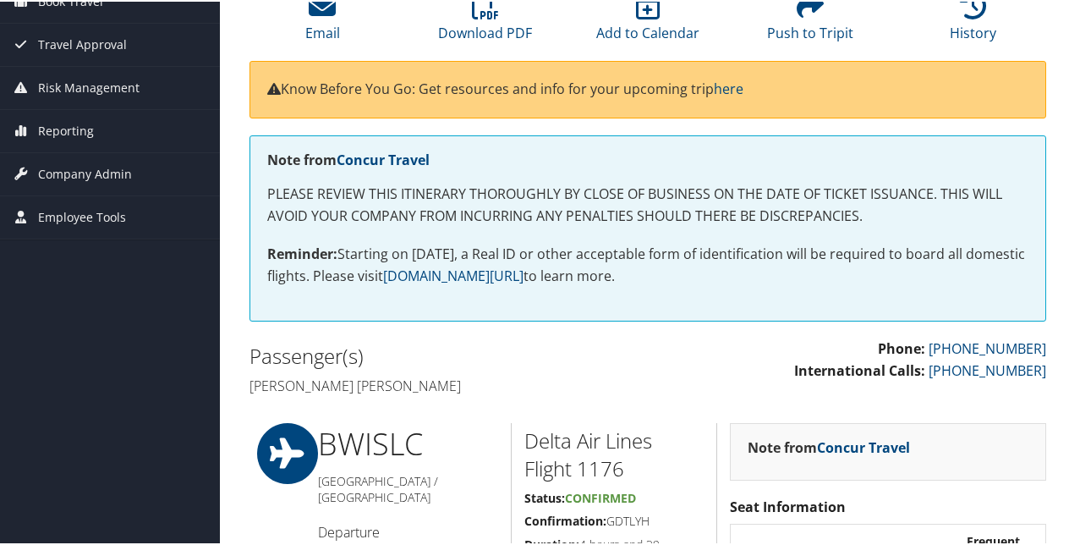
scroll to position [0, 0]
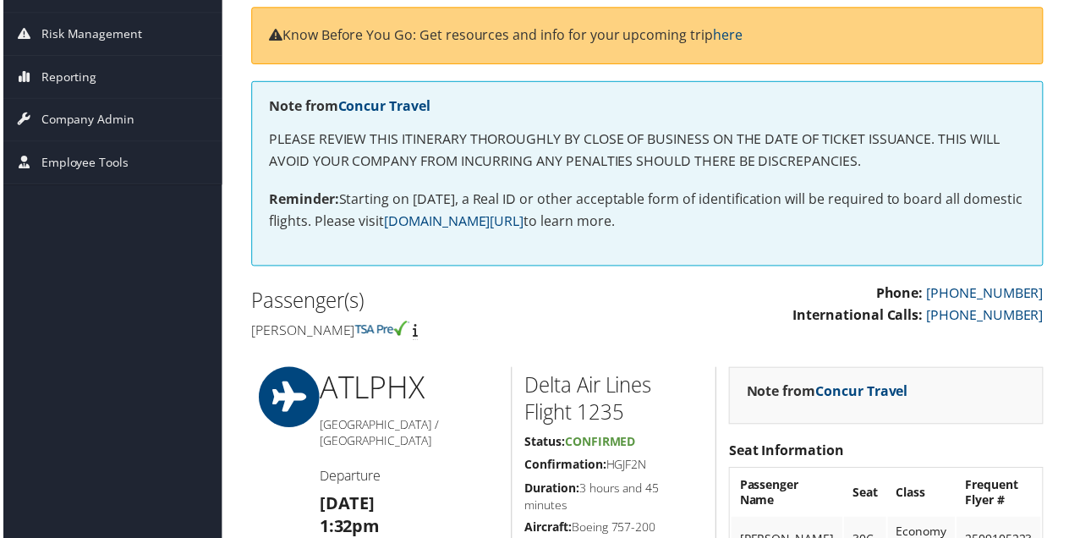
scroll to position [169, 0]
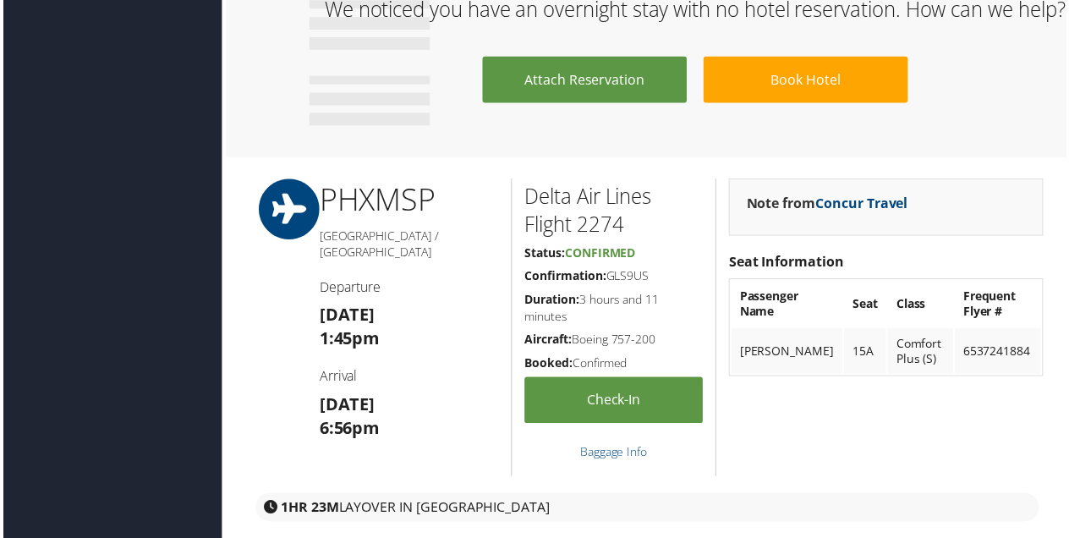
scroll to position [1184, 0]
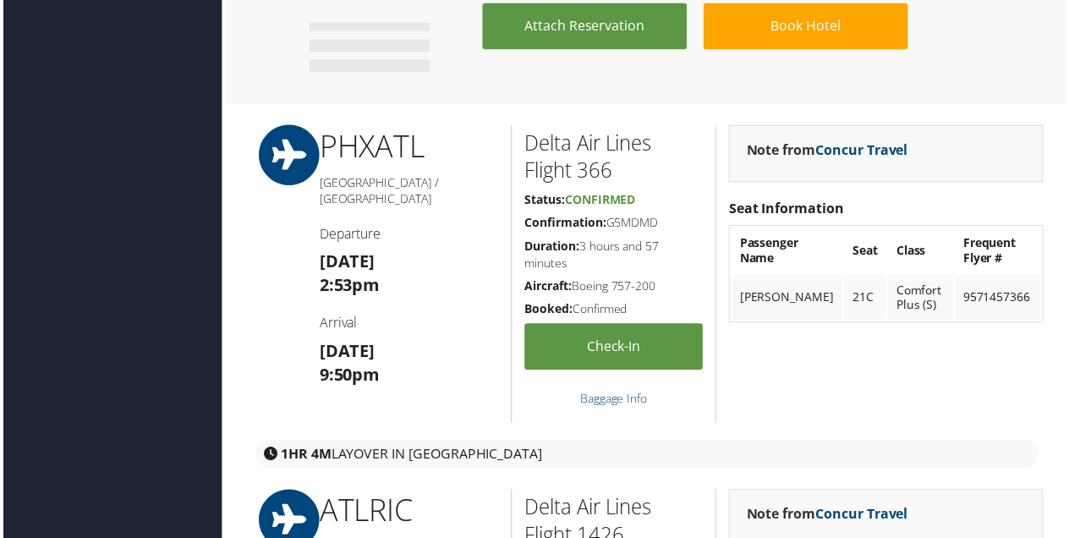
scroll to position [1522, 0]
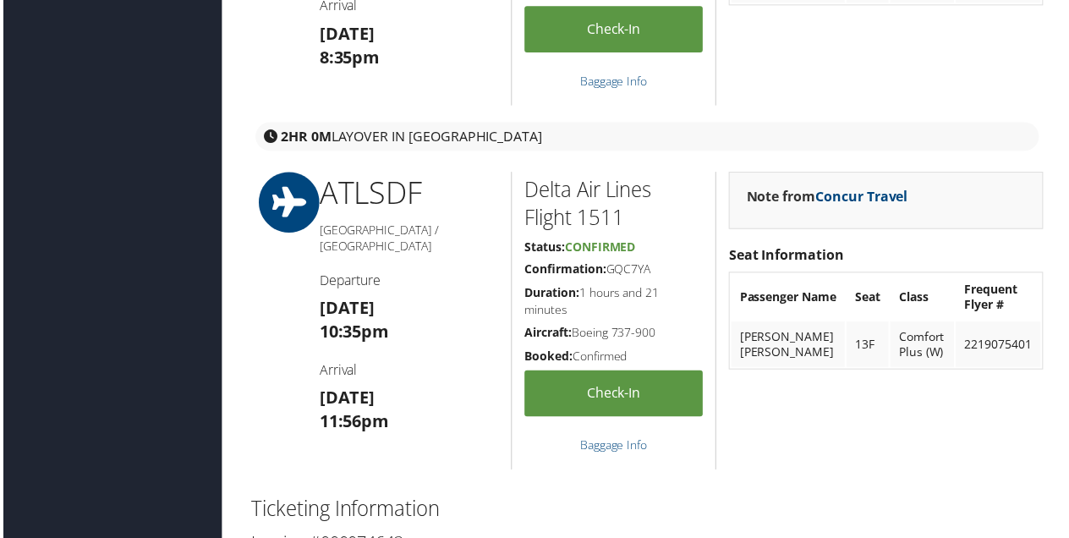
scroll to position [1860, 0]
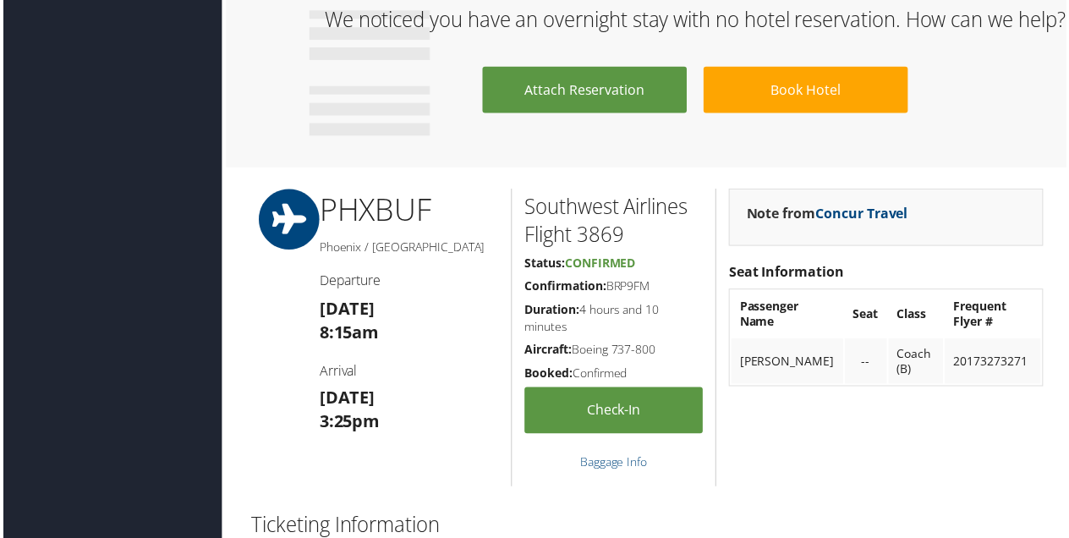
scroll to position [1607, 0]
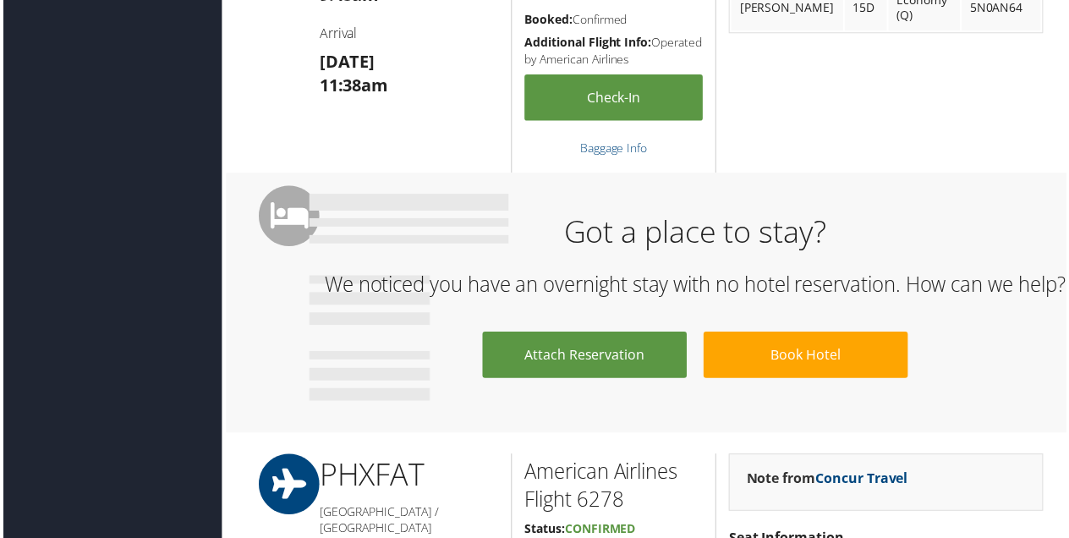
scroll to position [1015, 0]
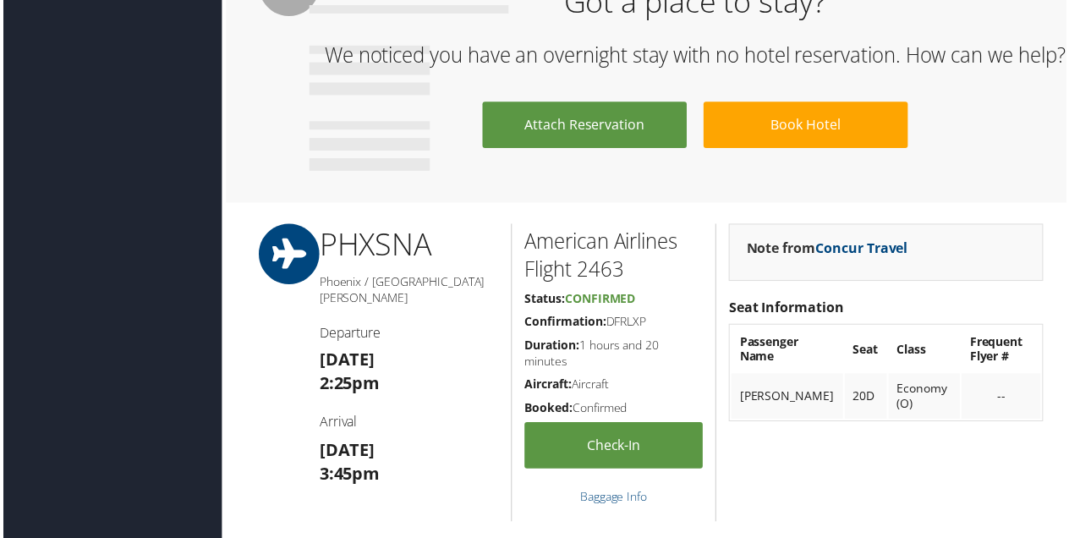
scroll to position [846, 0]
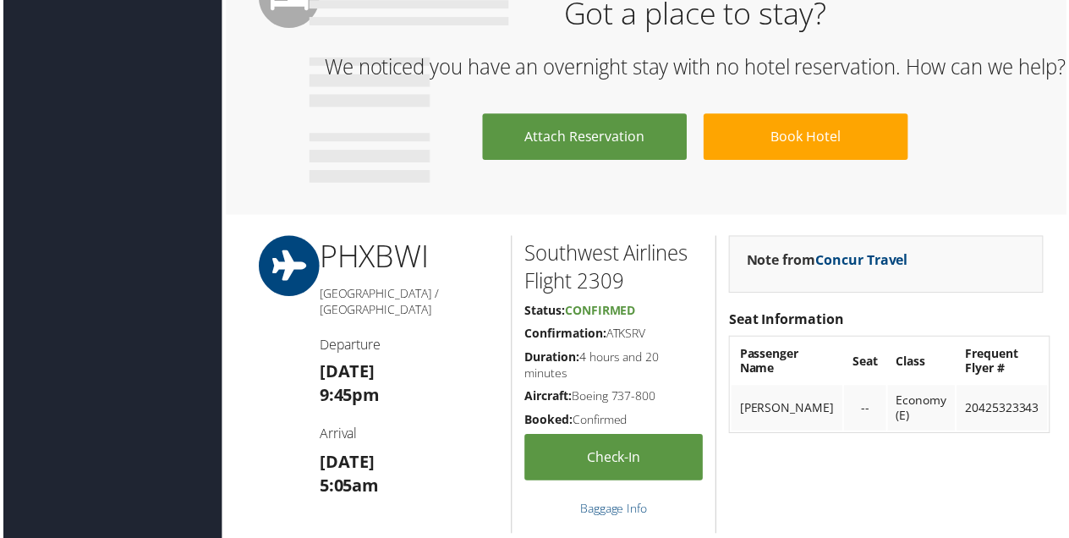
scroll to position [930, 0]
